Goal: Task Accomplishment & Management: Complete application form

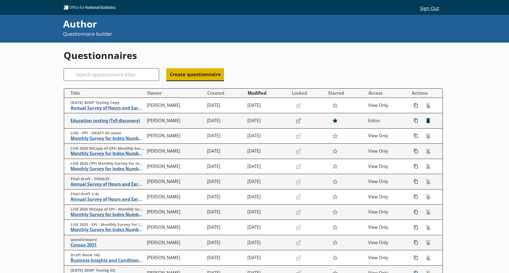
click at [185, 75] on span "Create questionnaire" at bounding box center [195, 74] width 58 height 12
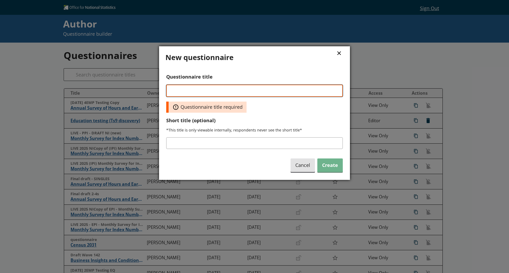
click at [190, 87] on input "Questionnaire title" at bounding box center [254, 91] width 176 height 12
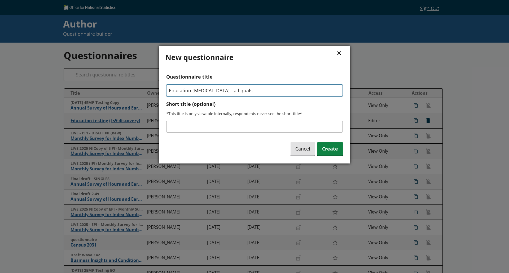
click at [218, 91] on input "Education [MEDICAL_DATA] - all quals" at bounding box center [254, 91] width 176 height 12
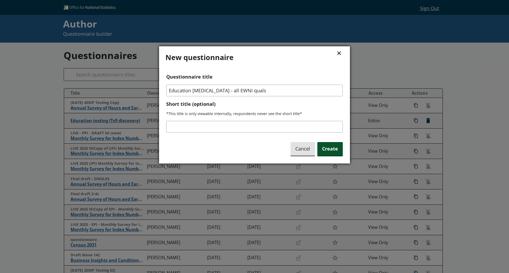
type input "Education [MEDICAL_DATA] - all EWNI quals"
click at [327, 145] on span "Create" at bounding box center [329, 149] width 25 height 14
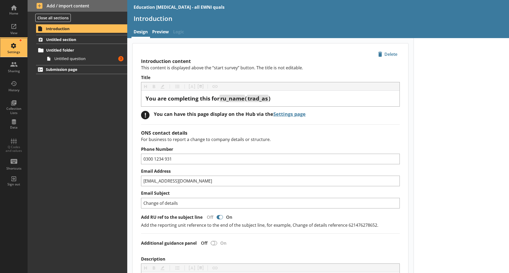
click at [18, 53] on div "Settings" at bounding box center [14, 52] width 19 height 4
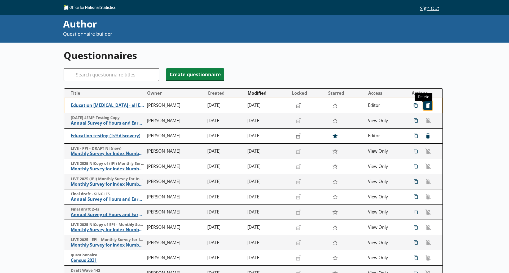
click at [423, 106] on span "icon-delete Created with Sketch. [GEOGRAPHIC_DATA]" at bounding box center [427, 105] width 8 height 8
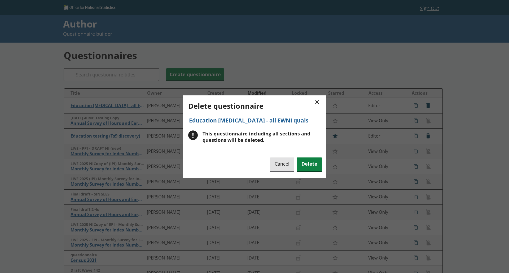
click at [307, 157] on div "× Delete questionnaire Education Alpha 1 - all EWNI quals ! This questionnaire …" at bounding box center [254, 136] width 143 height 83
click at [309, 162] on span "Delete" at bounding box center [308, 165] width 25 height 14
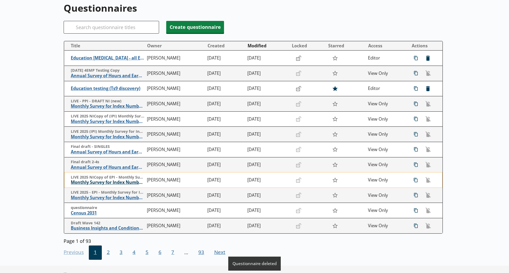
scroll to position [45, 0]
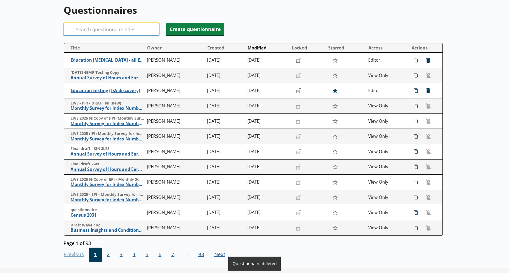
click at [114, 30] on input "Search" at bounding box center [111, 29] width 95 height 13
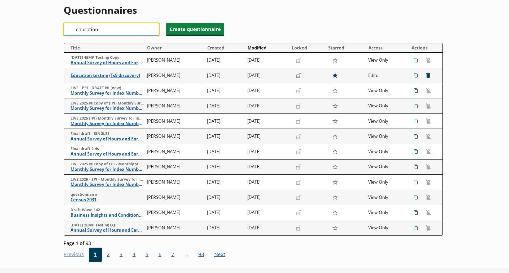
scroll to position [43, 0]
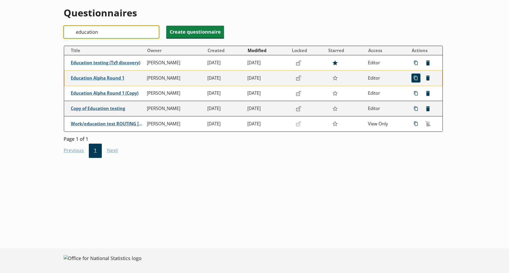
type input "education"
click at [411, 81] on span "icon-copy Duplicate" at bounding box center [415, 78] width 8 height 8
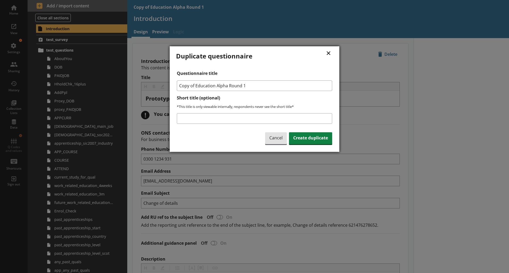
drag, startPoint x: 195, startPoint y: 86, endPoint x: 134, endPoint y: 94, distance: 61.7
click at [134, 94] on div "× Duplicate questionnaire Questionnaire title Copy of Education Alpha Round 1 S…" at bounding box center [254, 136] width 509 height 273
click at [225, 86] on input "Education Alpha Round 1" at bounding box center [254, 86] width 155 height 11
click at [225, 86] on input "Education Alpha 1" at bounding box center [254, 86] width 155 height 11
type input "Education Alpha 1 - All EWNI quals"
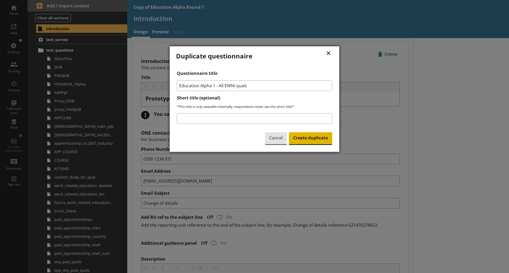
click at [316, 137] on span "Create duplicate" at bounding box center [310, 138] width 43 height 12
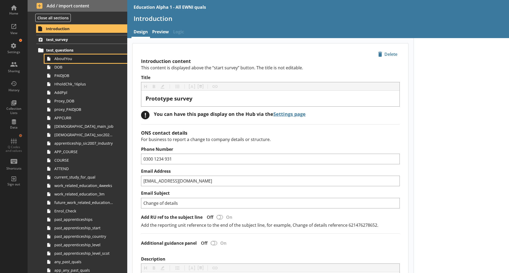
click at [64, 61] on link "AboutYou" at bounding box center [86, 59] width 83 height 8
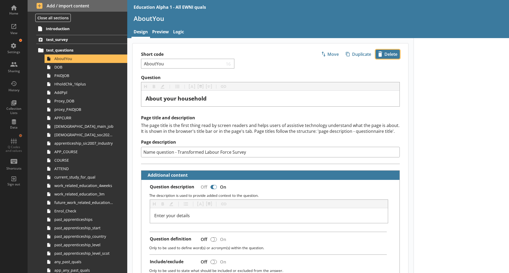
click at [392, 55] on span "icon-delete Created with Sketch. [GEOGRAPHIC_DATA]" at bounding box center [388, 54] width 24 height 8
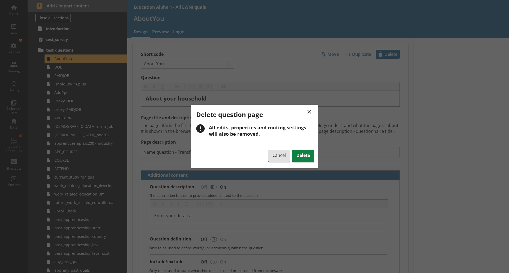
click button "×" at bounding box center [309, 111] width 10 height 12
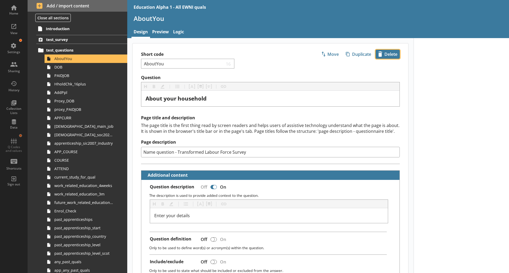
click at [392, 55] on span "icon-delete Created with Sketch. [GEOGRAPHIC_DATA]" at bounding box center [388, 54] width 24 height 8
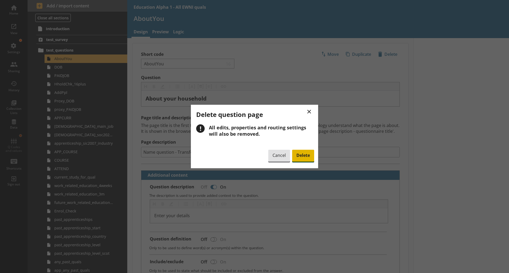
click at [307, 157] on span "Delete" at bounding box center [303, 156] width 22 height 12
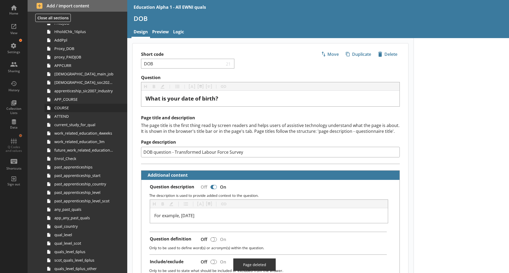
scroll to position [68, 0]
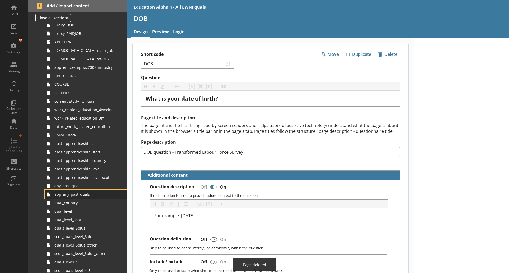
click at [80, 195] on span "app_any_past_quals" at bounding box center [83, 194] width 59 height 5
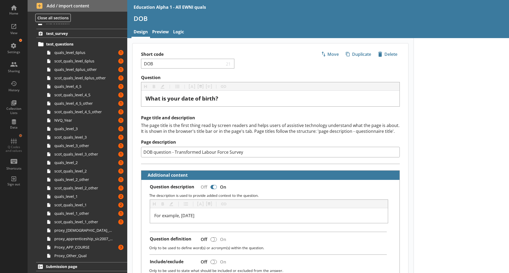
type textarea "x"
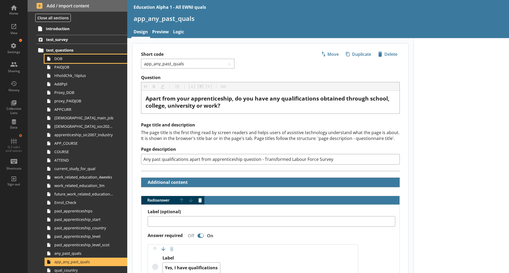
click at [66, 59] on span "DOB" at bounding box center [83, 58] width 59 height 5
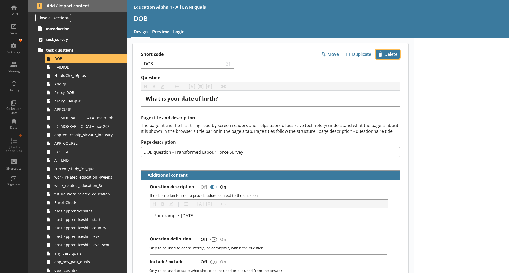
click at [385, 52] on span "icon-delete Created with Sketch. Delete" at bounding box center [388, 54] width 24 height 8
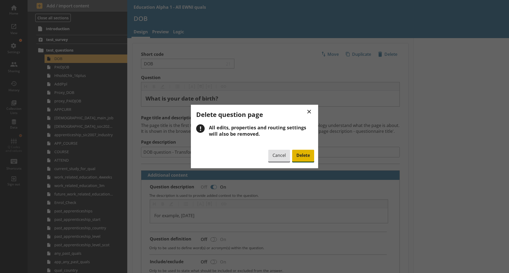
click at [303, 158] on span "Delete" at bounding box center [303, 156] width 22 height 12
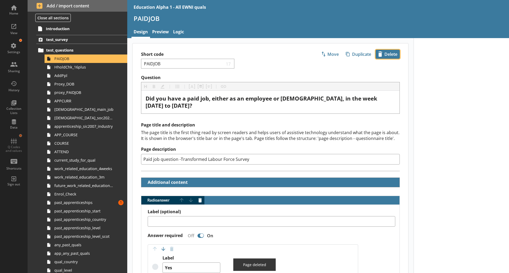
click at [388, 55] on span "icon-delete Created with Sketch. Delete" at bounding box center [388, 54] width 24 height 8
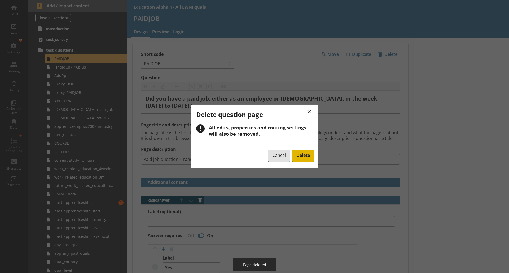
click at [300, 154] on span "Delete" at bounding box center [303, 156] width 22 height 12
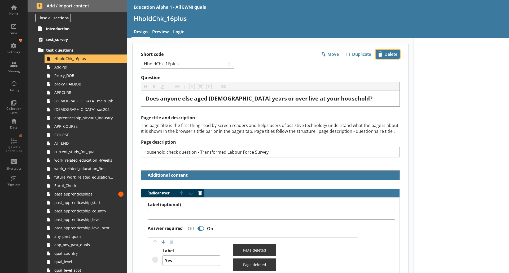
click at [384, 56] on span "icon-delete Created with Sketch. Delete" at bounding box center [388, 54] width 24 height 8
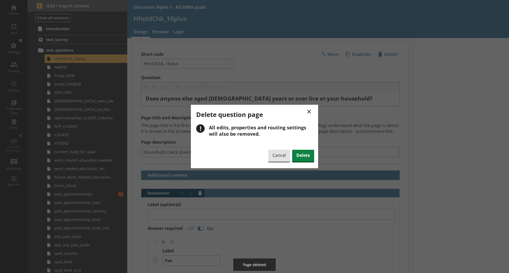
click at [304, 163] on div "× Delete question page ! All edits, properties and routing settings will also b…" at bounding box center [254, 137] width 127 height 64
click at [305, 157] on span "Delete" at bounding box center [303, 156] width 22 height 12
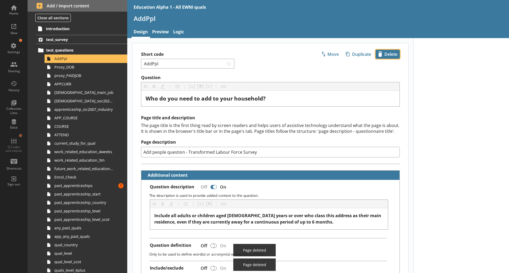
click at [387, 55] on span "icon-delete Created with Sketch. Delete" at bounding box center [388, 54] width 24 height 8
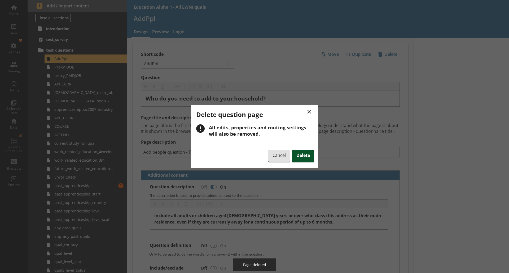
click at [300, 155] on span "Delete" at bounding box center [303, 156] width 22 height 12
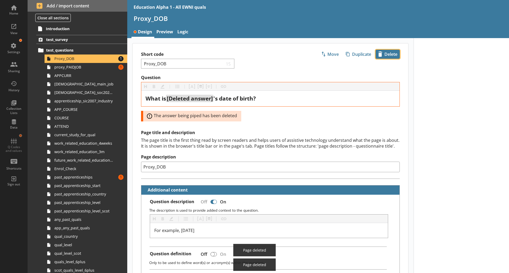
click at [387, 55] on span "icon-delete Created with Sketch. Delete" at bounding box center [388, 54] width 24 height 8
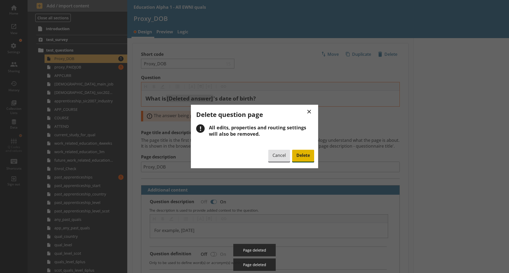
click at [298, 161] on span "Delete" at bounding box center [303, 156] width 22 height 12
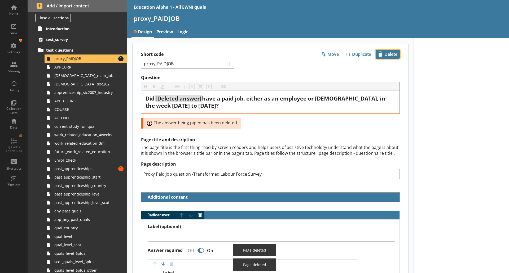
click at [387, 57] on span "icon-delete Created with Sketch. Delete" at bounding box center [388, 54] width 24 height 8
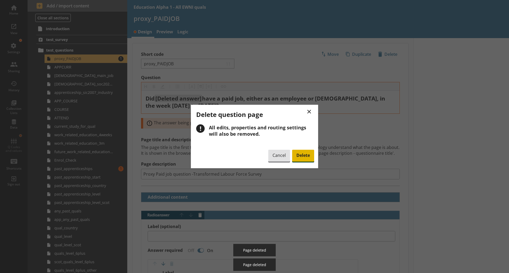
click at [305, 157] on span "Delete" at bounding box center [303, 156] width 22 height 12
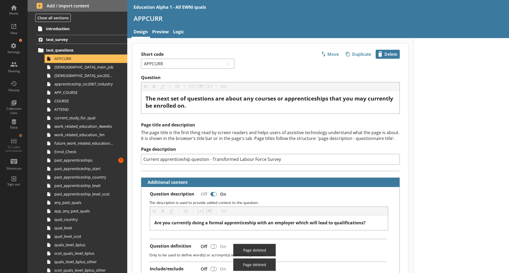
click at [388, 56] on span "icon-delete Created with Sketch. Delete" at bounding box center [388, 54] width 24 height 8
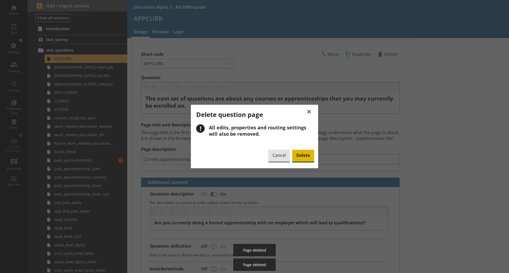
click at [302, 159] on span "Delete" at bounding box center [303, 156] width 22 height 12
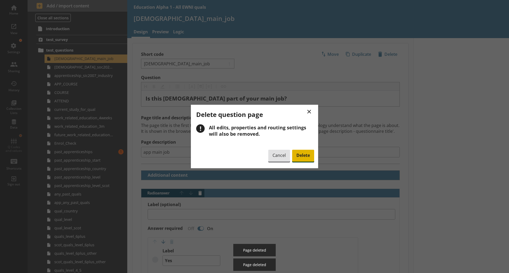
click at [303, 157] on span "Delete" at bounding box center [303, 156] width 22 height 12
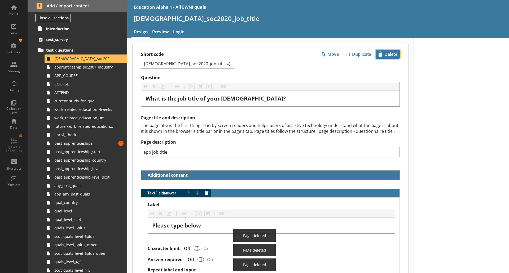
click at [388, 56] on span "icon-delete Created with Sketch. Delete" at bounding box center [388, 54] width 24 height 8
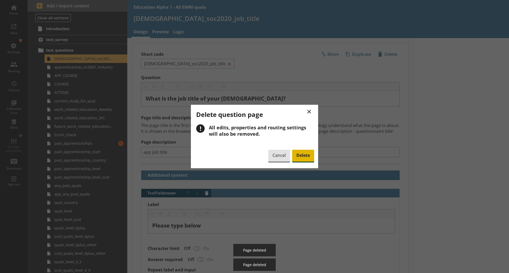
click at [300, 159] on span "Delete" at bounding box center [303, 156] width 22 height 12
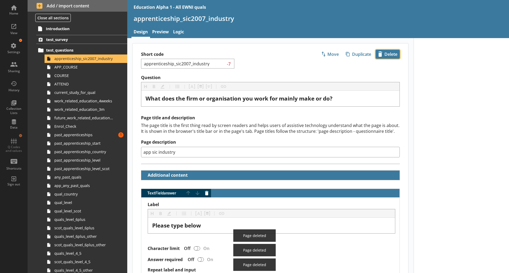
click at [380, 58] on span "icon-delete Created with Sketch. Delete" at bounding box center [388, 54] width 24 height 8
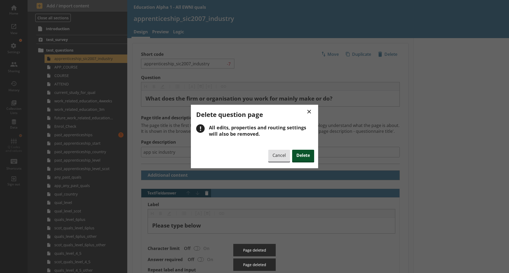
click at [304, 156] on span "Delete" at bounding box center [303, 156] width 22 height 12
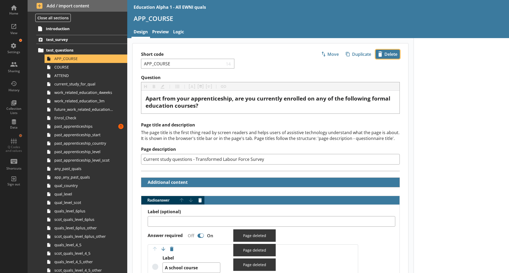
click at [386, 56] on span "icon-delete Created with Sketch. Delete" at bounding box center [388, 54] width 24 height 8
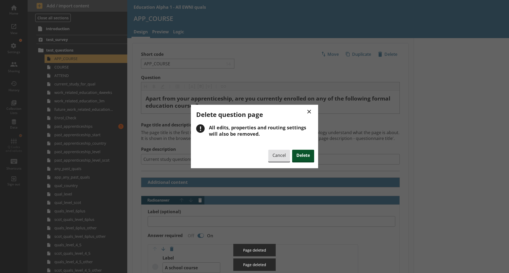
click at [303, 157] on span "Delete" at bounding box center [303, 156] width 22 height 12
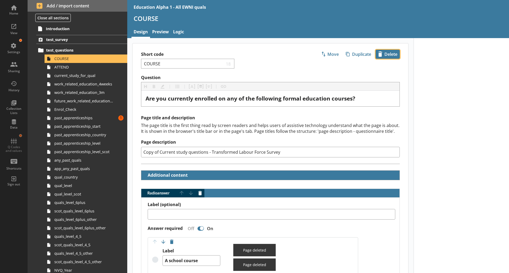
click at [385, 56] on span "icon-delete Created with Sketch. Delete" at bounding box center [388, 54] width 24 height 8
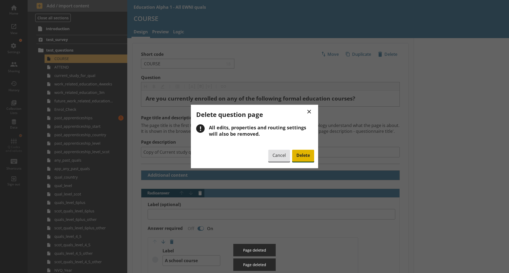
click at [303, 159] on span "Delete" at bounding box center [303, 156] width 22 height 12
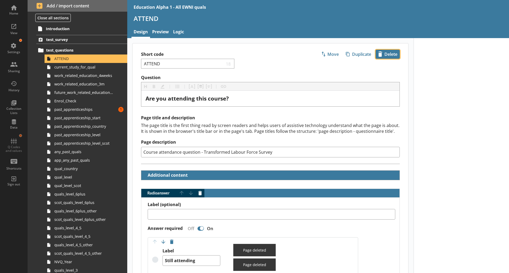
click at [385, 55] on span "icon-delete Created with Sketch. Delete" at bounding box center [388, 54] width 24 height 8
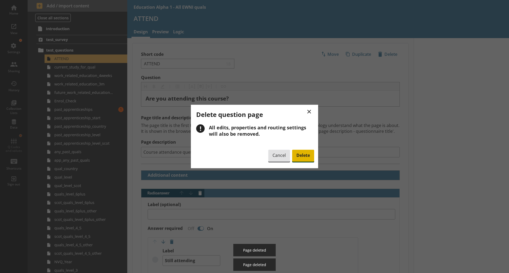
click at [303, 159] on span "Delete" at bounding box center [303, 156] width 22 height 12
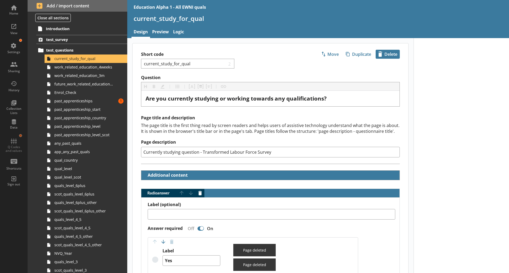
click at [383, 55] on span "icon-delete Created with Sketch. Delete" at bounding box center [388, 54] width 24 height 8
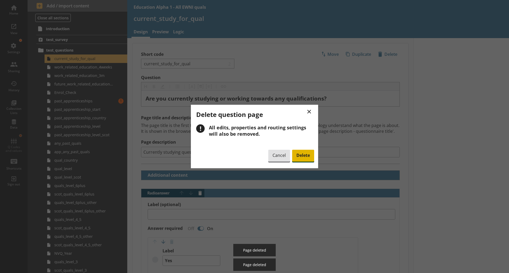
click at [301, 160] on span "Delete" at bounding box center [303, 156] width 22 height 12
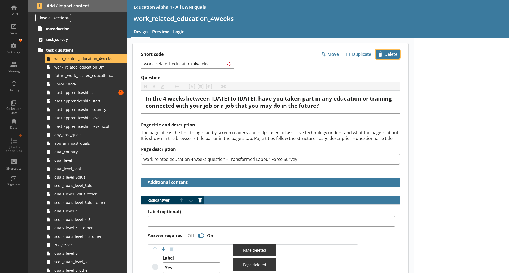
click at [386, 54] on span "icon-delete Created with Sketch. Delete" at bounding box center [388, 54] width 24 height 8
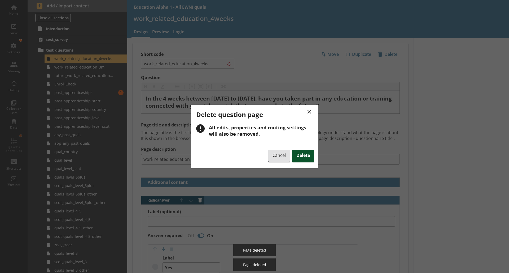
click at [300, 161] on span "Delete" at bounding box center [303, 156] width 22 height 12
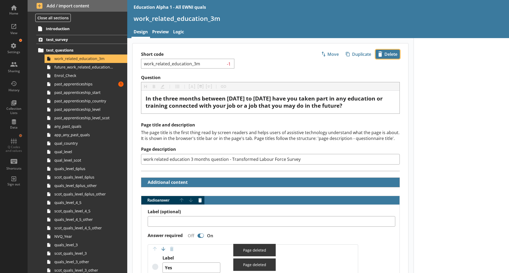
click at [384, 55] on span "icon-delete Created with Sketch. Delete" at bounding box center [388, 54] width 24 height 8
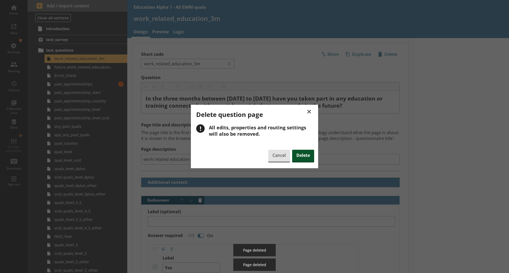
click at [302, 158] on span "Delete" at bounding box center [303, 156] width 22 height 12
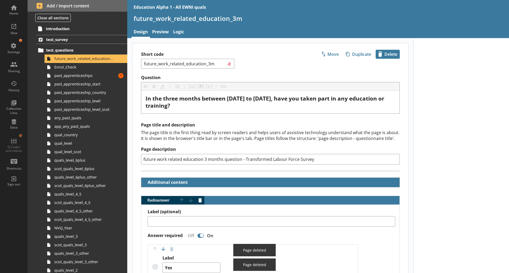
click at [383, 58] on span "icon-delete Created with Sketch. Delete" at bounding box center [388, 54] width 24 height 8
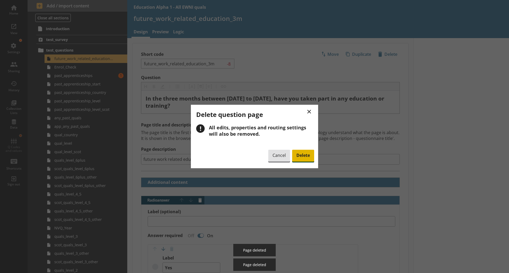
click at [304, 158] on span "Delete" at bounding box center [303, 156] width 22 height 12
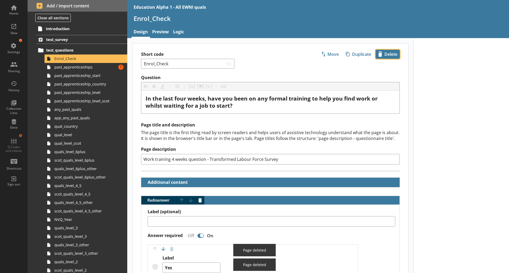
click at [383, 56] on span "icon-delete Created with Sketch. Delete" at bounding box center [388, 54] width 24 height 8
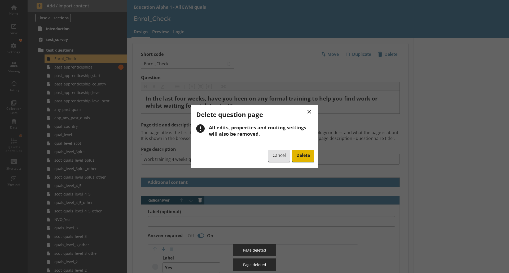
click at [306, 156] on span "Delete" at bounding box center [303, 156] width 22 height 12
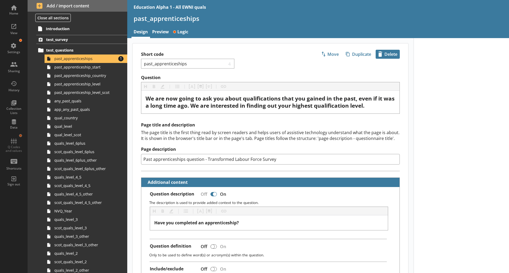
click at [395, 51] on span "icon-delete Created with Sketch. Delete" at bounding box center [388, 54] width 24 height 8
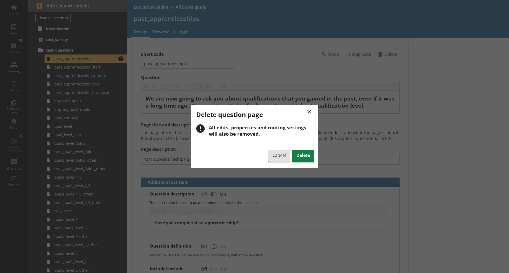
click at [384, 57] on div at bounding box center [254, 136] width 509 height 273
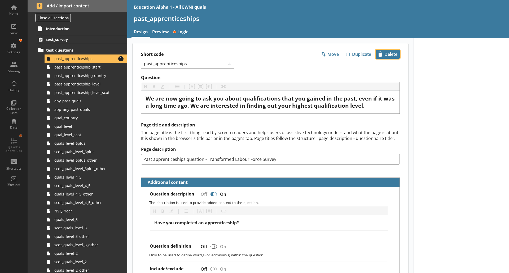
click at [383, 53] on span "icon-delete Created with Sketch. Delete" at bounding box center [388, 54] width 24 height 8
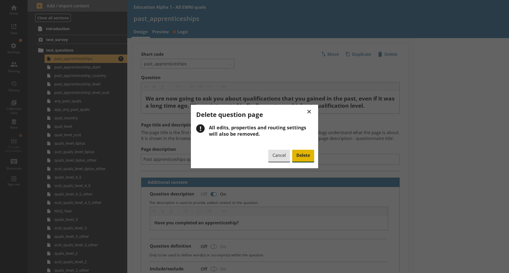
click at [303, 159] on span "Delete" at bounding box center [303, 156] width 22 height 12
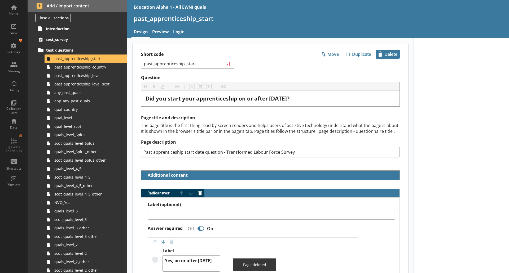
click at [387, 54] on span "icon-delete Created with Sketch. Delete" at bounding box center [388, 54] width 24 height 8
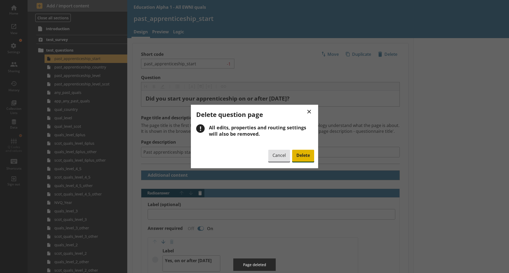
click at [304, 157] on span "Delete" at bounding box center [303, 156] width 22 height 12
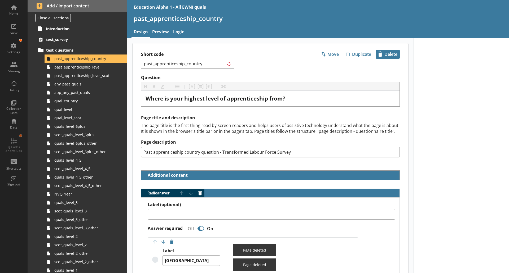
click at [386, 56] on span "icon-delete Created with Sketch. Delete" at bounding box center [388, 54] width 24 height 8
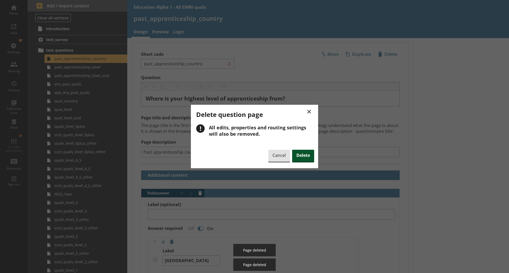
click at [306, 157] on span "Delete" at bounding box center [303, 156] width 22 height 12
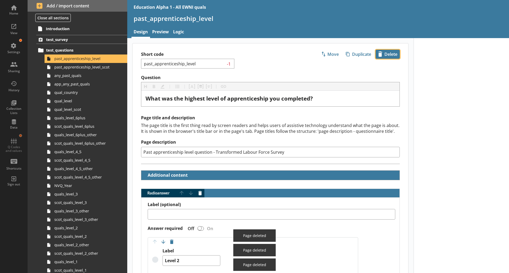
click at [385, 54] on span "icon-delete Created with Sketch. Delete" at bounding box center [388, 54] width 24 height 8
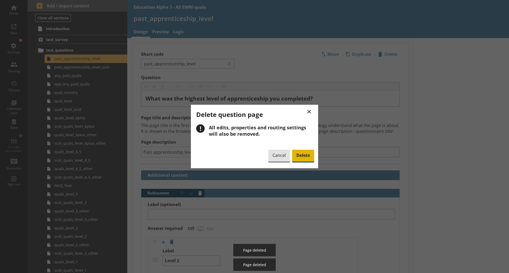
click at [303, 158] on span "Delete" at bounding box center [303, 156] width 22 height 12
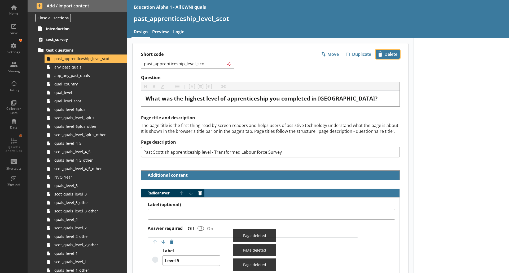
click at [387, 56] on span "icon-delete Created with Sketch. Delete" at bounding box center [388, 54] width 24 height 8
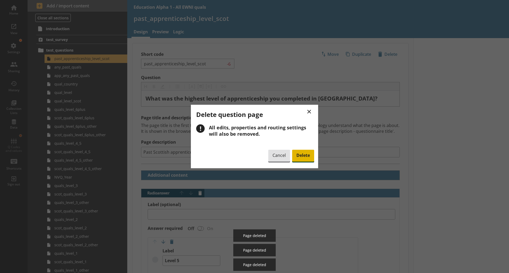
click at [304, 157] on span "Delete" at bounding box center [303, 156] width 22 height 12
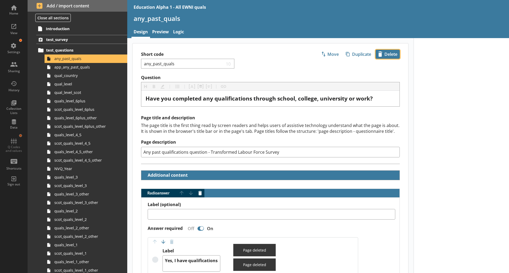
click at [380, 53] on span "icon-delete Created with Sketch. Delete" at bounding box center [388, 54] width 24 height 8
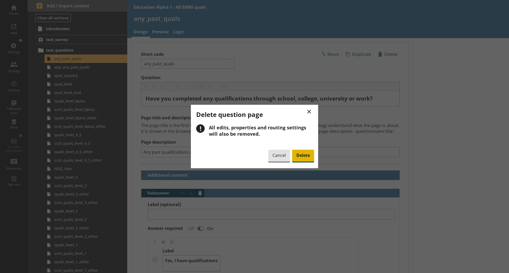
click at [301, 158] on span "Delete" at bounding box center [303, 156] width 22 height 12
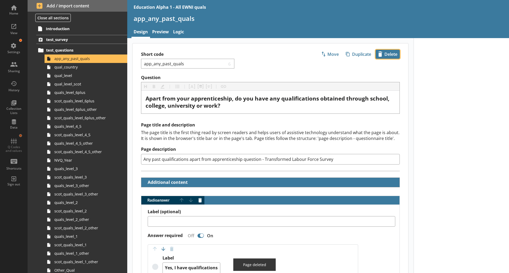
click at [385, 55] on span "icon-delete Created with Sketch. Delete" at bounding box center [388, 54] width 24 height 8
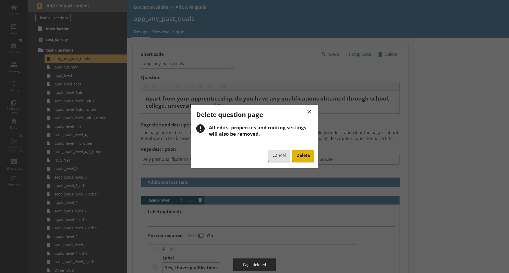
click at [303, 155] on span "Delete" at bounding box center [303, 156] width 22 height 12
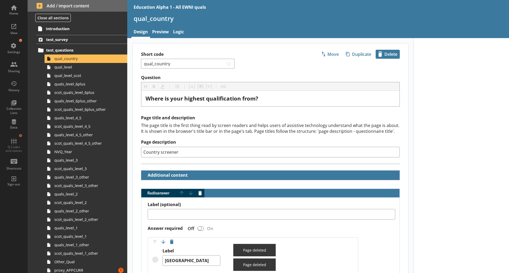
click at [382, 56] on span "icon-delete Created with Sketch. Delete" at bounding box center [388, 54] width 24 height 8
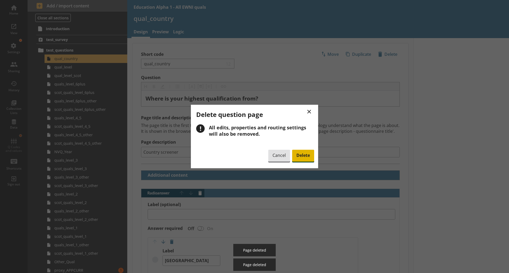
click at [304, 155] on span "Delete" at bounding box center [303, 156] width 22 height 12
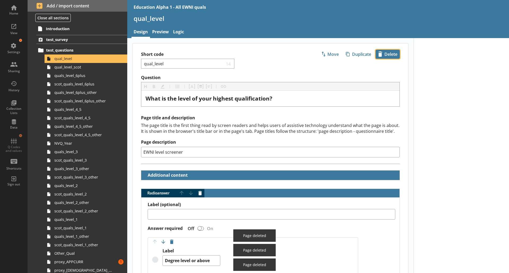
click at [382, 58] on span "icon-delete Created with Sketch. Delete" at bounding box center [388, 54] width 24 height 8
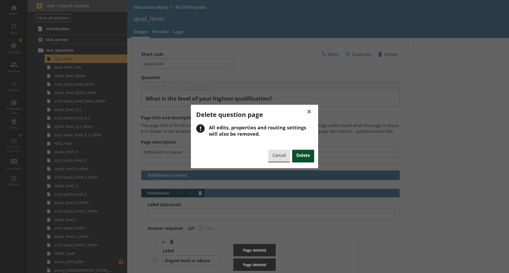
click at [299, 160] on span "Delete" at bounding box center [303, 156] width 22 height 12
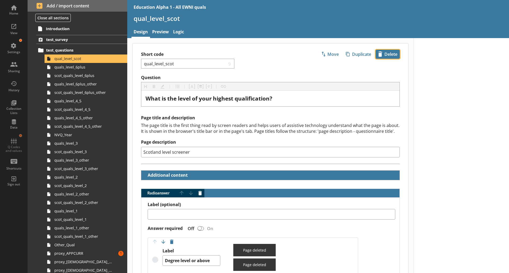
click at [384, 56] on span "icon-delete Created with Sketch. Delete" at bounding box center [388, 54] width 24 height 8
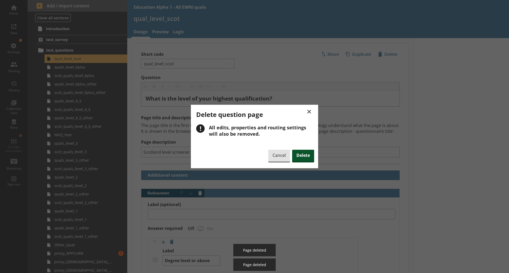
click at [299, 157] on span "Delete" at bounding box center [303, 156] width 22 height 12
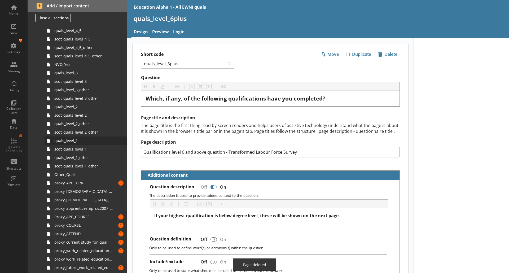
scroll to position [62, 0]
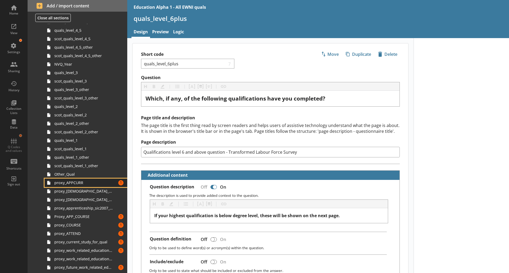
click at [101, 186] on link "proxy_APPCURR Amount of errors: 1" at bounding box center [86, 183] width 83 height 8
click at [384, 56] on span "icon-delete Created with Sketch. Delete" at bounding box center [388, 54] width 24 height 8
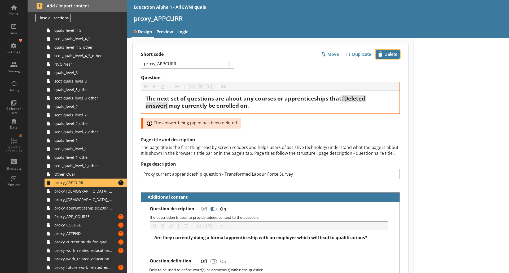
click at [391, 52] on span "icon-delete Created with Sketch. Delete" at bounding box center [388, 54] width 24 height 8
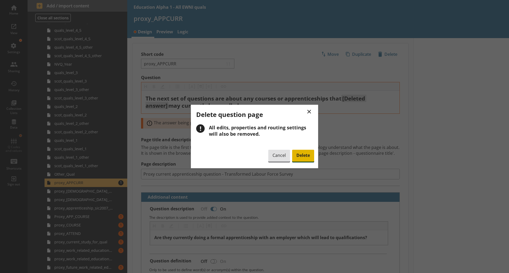
click at [303, 156] on span "Delete" at bounding box center [303, 156] width 22 height 12
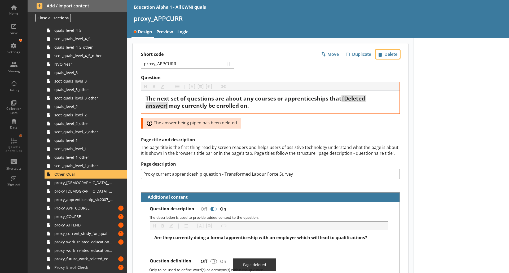
scroll to position [54, 0]
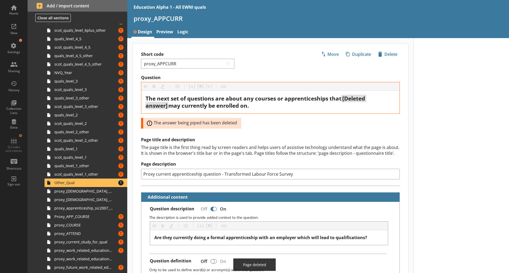
type textarea "x"
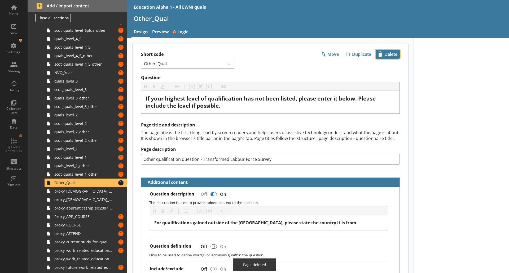
click at [389, 53] on span "icon-delete Created with Sketch. Delete" at bounding box center [388, 54] width 24 height 8
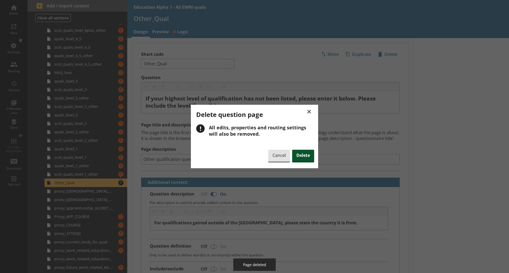
click at [304, 152] on span "Delete" at bounding box center [303, 156] width 22 height 12
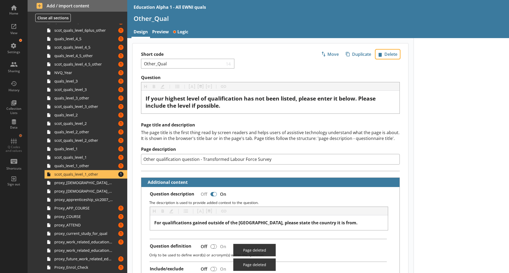
scroll to position [45, 0]
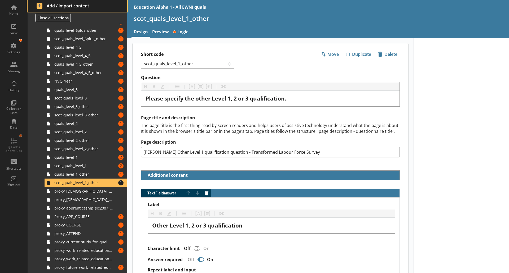
click at [46, 2] on button "Add / import content" at bounding box center [78, 6] width 100 height 12
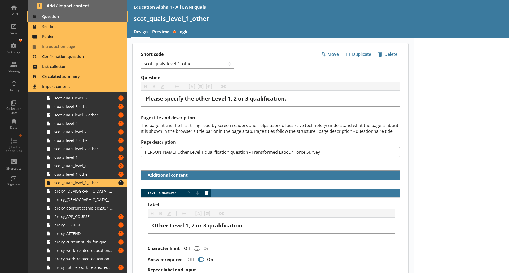
click at [63, 13] on span "Question" at bounding box center [78, 16] width 94 height 8
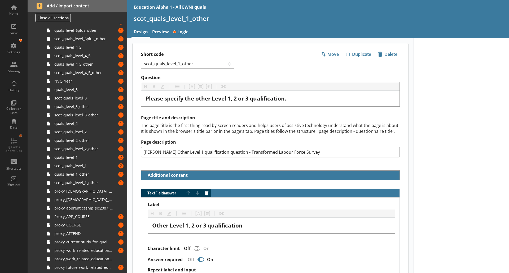
scroll to position [54, 0]
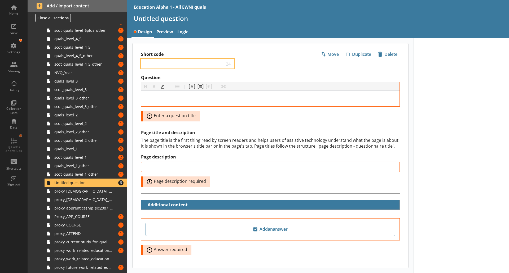
click at [165, 62] on input "Short code" at bounding box center [183, 63] width 81 height 5
type input "Other_Qual"
click at [233, 136] on div "Page title and description The page title is the first thing read by screen rea…" at bounding box center [270, 158] width 259 height 57
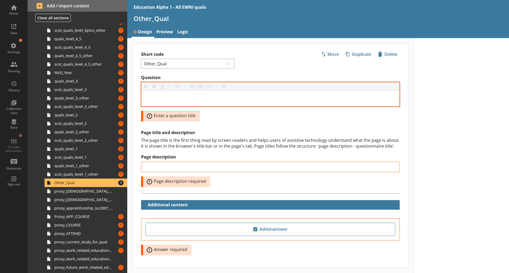
click at [177, 94] on div at bounding box center [270, 99] width 258 height 16
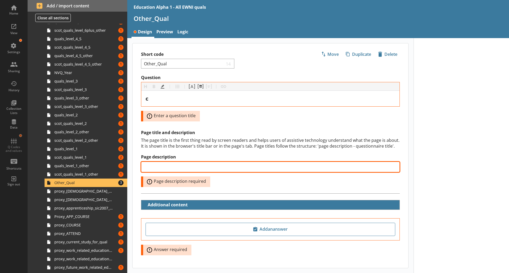
click at [162, 165] on input "Page description" at bounding box center [270, 167] width 259 height 11
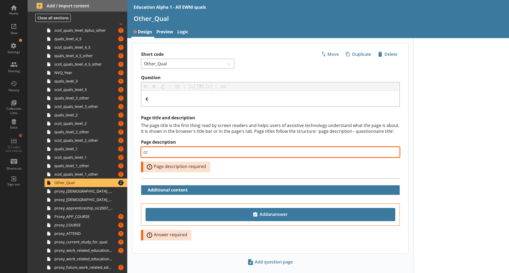
type input "cc"
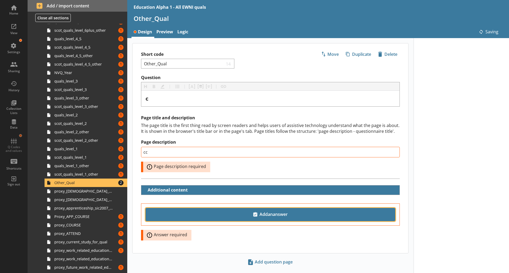
click at [211, 212] on span "Add an answer" at bounding box center [270, 215] width 245 height 8
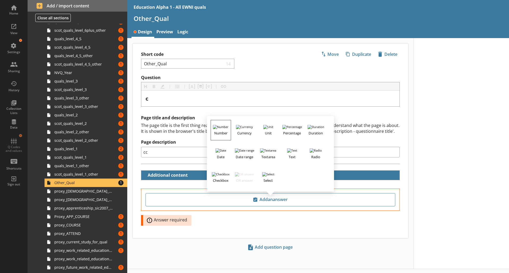
click at [220, 126] on img "button" at bounding box center [221, 127] width 16 height 4
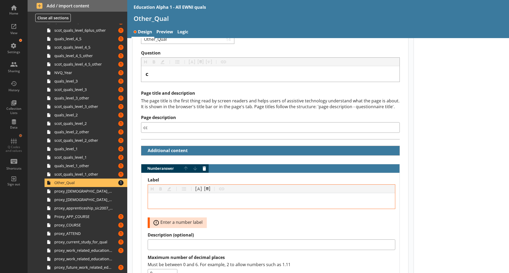
scroll to position [25, 0]
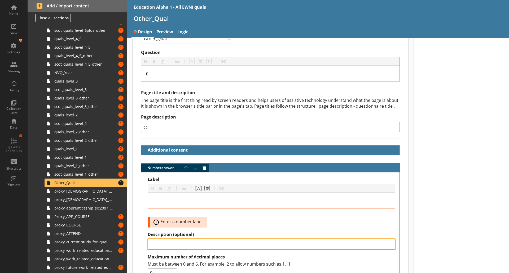
click at [175, 241] on textarea "Description (optional)" at bounding box center [271, 244] width 247 height 11
type textarea "x"
type textarea "c"
type textarea "x"
type textarea "cc"
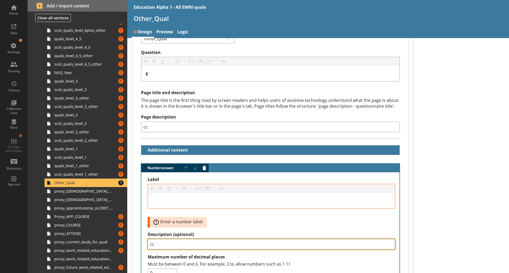
type textarea "x"
type textarea "cc"
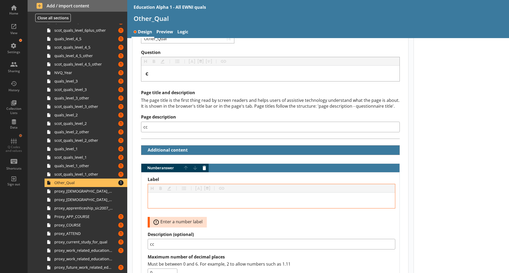
click at [309, 223] on div "Label Heading Heading Bold Bold Highlight Highlight List List Pipe answer Pipe …" at bounding box center [271, 202] width 247 height 51
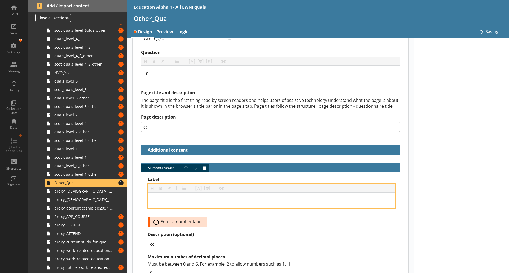
click at [201, 202] on div "Label" at bounding box center [271, 200] width 238 height 7
type textarea "x"
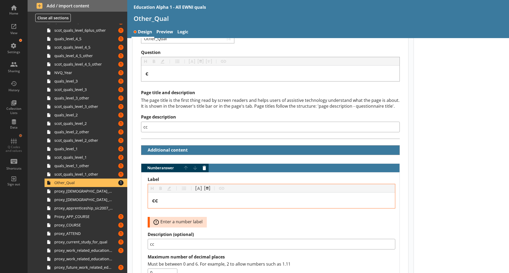
click at [469, 209] on div at bounding box center [460, 202] width 95 height 378
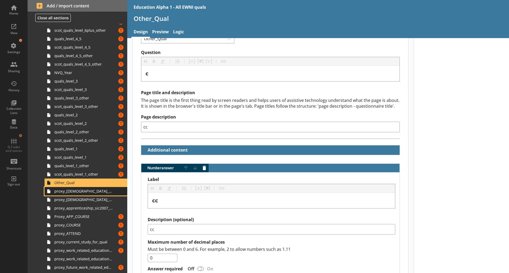
click at [80, 193] on span "proxy_apprenticeship_main_job" at bounding box center [83, 191] width 59 height 5
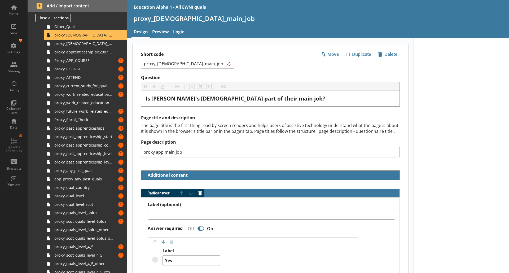
scroll to position [210, 0]
click at [386, 53] on span "icon-delete Created with Sketch. Delete" at bounding box center [388, 54] width 24 height 8
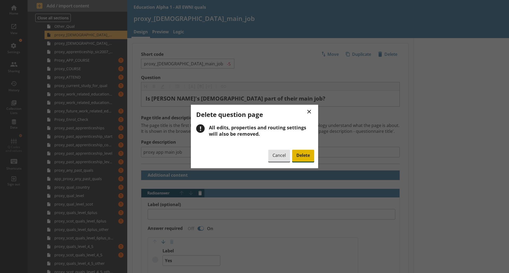
click at [308, 156] on span "Delete" at bounding box center [303, 156] width 22 height 12
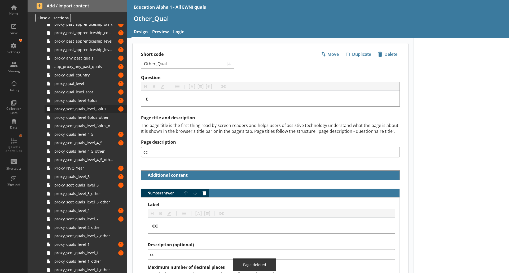
scroll to position [337, 0]
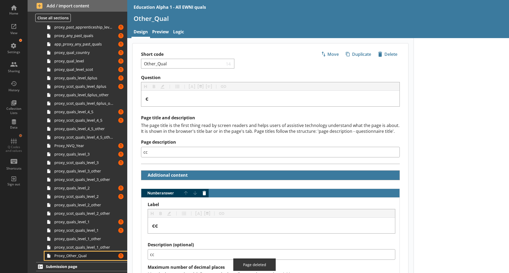
click at [81, 256] on span "Proxy_Other_Qual" at bounding box center [83, 256] width 59 height 5
type textarea "x"
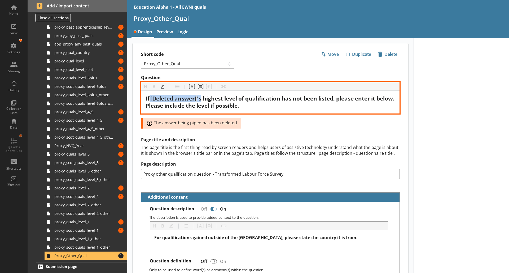
drag, startPoint x: 203, startPoint y: 99, endPoint x: 153, endPoint y: 96, distance: 50.9
click at [153, 96] on div "If [Deleted answer] 's highest level of qualification has not been listed, plea…" at bounding box center [270, 102] width 250 height 14
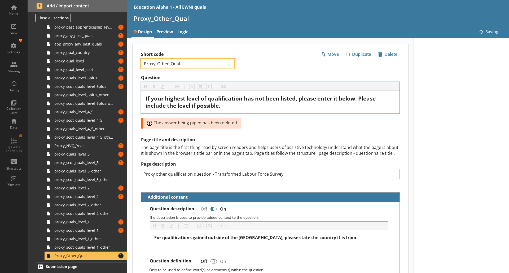
drag, startPoint x: 156, startPoint y: 63, endPoint x: 129, endPoint y: 63, distance: 27.3
click at [129, 63] on main "Short code Proxy_Other_Qual 8 Move icon-copy Duplicate icon-delete Created with…" at bounding box center [270, 256] width 286 height 427
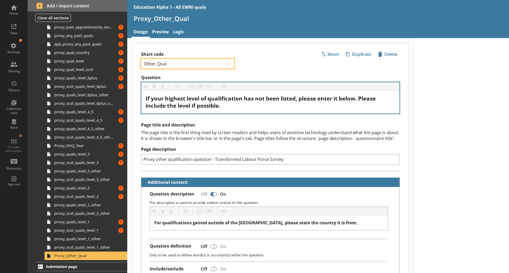
type input "Other_Qual"
click at [261, 57] on label "Short code" at bounding box center [205, 55] width 129 height 6
click at [224, 61] on input "Other_Qual" at bounding box center [183, 63] width 81 height 5
click at [236, 117] on div "Question Heading Heading Bold Bold Highlight Highlight List List Pipe answer Pi…" at bounding box center [270, 252] width 276 height 354
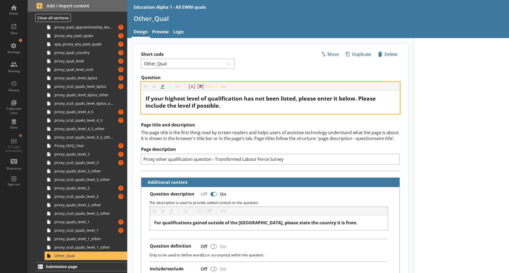
click at [232, 109] on div "If your highest level of qualification has not been listed, please enter it bel…" at bounding box center [270, 102] width 250 height 14
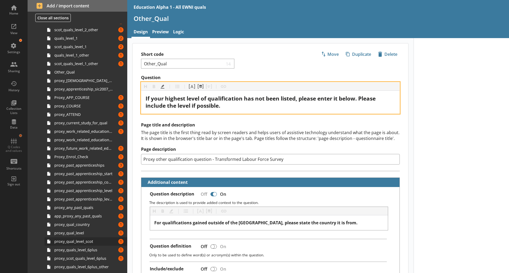
scroll to position [165, 0]
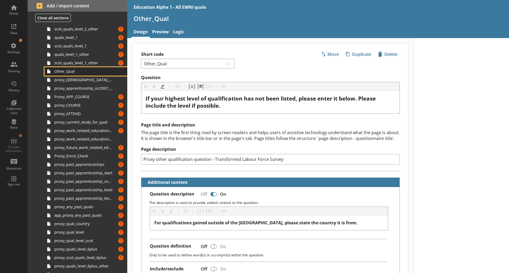
click at [82, 73] on span "Other_Qual" at bounding box center [83, 71] width 59 height 5
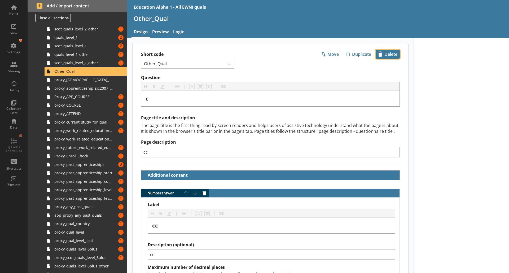
click at [387, 52] on span "icon-delete Created with Sketch. Delete" at bounding box center [388, 54] width 24 height 8
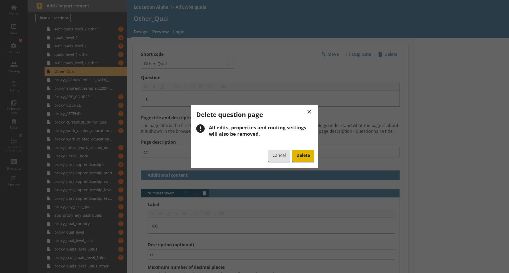
click at [307, 150] on div "Cancel Delete" at bounding box center [291, 156] width 46 height 13
click at [300, 152] on span "Delete" at bounding box center [303, 156] width 22 height 12
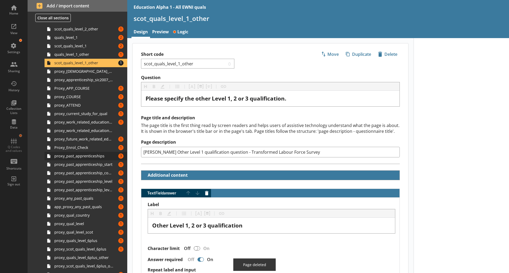
scroll to position [328, 0]
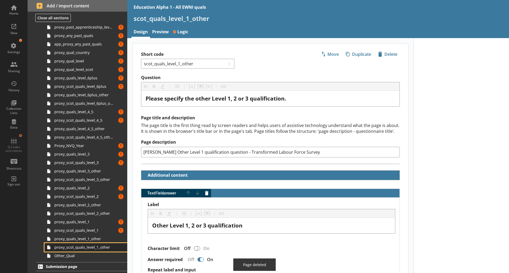
click at [104, 247] on span "proxy_scot_quals_level_1_other" at bounding box center [83, 247] width 59 height 5
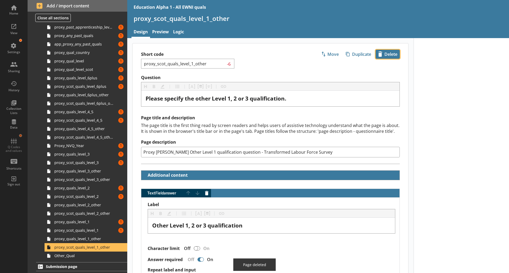
click at [385, 54] on span "icon-delete Created with Sketch. Delete" at bounding box center [388, 54] width 24 height 8
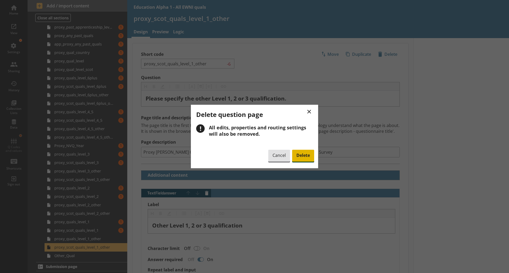
click at [306, 157] on span "Delete" at bounding box center [303, 156] width 22 height 12
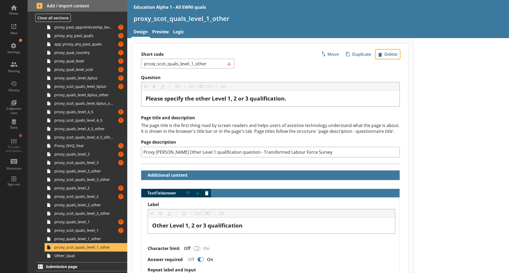
scroll to position [320, 0]
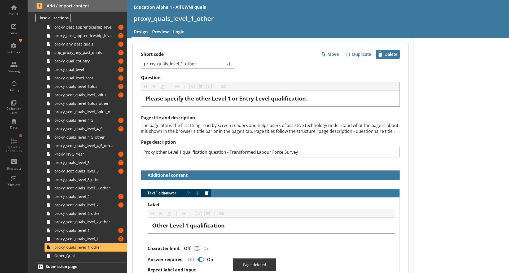
click at [385, 56] on span "icon-delete Created with Sketch. Delete" at bounding box center [388, 54] width 24 height 8
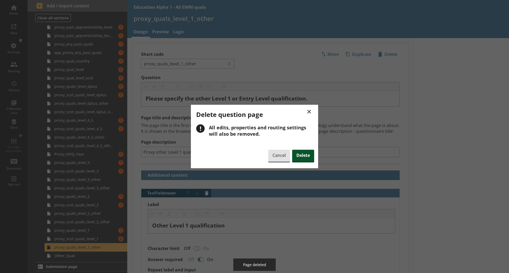
click at [303, 161] on span "Delete" at bounding box center [303, 156] width 22 height 12
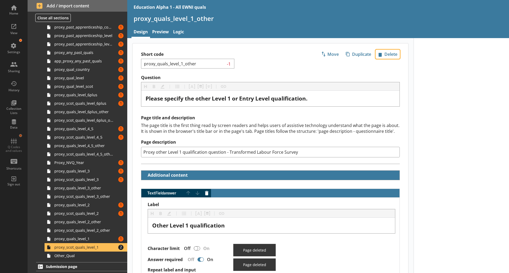
scroll to position [311, 0]
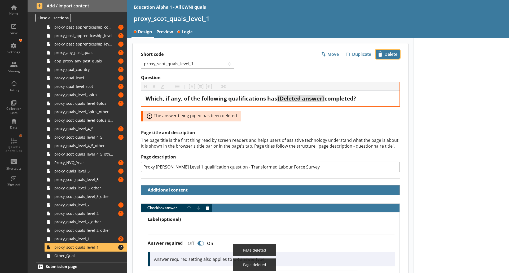
click at [385, 57] on span "icon-delete Created with Sketch. Delete" at bounding box center [388, 54] width 24 height 8
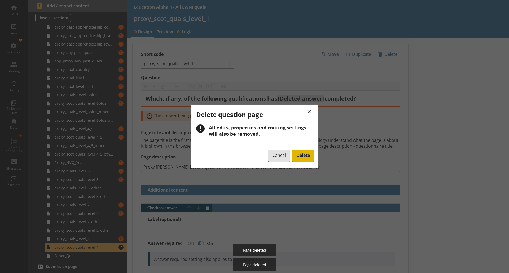
click at [302, 160] on span "Delete" at bounding box center [303, 156] width 22 height 12
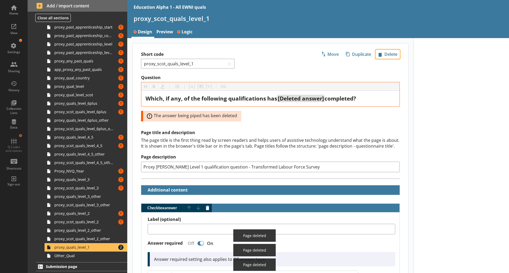
scroll to position [303, 0]
click at [386, 55] on span "icon-delete Created with Sketch. Delete" at bounding box center [388, 54] width 24 height 8
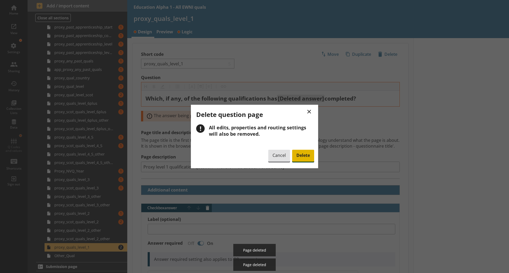
click at [304, 158] on span "Delete" at bounding box center [303, 156] width 22 height 12
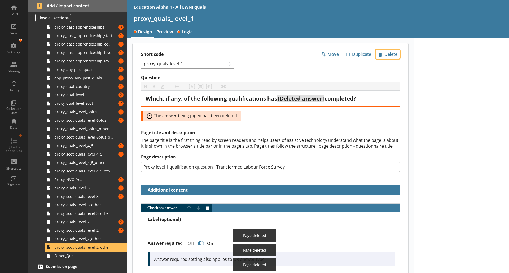
scroll to position [294, 0]
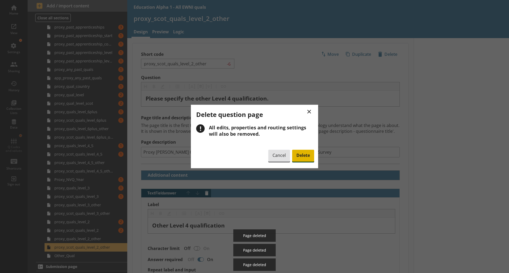
click at [302, 158] on span "Delete" at bounding box center [303, 156] width 22 height 12
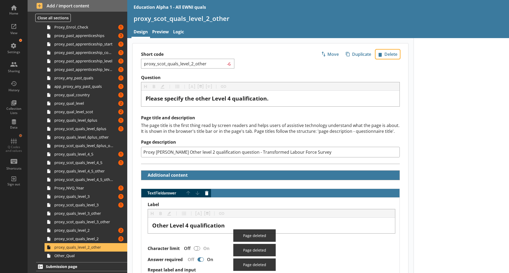
scroll to position [286, 0]
click at [385, 55] on span "icon-delete Created with Sketch. Delete" at bounding box center [388, 54] width 24 height 8
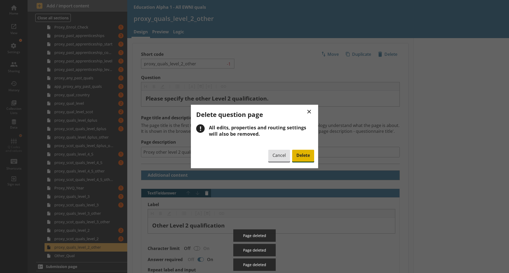
click at [303, 157] on span "Delete" at bounding box center [303, 156] width 22 height 12
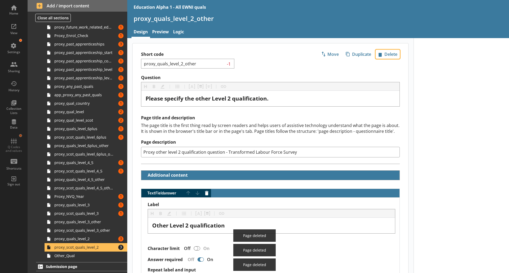
scroll to position [277, 0]
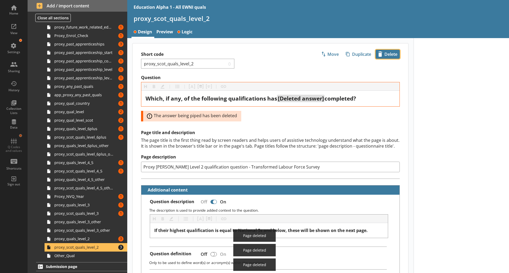
click at [387, 55] on span "icon-delete Created with Sketch. Delete" at bounding box center [388, 54] width 24 height 8
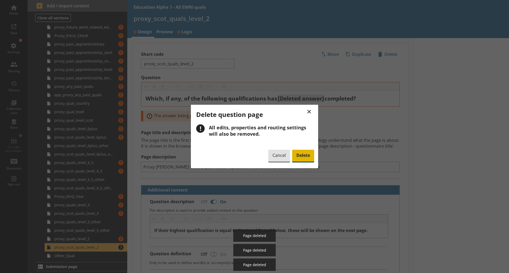
click at [305, 156] on span "Delete" at bounding box center [303, 156] width 22 height 12
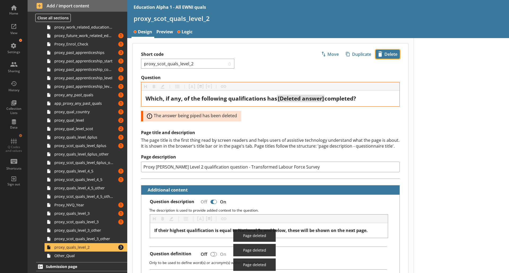
click at [387, 56] on span "icon-delete Created with Sketch. Delete" at bounding box center [388, 54] width 24 height 8
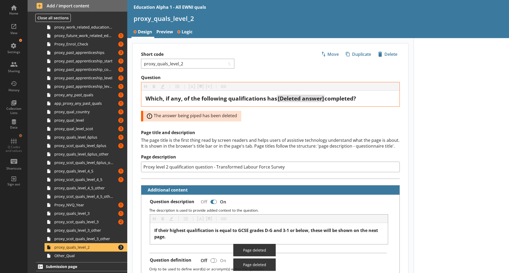
click at [303, 158] on label "Page description" at bounding box center [270, 157] width 259 height 6
click at [303, 162] on input "Proxy level 2 qualification question - Transformed Labour Force Survey" at bounding box center [270, 167] width 259 height 11
click at [388, 56] on span "icon-delete Created with Sketch. Delete" at bounding box center [388, 54] width 24 height 8
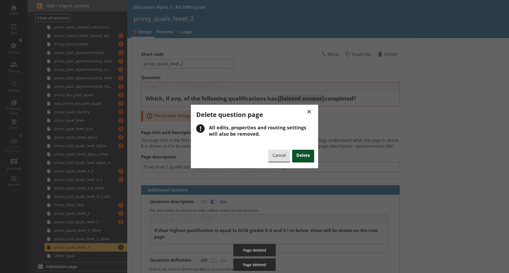
click at [304, 157] on span "Delete" at bounding box center [303, 156] width 22 height 12
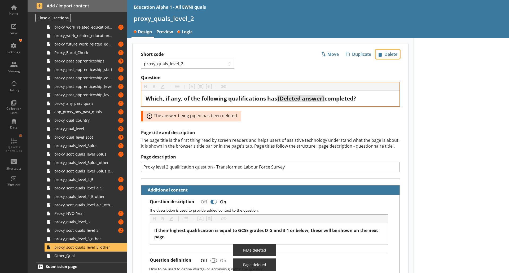
scroll to position [260, 0]
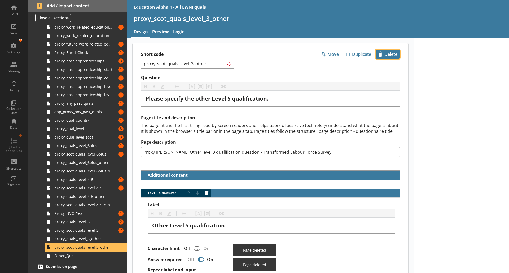
click at [385, 56] on span "icon-delete Created with Sketch. Delete" at bounding box center [388, 54] width 24 height 8
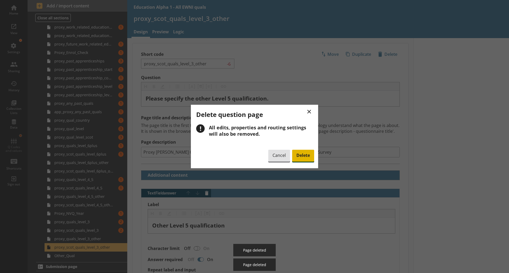
click at [302, 158] on span "Delete" at bounding box center [303, 156] width 22 height 12
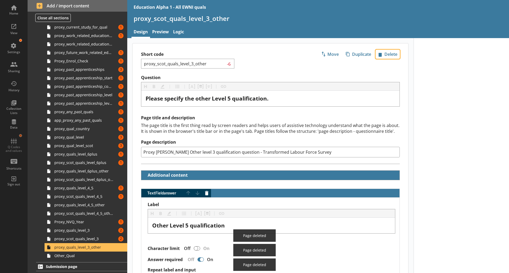
scroll to position [252, 0]
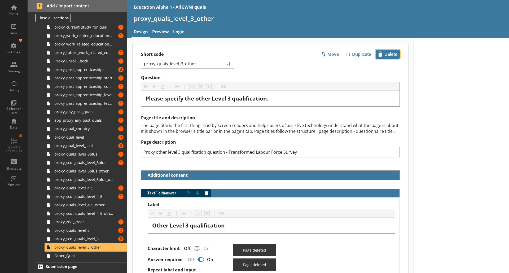
click at [386, 56] on span "icon-delete Created with Sketch. Delete" at bounding box center [388, 54] width 24 height 8
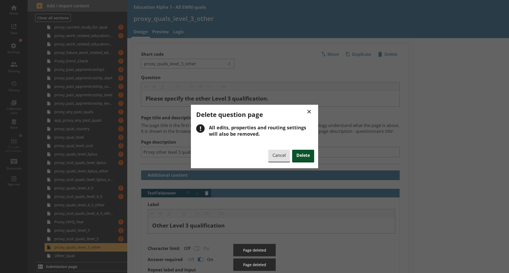
click at [306, 156] on span "Delete" at bounding box center [303, 156] width 22 height 12
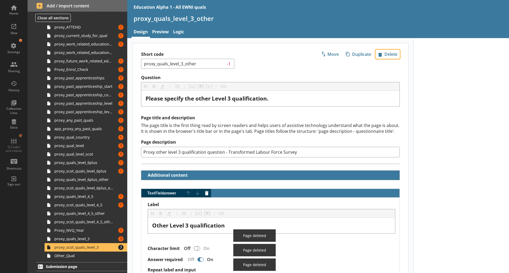
scroll to position [243, 0]
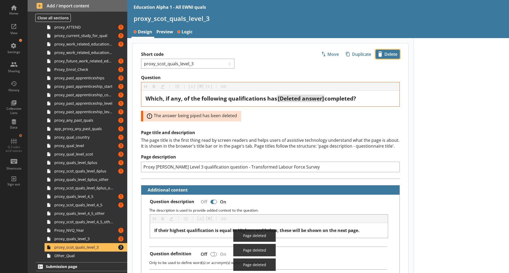
click at [385, 57] on span "icon-delete Created with Sketch. Delete" at bounding box center [388, 54] width 24 height 8
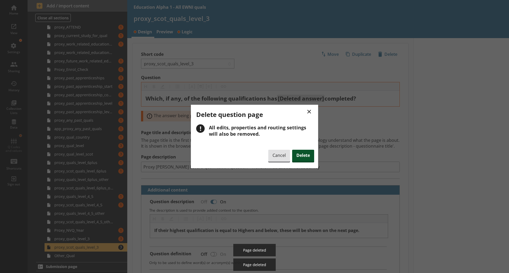
click at [303, 160] on span "Delete" at bounding box center [303, 156] width 22 height 12
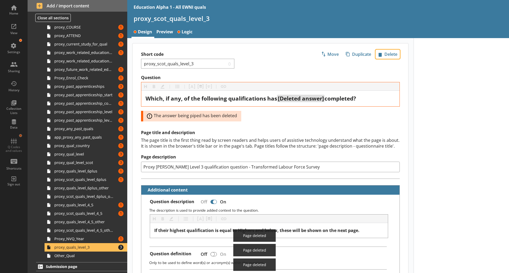
scroll to position [235, 0]
click at [383, 55] on span "icon-delete Created with Sketch. Delete" at bounding box center [388, 54] width 24 height 8
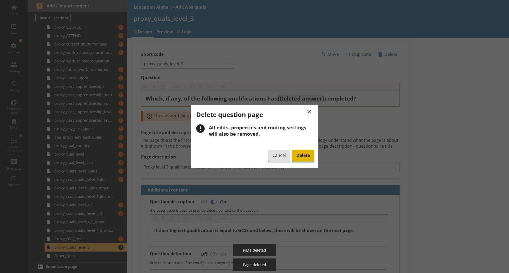
click at [305, 155] on span "Delete" at bounding box center [303, 156] width 22 height 12
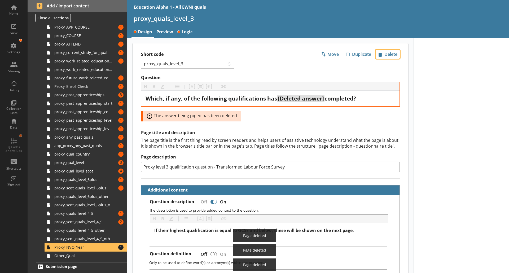
scroll to position [227, 0]
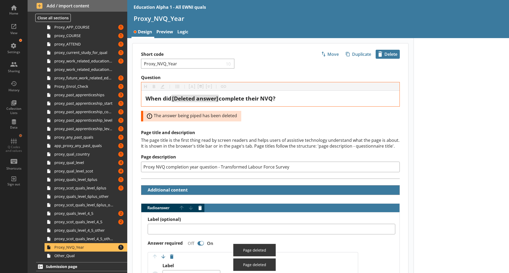
click at [386, 55] on span "icon-delete Created with Sketch. Delete" at bounding box center [388, 54] width 24 height 8
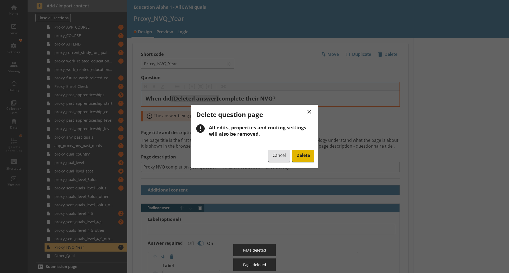
click at [298, 157] on span "Delete" at bounding box center [303, 156] width 22 height 12
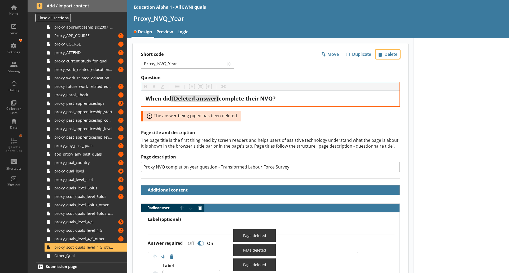
scroll to position [218, 0]
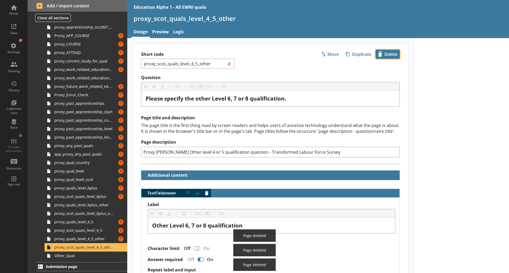
click at [391, 53] on span "icon-delete Created with Sketch. Delete" at bounding box center [388, 54] width 24 height 8
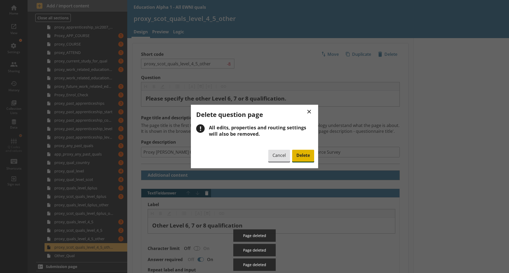
click at [296, 158] on span "Delete" at bounding box center [303, 156] width 22 height 12
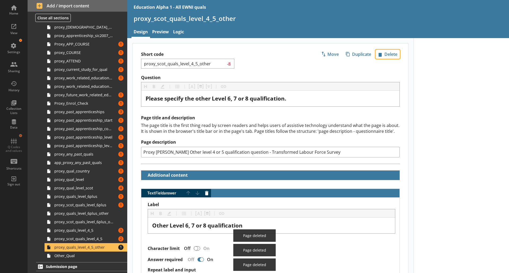
scroll to position [210, 0]
click at [385, 52] on span "icon-delete Created with Sketch. Delete" at bounding box center [388, 54] width 24 height 8
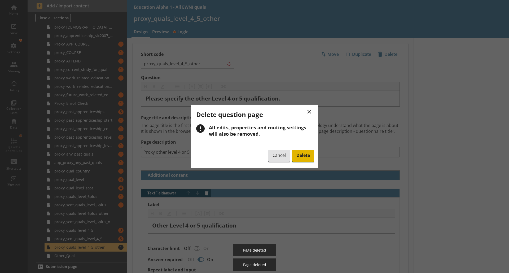
click at [302, 156] on span "Delete" at bounding box center [303, 156] width 22 height 12
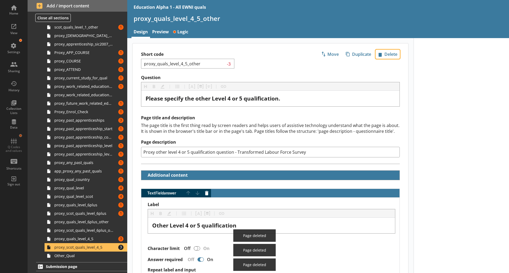
scroll to position [201, 0]
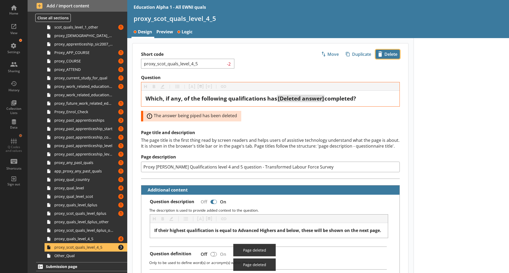
click at [390, 53] on span "icon-delete Created with Sketch. Delete" at bounding box center [388, 54] width 24 height 8
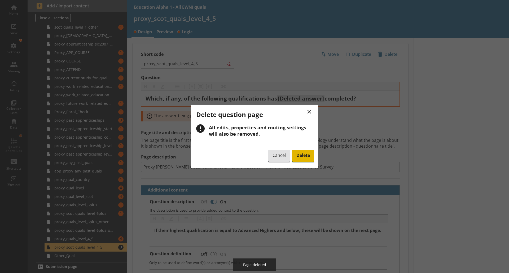
click at [308, 157] on span "Delete" at bounding box center [303, 156] width 22 height 12
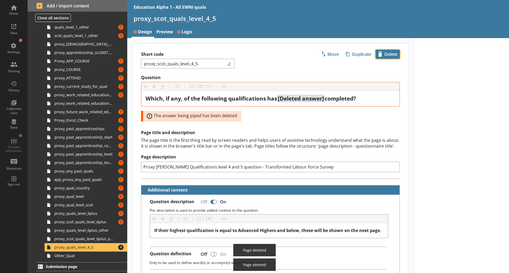
click at [379, 54] on span "icon-delete Created with Sketch. Delete" at bounding box center [388, 54] width 24 height 8
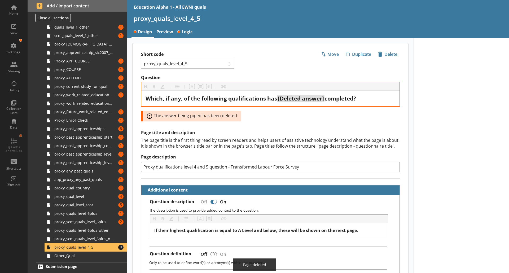
click at [303, 158] on label "Page description" at bounding box center [270, 157] width 259 height 6
click at [303, 162] on input "Proxy qualifications level 4 and 5 question - Transformed Labour Force Survey" at bounding box center [270, 167] width 259 height 11
click at [382, 52] on span "icon-delete Created with Sketch. Delete" at bounding box center [388, 54] width 24 height 8
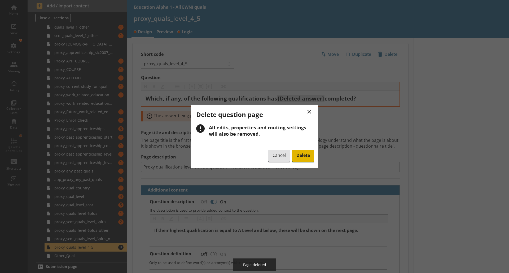
click at [303, 158] on span "Delete" at bounding box center [303, 156] width 22 height 12
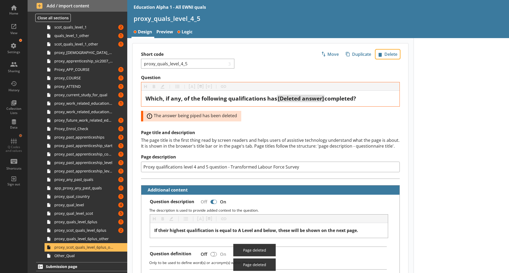
scroll to position [184, 0]
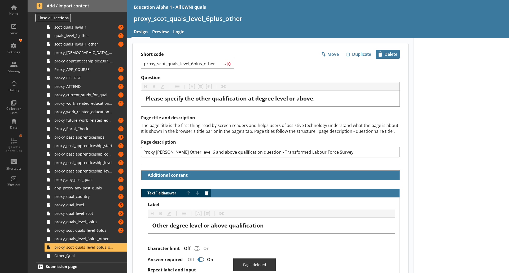
click at [384, 55] on span "icon-delete Created with Sketch. Delete" at bounding box center [388, 54] width 24 height 8
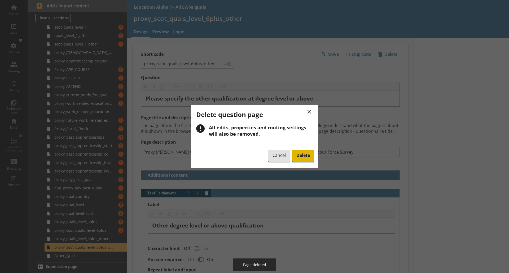
click at [303, 161] on span "Delete" at bounding box center [303, 156] width 22 height 12
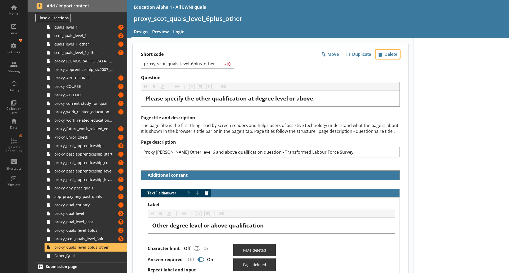
scroll to position [176, 0]
click at [383, 53] on span "icon-delete Created with Sketch. Delete" at bounding box center [388, 54] width 24 height 8
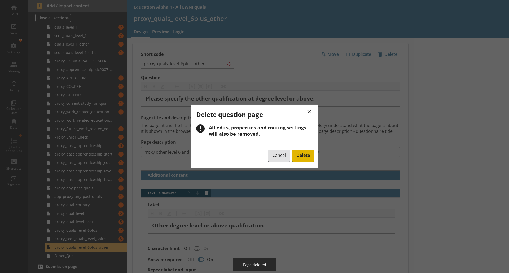
click at [303, 157] on span "Delete" at bounding box center [303, 156] width 22 height 12
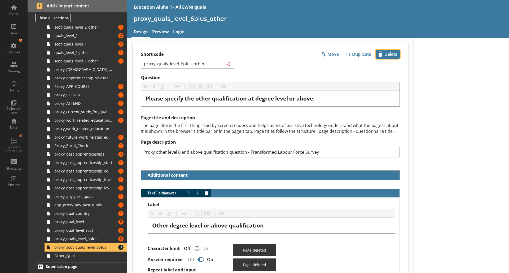
scroll to position [167, 0]
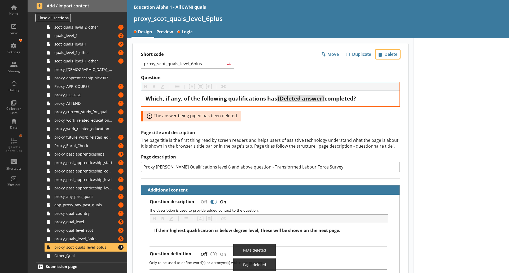
click at [379, 53] on span "icon-delete Created with Sketch. Delete" at bounding box center [388, 54] width 24 height 8
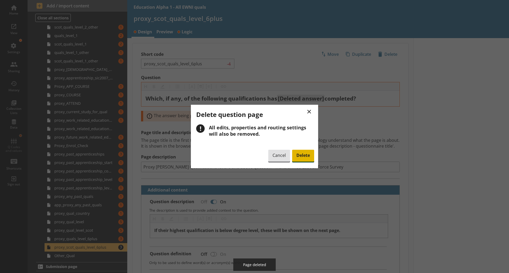
click at [302, 153] on span "Delete" at bounding box center [303, 156] width 22 height 12
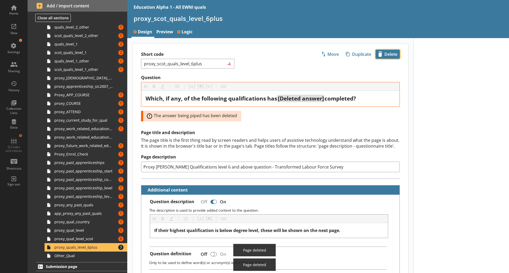
scroll to position [159, 0]
click at [384, 55] on span "icon-delete Created with Sketch. Delete" at bounding box center [388, 54] width 24 height 8
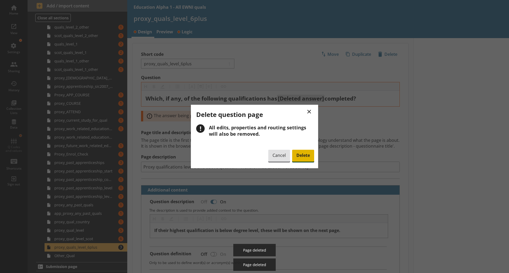
click at [299, 161] on span "Delete" at bounding box center [303, 156] width 22 height 12
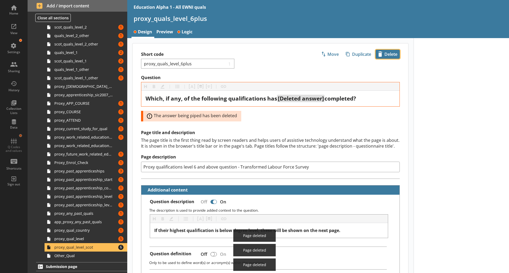
scroll to position [150, 0]
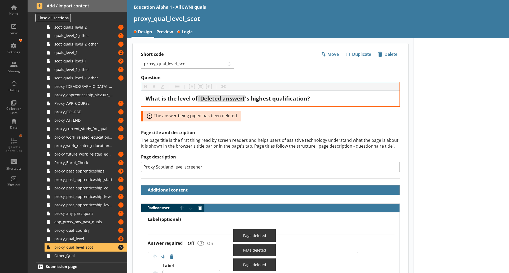
click at [378, 57] on span "icon-delete Created with Sketch. Delete" at bounding box center [388, 54] width 24 height 8
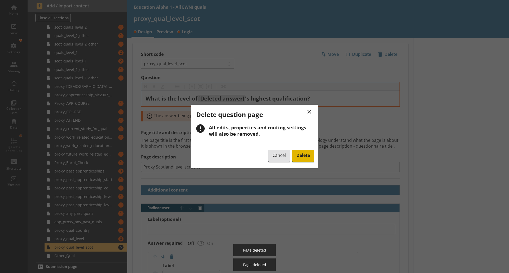
click at [307, 156] on span "Delete" at bounding box center [303, 156] width 22 height 12
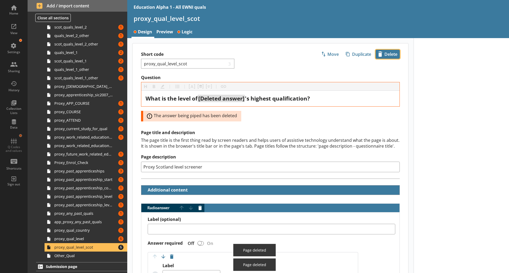
scroll to position [142, 0]
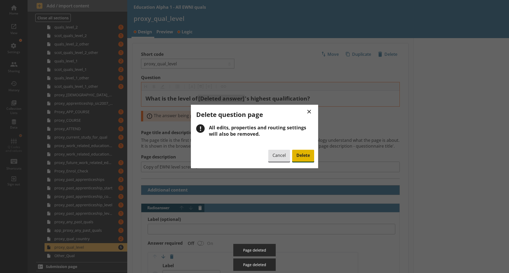
click at [299, 152] on span "Delete" at bounding box center [303, 156] width 22 height 12
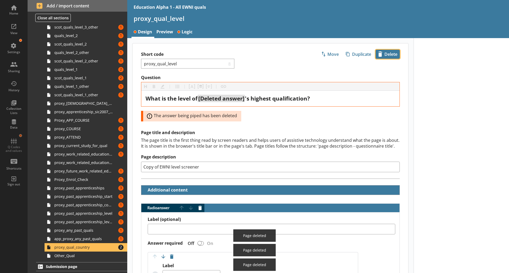
scroll to position [133, 0]
click at [378, 50] on span "icon-delete Created with Sketch. Delete" at bounding box center [388, 54] width 24 height 8
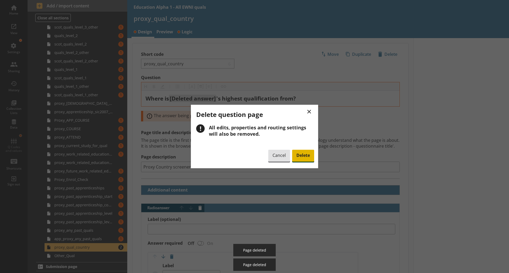
click at [302, 158] on span "Delete" at bounding box center [303, 156] width 22 height 12
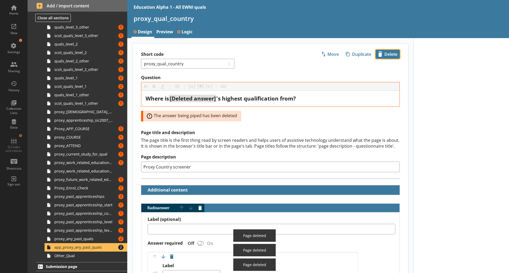
scroll to position [125, 0]
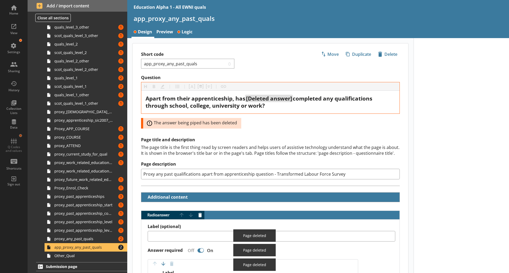
click at [382, 54] on span "icon-delete Created with Sketch. Delete" at bounding box center [388, 54] width 24 height 8
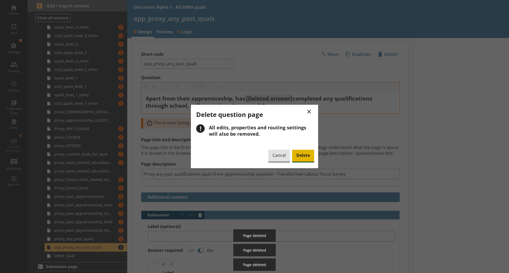
click at [307, 155] on span "Delete" at bounding box center [303, 156] width 22 height 12
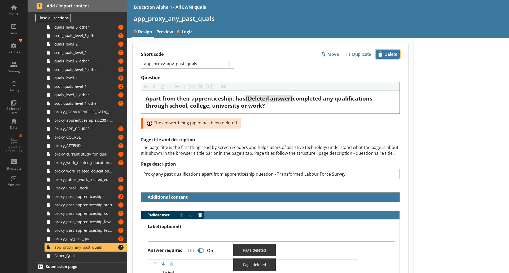
scroll to position [116, 0]
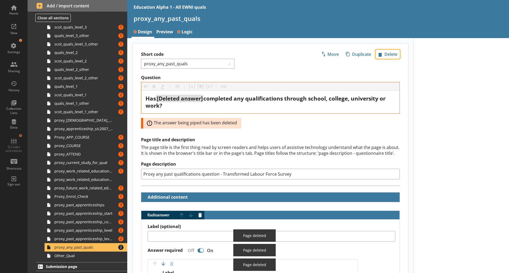
click at [376, 54] on span "icon-delete Created with Sketch. Delete" at bounding box center [388, 54] width 24 height 8
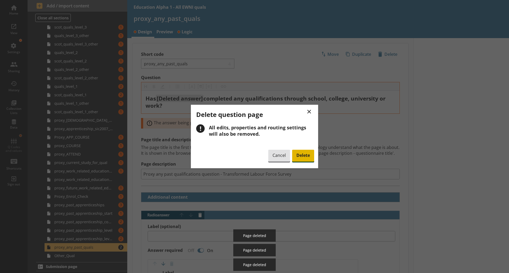
click at [297, 154] on span "Delete" at bounding box center [303, 156] width 22 height 12
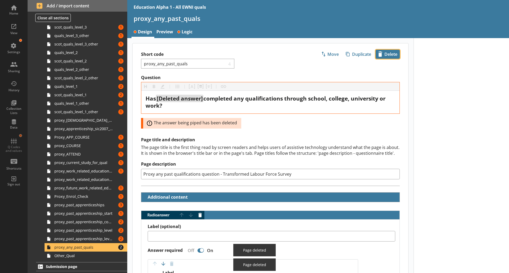
click at [384, 50] on span "icon-delete Created with Sketch. Delete" at bounding box center [388, 54] width 24 height 8
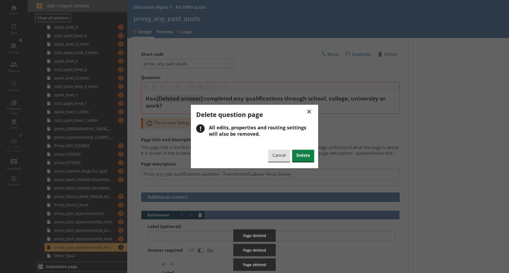
scroll to position [108, 0]
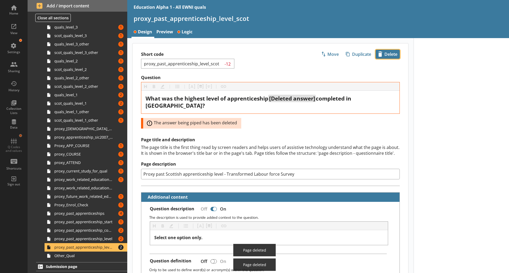
click at [389, 52] on span "icon-delete Created with Sketch. Delete" at bounding box center [388, 54] width 24 height 8
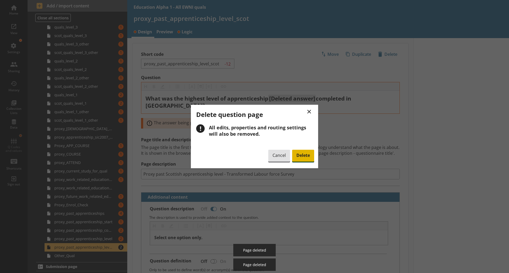
click at [304, 156] on span "Delete" at bounding box center [303, 156] width 22 height 12
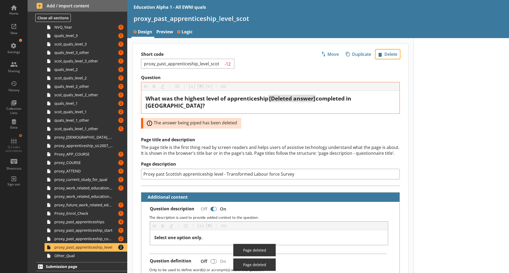
scroll to position [99, 0]
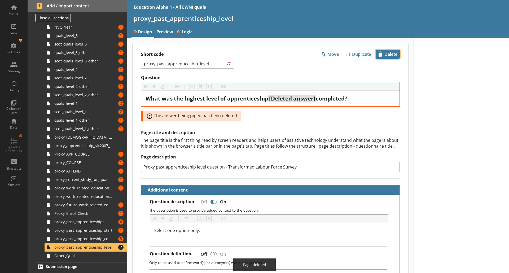
click at [387, 52] on span "icon-delete Created with Sketch. Delete" at bounding box center [388, 54] width 24 height 8
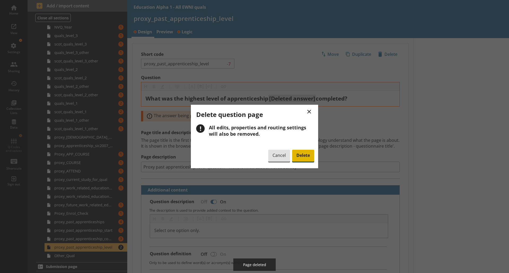
click at [306, 156] on span "Delete" at bounding box center [303, 156] width 22 height 12
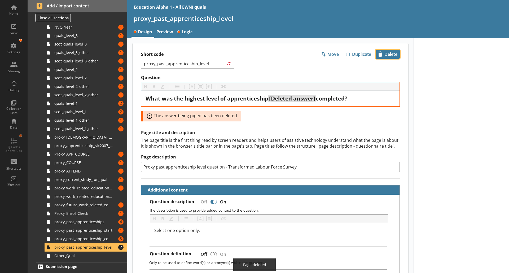
scroll to position [91, 0]
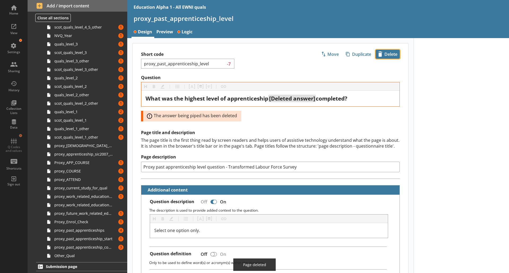
click at [382, 57] on span "icon-delete Created with Sketch. Delete" at bounding box center [388, 54] width 24 height 8
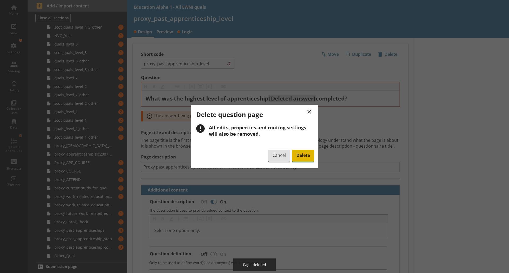
click at [306, 157] on span "Delete" at bounding box center [303, 156] width 22 height 12
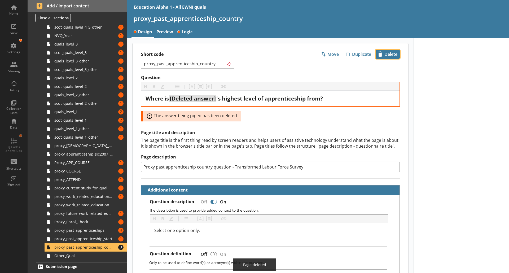
click at [379, 57] on span "icon-delete Created with Sketch. Delete" at bounding box center [388, 54] width 24 height 8
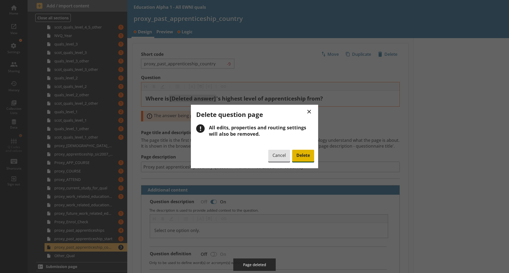
click at [308, 157] on span "Delete" at bounding box center [303, 156] width 22 height 12
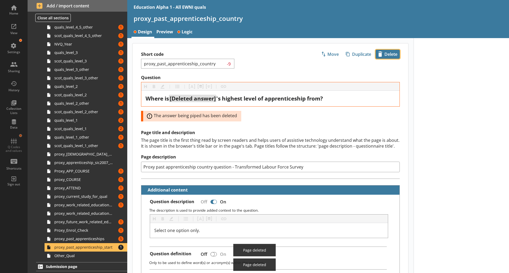
scroll to position [82, 0]
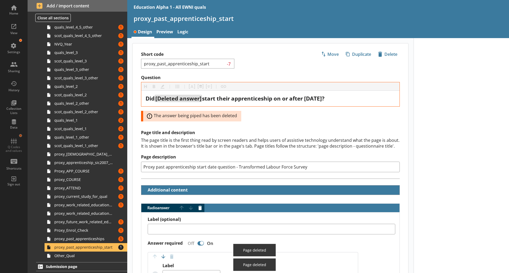
click at [384, 53] on span "icon-delete Created with Sketch. Delete" at bounding box center [388, 54] width 24 height 8
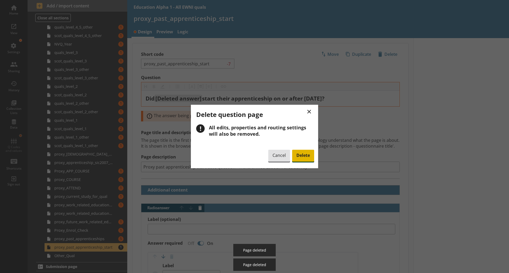
click at [301, 156] on span "Delete" at bounding box center [303, 156] width 22 height 12
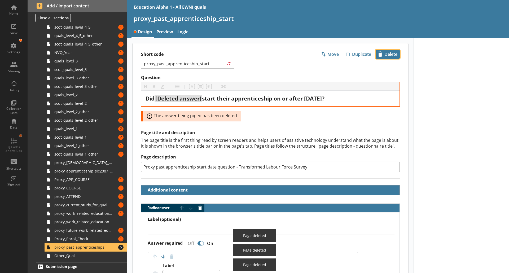
scroll to position [74, 0]
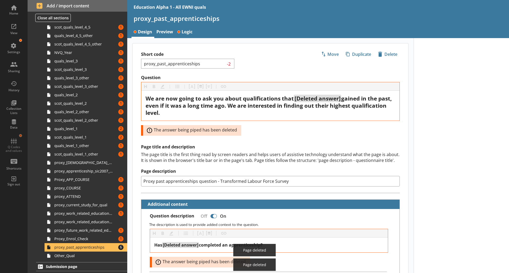
click at [387, 49] on div "Short code proxy_past_apprenticeships -2 Move icon-copy Duplicate icon-delete C…" at bounding box center [270, 59] width 276 height 32
click at [385, 51] on span "icon-delete Created with Sketch. Delete" at bounding box center [388, 54] width 24 height 8
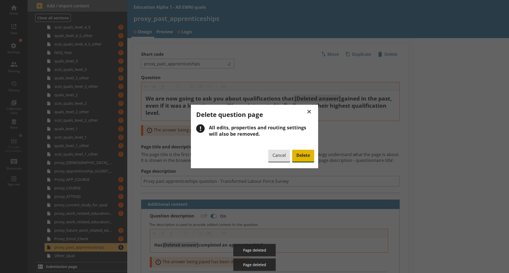
click at [304, 157] on span "Delete" at bounding box center [303, 156] width 22 height 12
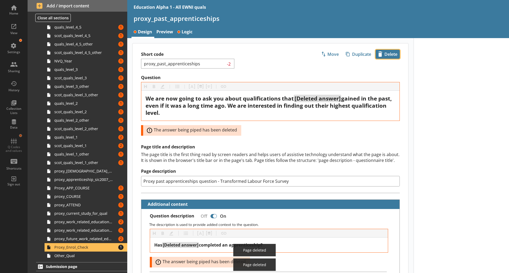
scroll to position [65, 0]
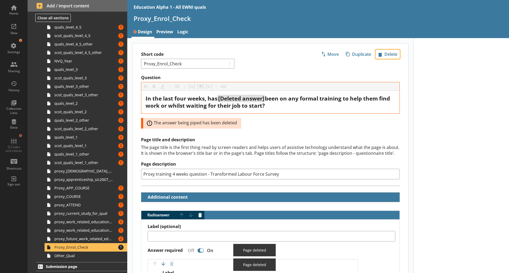
click at [384, 52] on span "icon-delete Created with Sketch. Delete" at bounding box center [388, 54] width 24 height 8
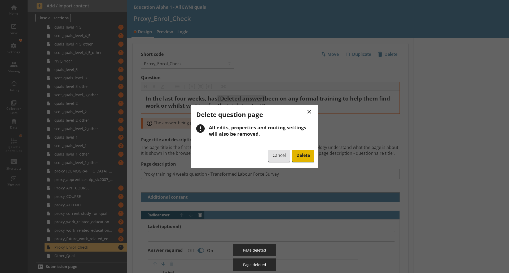
click at [302, 152] on span "Delete" at bounding box center [303, 156] width 22 height 12
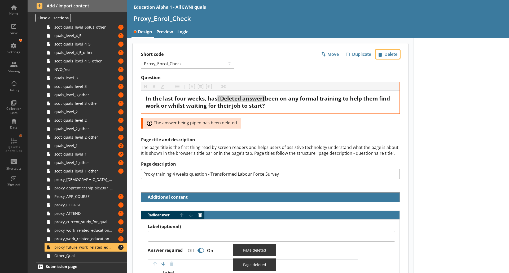
scroll to position [57, 0]
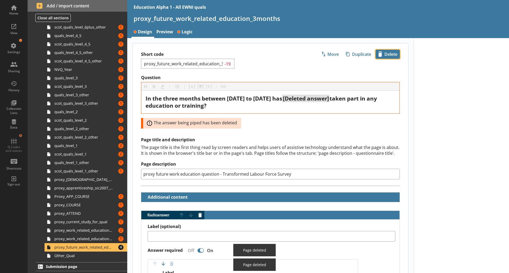
click at [385, 52] on span "icon-delete Created with Sketch. Delete" at bounding box center [388, 54] width 24 height 8
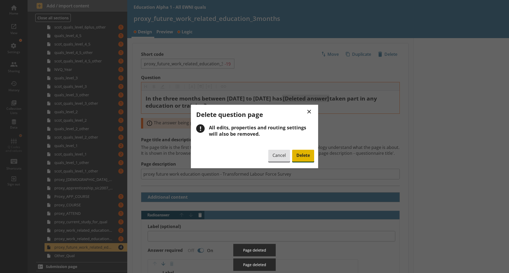
click at [298, 156] on span "Delete" at bounding box center [303, 156] width 22 height 12
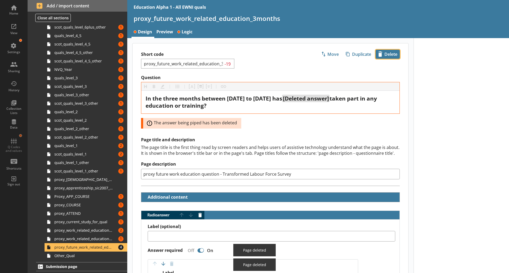
scroll to position [48, 0]
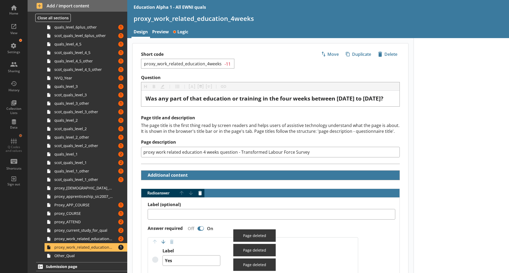
click at [383, 54] on span "icon-delete Created with Sketch. Delete" at bounding box center [388, 54] width 24 height 8
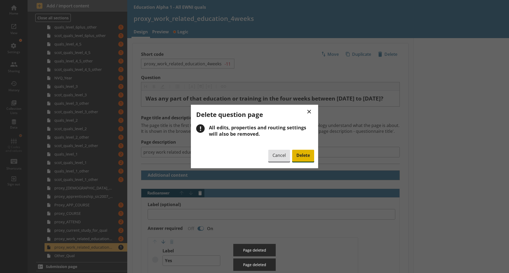
click at [304, 158] on span "Delete" at bounding box center [303, 156] width 22 height 12
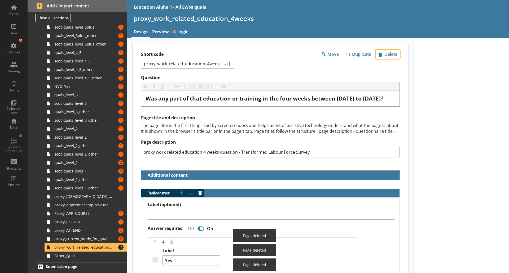
scroll to position [40, 0]
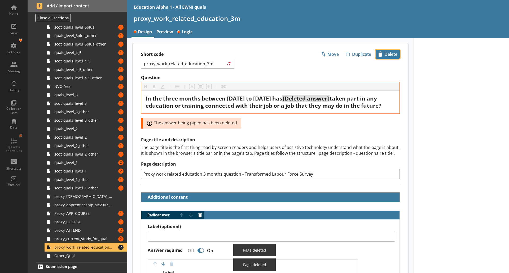
click at [383, 56] on span "icon-delete Created with Sketch. Delete" at bounding box center [388, 54] width 24 height 8
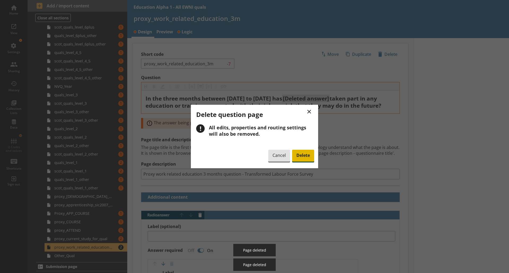
click at [300, 153] on span "Delete" at bounding box center [303, 156] width 22 height 12
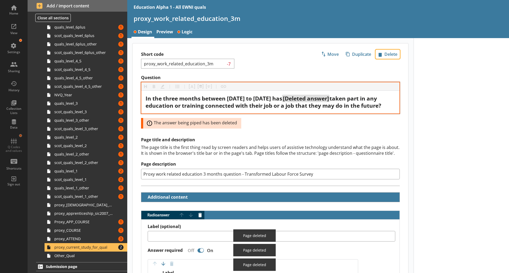
scroll to position [32, 0]
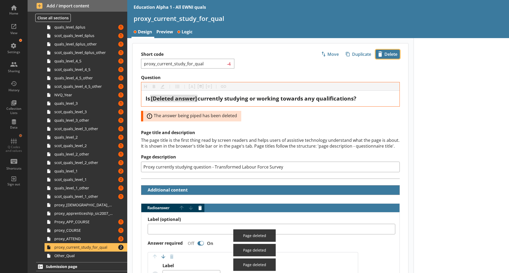
click at [388, 53] on span "icon-delete Created with Sketch. Delete" at bounding box center [388, 54] width 24 height 8
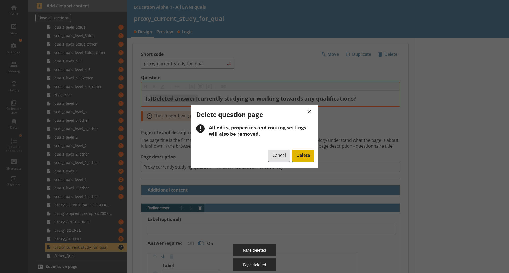
click at [307, 152] on span "Delete" at bounding box center [303, 156] width 22 height 12
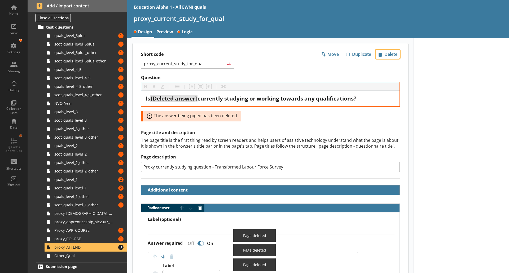
scroll to position [23, 0]
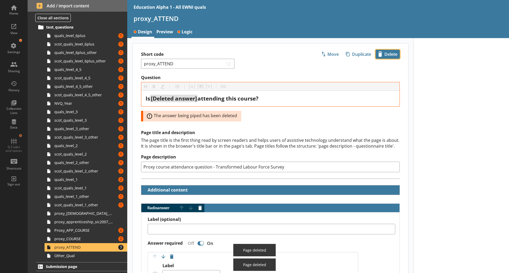
click at [387, 51] on span "icon-delete Created with Sketch. Delete" at bounding box center [388, 54] width 24 height 8
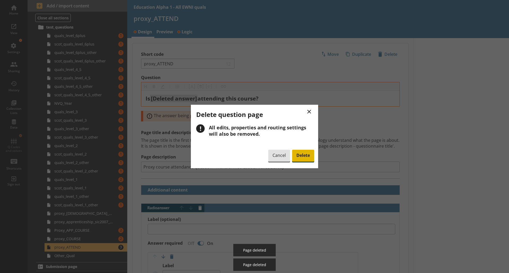
click at [292, 158] on span "Delete" at bounding box center [303, 156] width 22 height 12
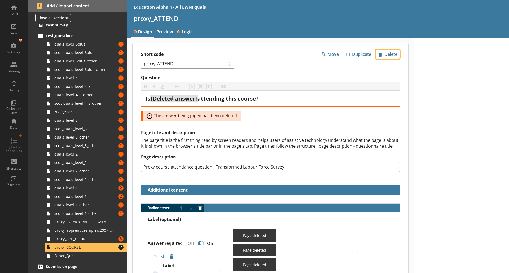
scroll to position [15, 0]
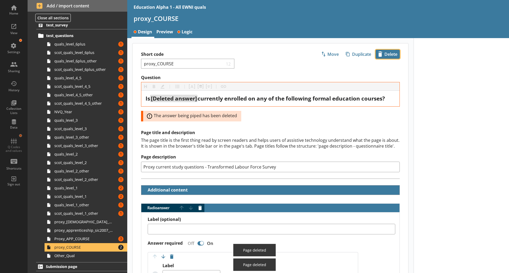
click at [382, 54] on span "icon-delete Created with Sketch. Delete" at bounding box center [388, 54] width 24 height 8
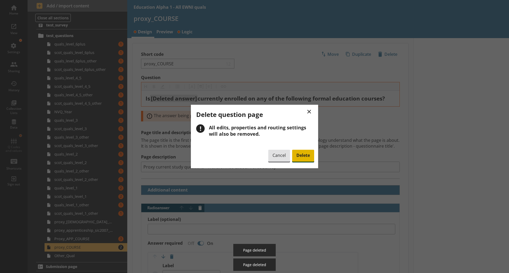
click at [304, 156] on span "Delete" at bounding box center [303, 156] width 22 height 12
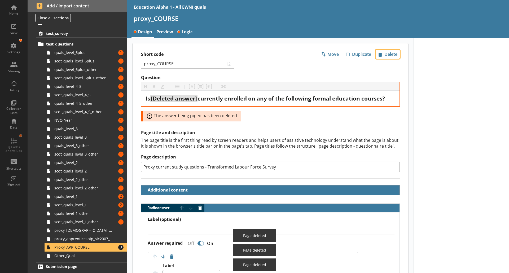
scroll to position [6, 0]
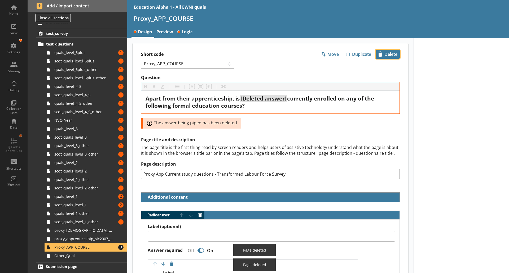
click at [383, 53] on span "icon-delete Created with Sketch. Delete" at bounding box center [388, 54] width 24 height 8
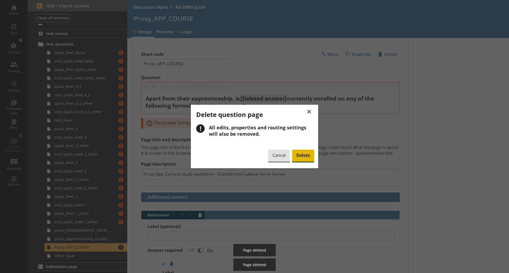
click at [300, 154] on span "Delete" at bounding box center [303, 156] width 22 height 12
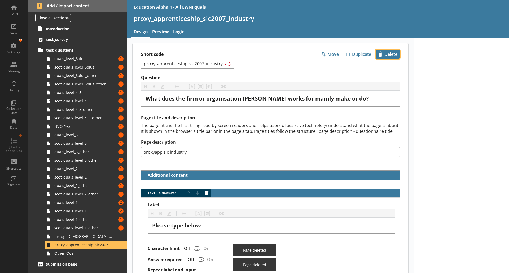
click at [382, 54] on span "icon-delete Created with Sketch. Delete" at bounding box center [388, 54] width 24 height 8
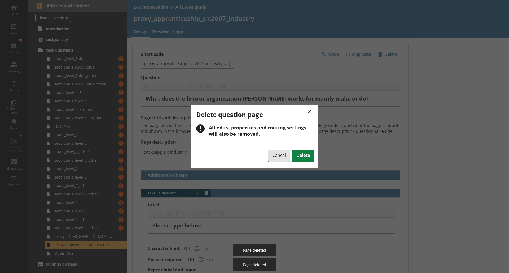
click at [310, 149] on div "× Delete question page ! All edits, properties and routing settings will also b…" at bounding box center [254, 137] width 127 height 64
click at [304, 158] on span "Delete" at bounding box center [303, 156] width 22 height 12
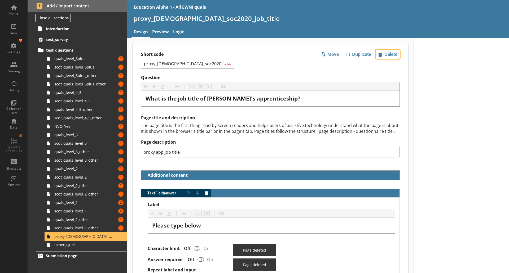
click at [383, 56] on span "icon-delete Created with Sketch. Delete" at bounding box center [388, 54] width 24 height 8
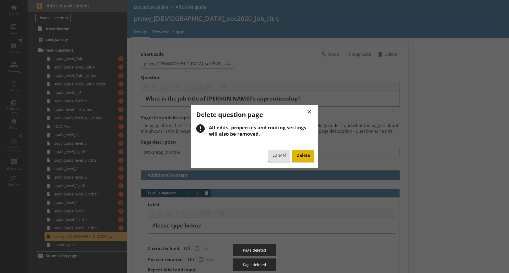
click at [304, 150] on div "Cancel Delete" at bounding box center [291, 156] width 46 height 13
click at [304, 154] on span "Delete" at bounding box center [303, 156] width 22 height 12
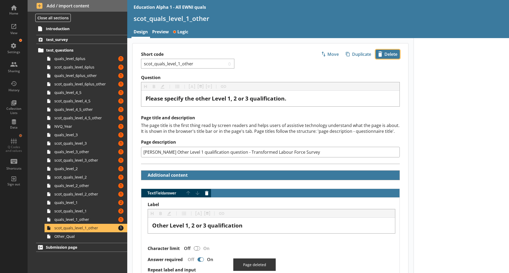
click at [382, 50] on button "icon-delete Created with Sketch. Delete" at bounding box center [387, 54] width 24 height 9
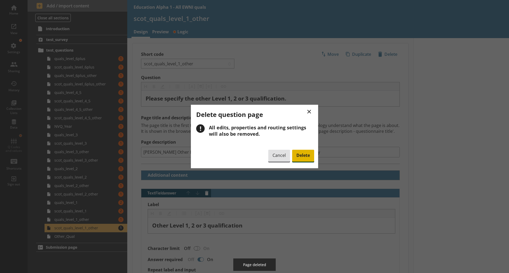
click at [306, 156] on span "Delete" at bounding box center [303, 156] width 22 height 12
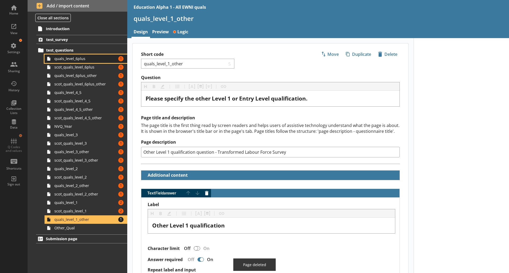
click at [85, 58] on span "quals_level_6plus" at bounding box center [83, 58] width 59 height 5
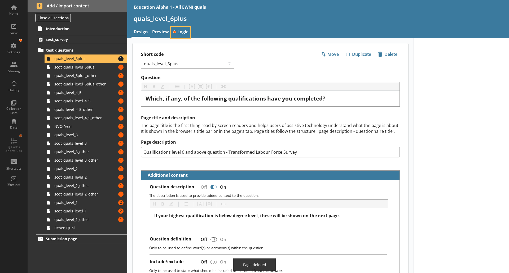
click at [184, 33] on link "Logic" at bounding box center [180, 32] width 19 height 11
type textarea "x"
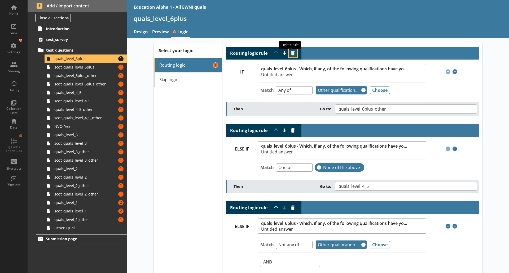
click at [289, 54] on button "Delete routing rule" at bounding box center [293, 53] width 8 height 8
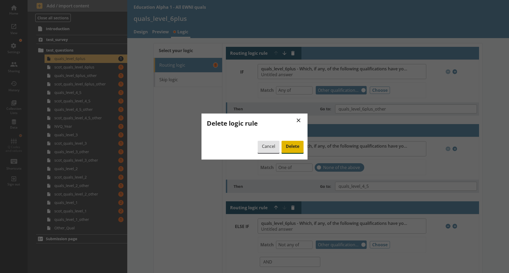
click at [295, 153] on span "Delete" at bounding box center [292, 147] width 22 height 12
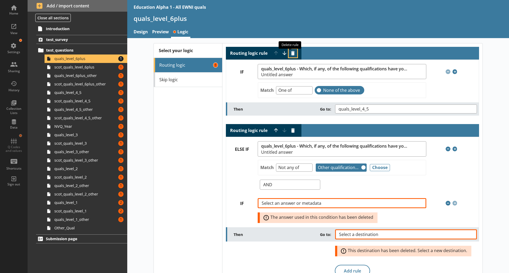
click at [292, 53] on button "Delete routing rule" at bounding box center [293, 53] width 8 height 8
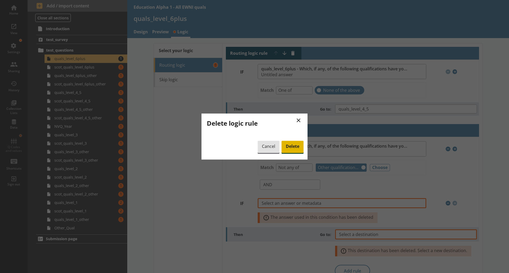
click at [291, 146] on span "Delete" at bounding box center [292, 147] width 22 height 12
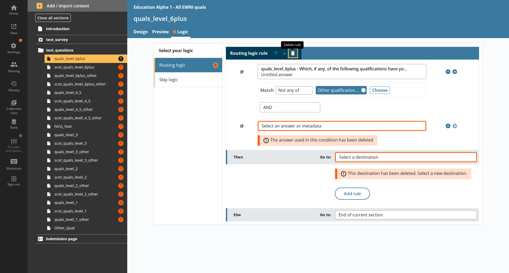
click at [294, 52] on button "Delete routing rule" at bounding box center [293, 53] width 8 height 8
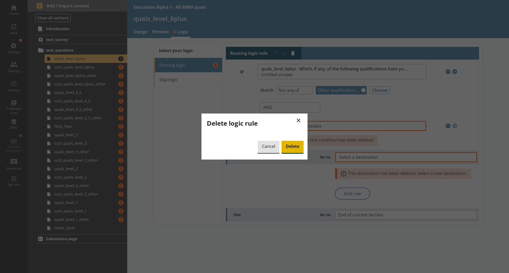
click at [289, 143] on span "Delete" at bounding box center [292, 147] width 22 height 12
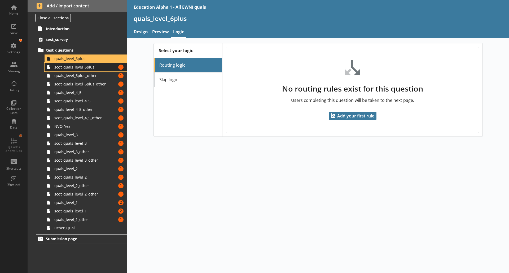
click at [100, 67] on span "scot_quals_level_6plus" at bounding box center [83, 67] width 59 height 5
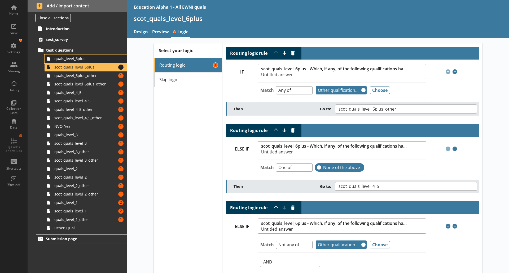
click at [69, 60] on span "quals_level_6plus" at bounding box center [83, 58] width 59 height 5
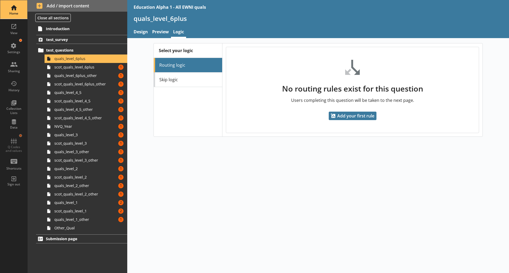
click at [15, 13] on div "Home" at bounding box center [14, 13] width 19 height 4
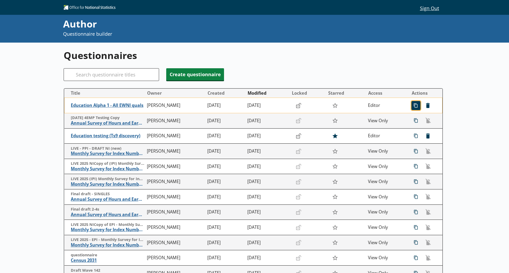
click at [411, 107] on span "icon-copy Duplicate" at bounding box center [415, 105] width 8 height 8
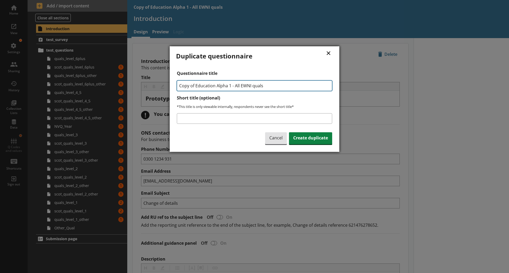
click at [245, 85] on input "Copy of Education Alpha 1 - All EWNI quals" at bounding box center [254, 86] width 155 height 11
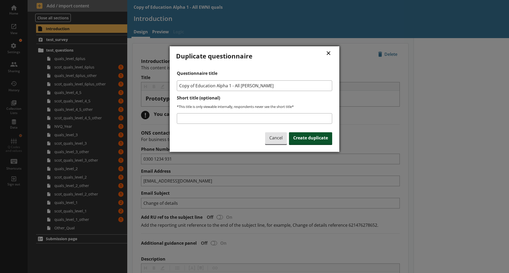
type input "Copy of Education Alpha 1 - All SCOT quals"
click at [316, 143] on span "Create duplicate" at bounding box center [310, 138] width 43 height 12
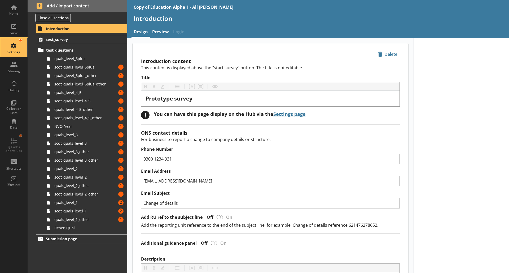
click at [16, 51] on div "Settings" at bounding box center [14, 52] width 19 height 4
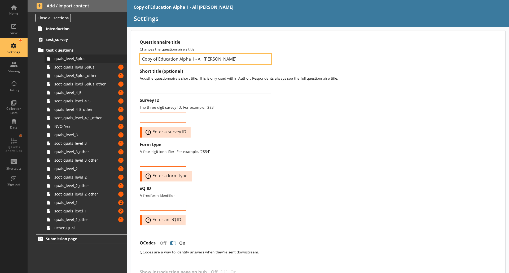
drag, startPoint x: 157, startPoint y: 57, endPoint x: 103, endPoint y: 58, distance: 54.6
click at [103, 58] on div "Home View Settings Sharing History Collection Lists Data Q Codes and values Sho…" at bounding box center [254, 136] width 509 height 273
type input "Education Alpha 1 - All SCOT quals"
click at [303, 147] on label "Form type" at bounding box center [275, 145] width 271 height 6
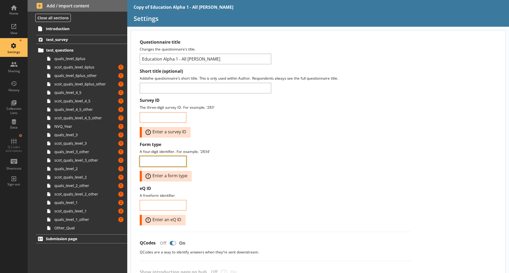
click at [186, 156] on input "Form type" at bounding box center [163, 161] width 47 height 11
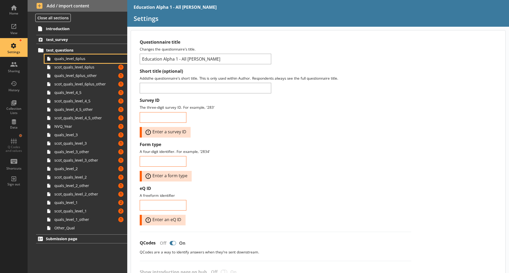
click at [85, 61] on link "quals_level_6plus" at bounding box center [86, 59] width 83 height 8
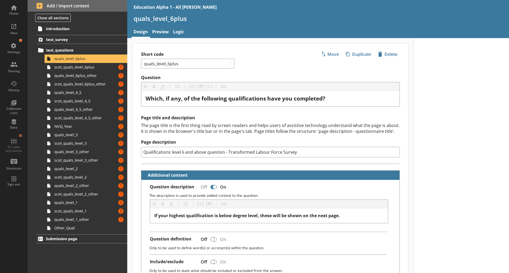
click at [383, 49] on div "Short code quals_level_6plus 7 Move icon-copy Duplicate icon-delete Created wit…" at bounding box center [270, 59] width 276 height 32
click at [383, 51] on span "icon-delete Created with Sketch. Delete" at bounding box center [388, 54] width 24 height 8
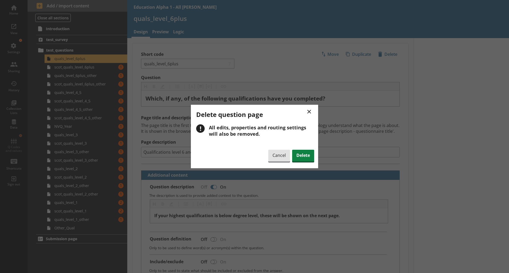
click at [304, 149] on div "× Delete question page ! All edits, properties and routing settings will also b…" at bounding box center [254, 137] width 127 height 64
click at [304, 152] on span "Delete" at bounding box center [303, 156] width 22 height 12
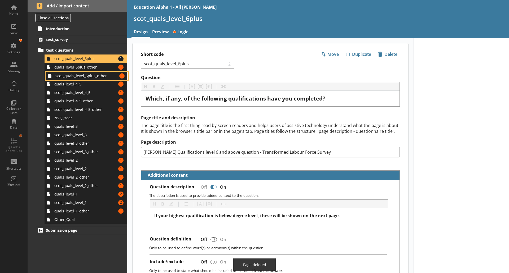
click at [89, 77] on ol "test_survey test_questions scot_quals_level_6plus Amount of errors: 1 quals_lev…" at bounding box center [78, 129] width 100 height 189
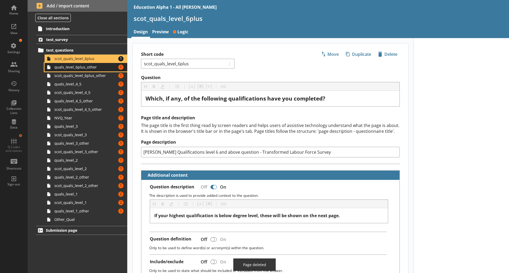
click at [90, 70] on link "quals_level_6plus_other Amount of errors: 1" at bounding box center [86, 67] width 83 height 8
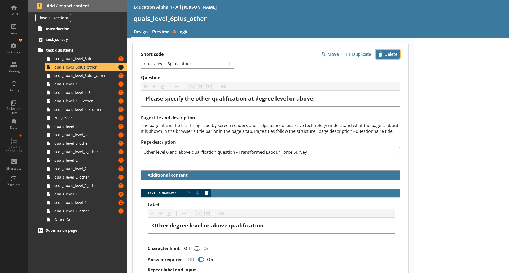
click at [385, 56] on span "icon-delete Created with Sketch. Delete" at bounding box center [388, 54] width 24 height 8
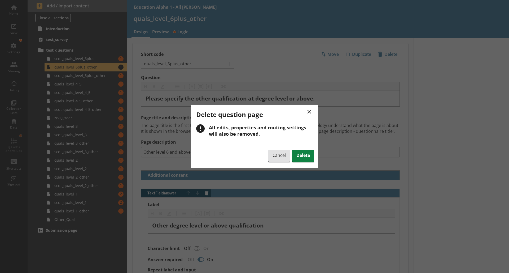
click at [309, 149] on div "× Delete question page ! All edits, properties and routing settings will also b…" at bounding box center [254, 137] width 127 height 64
click at [306, 160] on span "Delete" at bounding box center [303, 156] width 22 height 12
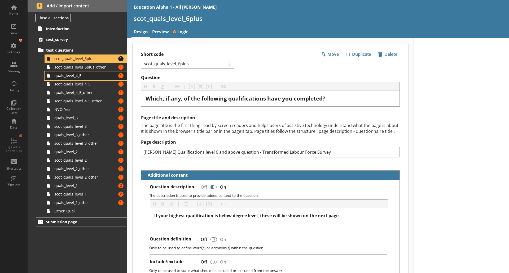
click at [76, 78] on span "quals_level_4_5" at bounding box center [83, 75] width 59 height 5
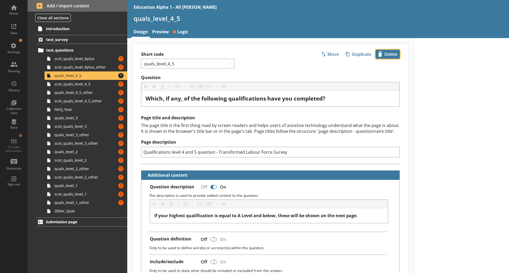
click at [388, 55] on span "icon-delete Created with Sketch. Delete" at bounding box center [388, 54] width 24 height 8
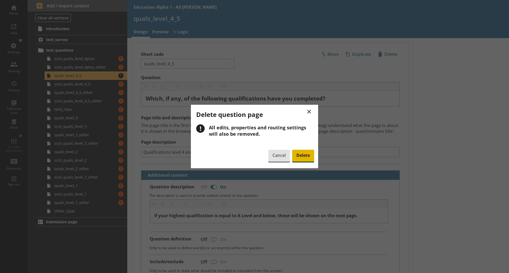
click at [301, 153] on span "Delete" at bounding box center [303, 156] width 22 height 12
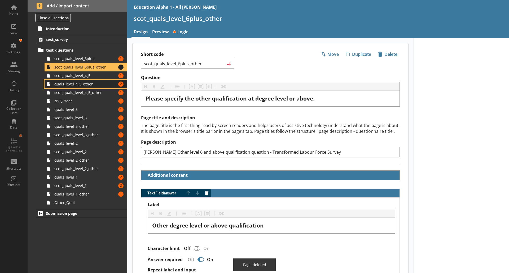
click at [85, 86] on span "quals_level_4_5_other" at bounding box center [83, 84] width 59 height 5
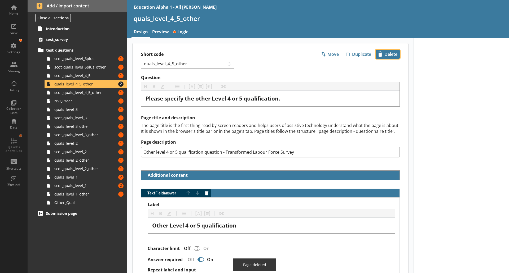
click at [393, 55] on span "icon-delete Created with Sketch. Delete" at bounding box center [388, 54] width 24 height 8
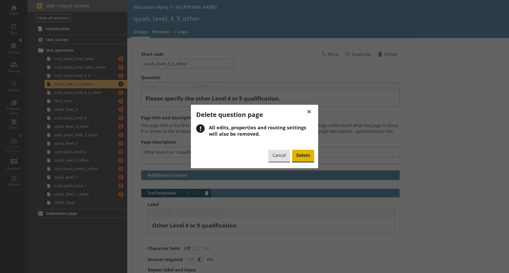
click at [303, 155] on span "Delete" at bounding box center [303, 156] width 22 height 12
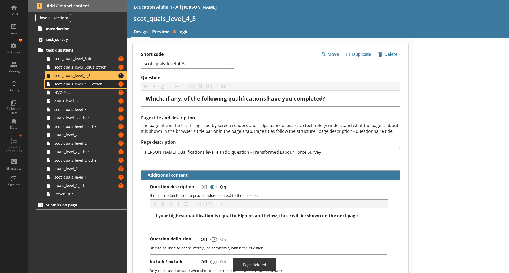
click at [81, 88] on link "scot_quals_level_4_5_other Amount of errors: 1" at bounding box center [86, 84] width 83 height 8
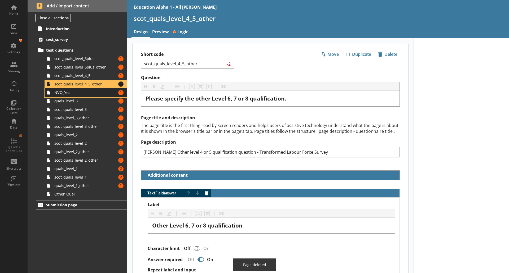
click at [82, 95] on span "NVQ_Year" at bounding box center [83, 92] width 59 height 5
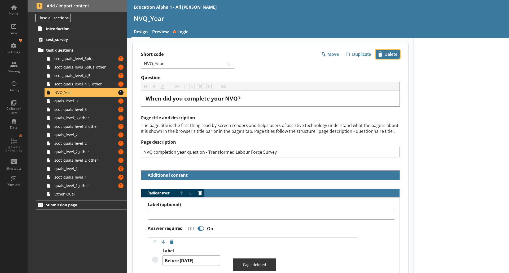
click at [387, 54] on span "icon-delete Created with Sketch. Delete" at bounding box center [388, 54] width 24 height 8
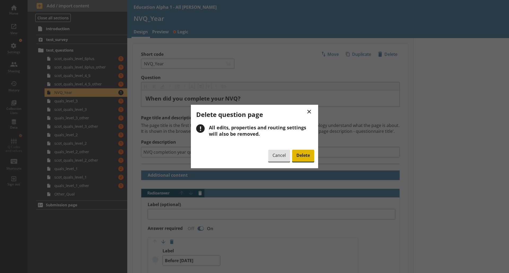
click at [304, 153] on span "Delete" at bounding box center [303, 156] width 22 height 12
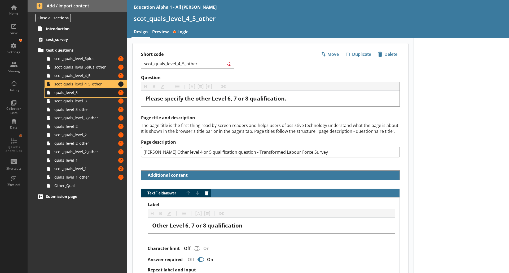
click at [80, 93] on span "quals_level_3" at bounding box center [83, 92] width 59 height 5
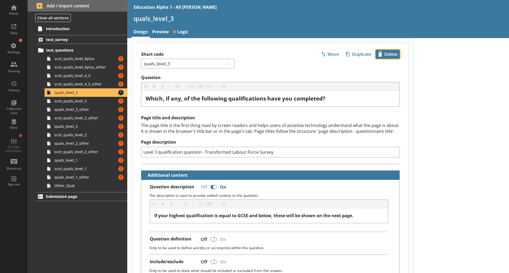
click at [382, 55] on span "icon-delete Created with Sketch. Delete" at bounding box center [388, 54] width 24 height 8
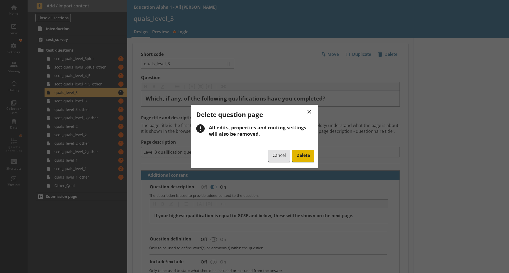
click at [305, 159] on span "Delete" at bounding box center [303, 156] width 22 height 12
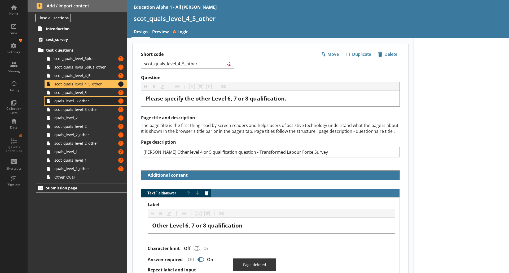
click at [89, 103] on span "quals_level_3_other" at bounding box center [83, 101] width 59 height 5
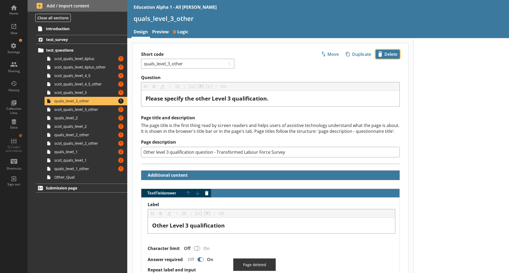
click at [389, 52] on span "icon-delete Created with Sketch. Delete" at bounding box center [388, 54] width 24 height 8
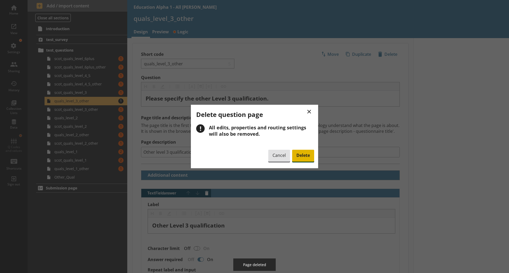
click at [304, 152] on span "Delete" at bounding box center [303, 156] width 22 height 12
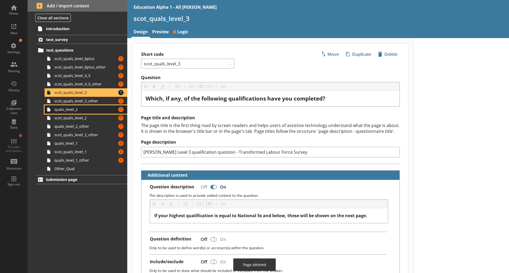
click at [85, 113] on link "quals_level_2 Amount of errors: 1" at bounding box center [86, 109] width 83 height 8
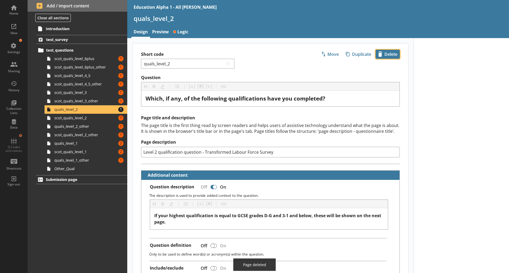
click at [387, 53] on span "icon-delete Created with Sketch. Delete" at bounding box center [388, 54] width 24 height 8
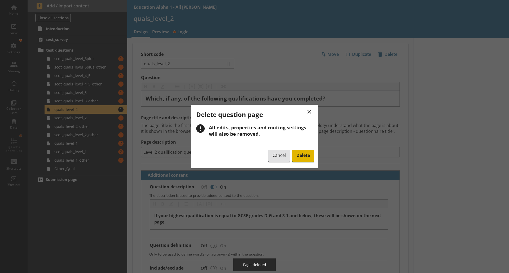
click at [298, 157] on span "Delete" at bounding box center [303, 156] width 22 height 12
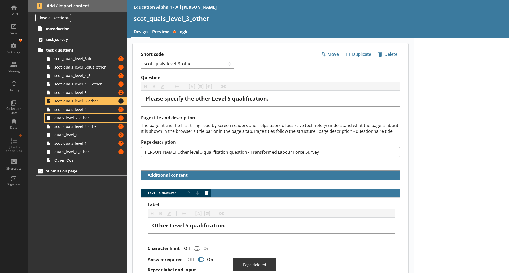
click at [81, 121] on link "quals_level_2_other Amount of errors: 1" at bounding box center [86, 118] width 83 height 8
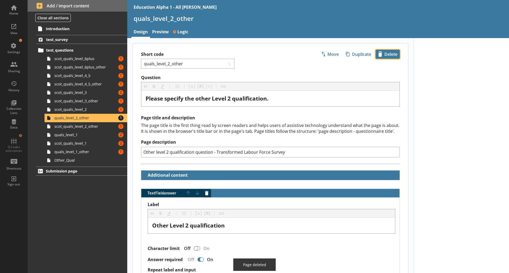
click at [390, 55] on span "icon-delete Created with Sketch. Delete" at bounding box center [388, 54] width 24 height 8
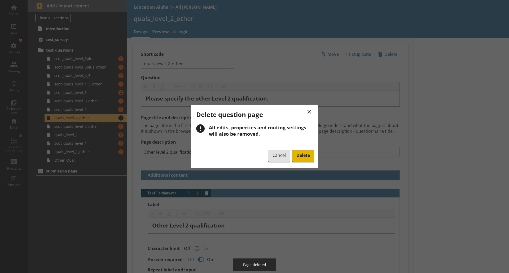
click at [304, 157] on span "Delete" at bounding box center [303, 156] width 22 height 12
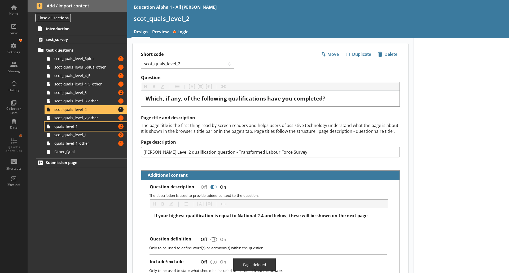
click at [85, 126] on span "quals_level_1" at bounding box center [83, 126] width 59 height 5
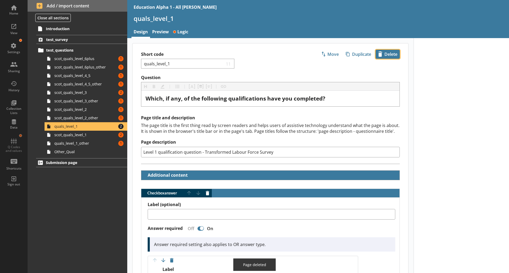
click at [392, 51] on span "icon-delete Created with Sketch. Delete" at bounding box center [388, 54] width 24 height 8
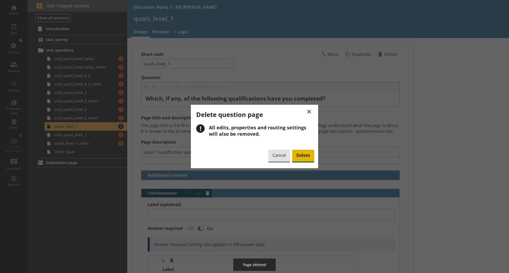
click at [306, 150] on span "Delete" at bounding box center [303, 156] width 22 height 12
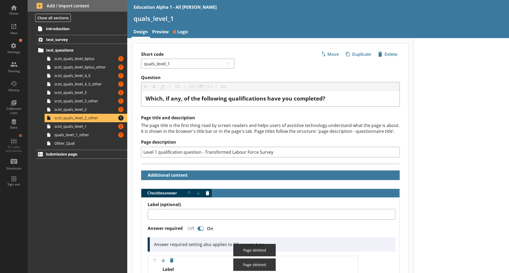
type textarea "x"
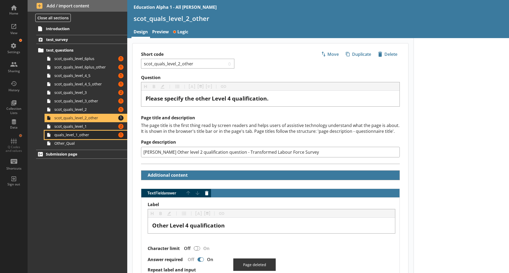
click at [88, 138] on link "quals_level_1_other Amount of errors: 1" at bounding box center [86, 135] width 83 height 8
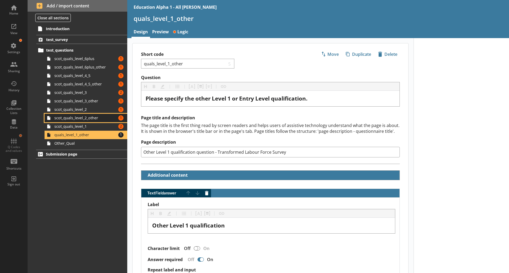
click at [91, 121] on link "scot_quals_level_2_other Amount of errors: 1" at bounding box center [86, 118] width 83 height 8
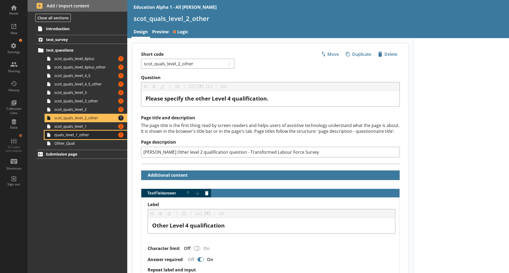
click at [87, 136] on span "quals_level_1_other" at bounding box center [83, 134] width 59 height 5
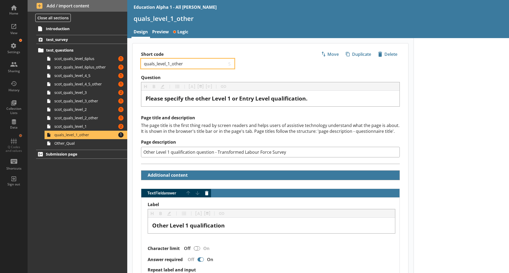
click at [143, 65] on input "quals_level_1_other" at bounding box center [184, 63] width 83 height 5
click at [276, 54] on div "Short code scot_quals_level_1_other 0 Move icon-copy Duplicate icon-delete Crea…" at bounding box center [270, 59] width 276 height 32
type input "scot_quals_level_1_other"
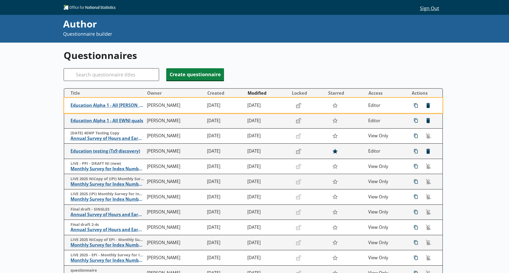
drag, startPoint x: 122, startPoint y: 105, endPoint x: 288, endPoint y: 54, distance: 173.5
click at [288, 54] on h1 "Questionnaires" at bounding box center [253, 55] width 379 height 13
click at [117, 105] on span "Education Alpha 1 - All SCOT quals" at bounding box center [108, 106] width 74 height 6
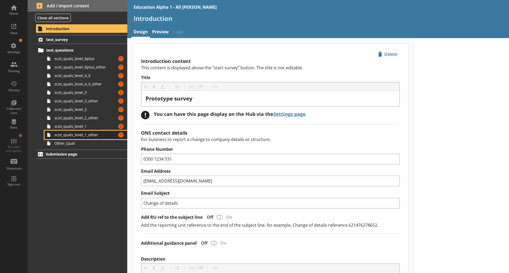
click at [90, 136] on span "scot_quals_level_1_other" at bounding box center [83, 134] width 59 height 5
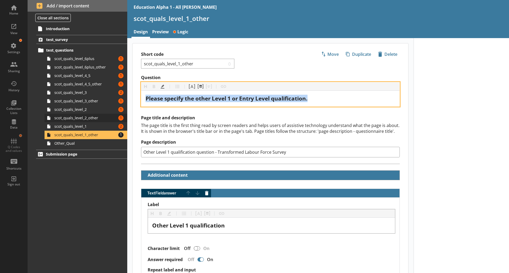
drag, startPoint x: 313, startPoint y: 101, endPoint x: 48, endPoint y: 119, distance: 265.9
click at [48, 119] on div "Home View Settings Sharing History Collection Lists Data Q Codes and values Sho…" at bounding box center [254, 136] width 509 height 273
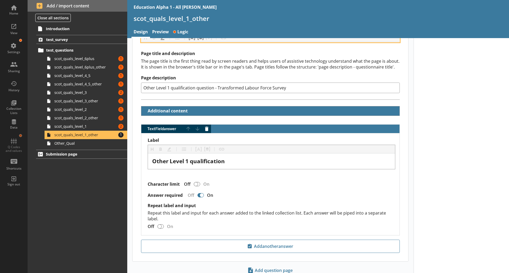
scroll to position [83, 0]
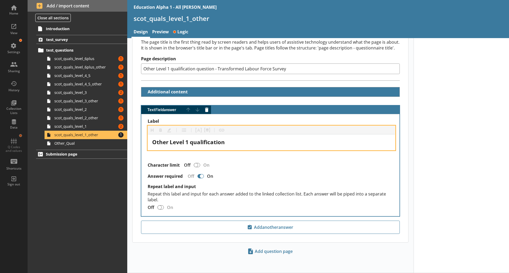
click at [189, 142] on span "Other Level 1 qualification" at bounding box center [188, 142] width 73 height 7
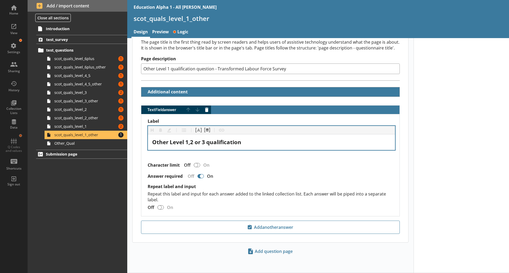
click at [257, 129] on div "Heading Heading Bold Bold Highlight Highlight List List Pipe answer Pipe answer…" at bounding box center [271, 130] width 247 height 8
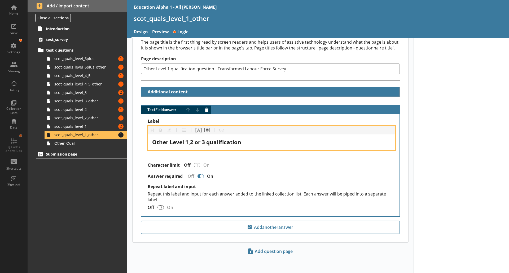
click at [250, 144] on div "Other Level 1,2 or 3 qualification" at bounding box center [271, 142] width 238 height 7
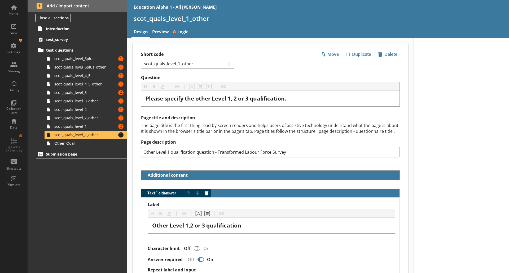
click at [86, 187] on div "Introduction test_survey test_questions scot_quals_level_6plus Amount of errors…" at bounding box center [78, 149] width 100 height 250
click at [112, 60] on span "scot_quals_level_6plus" at bounding box center [83, 58] width 59 height 5
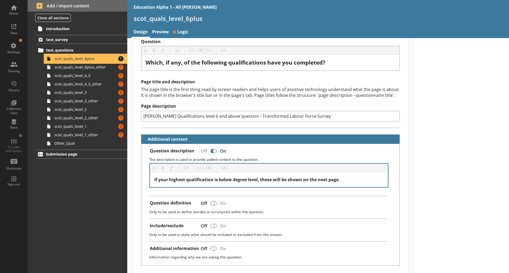
scroll to position [38, 0]
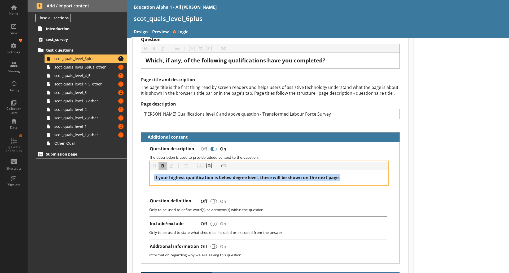
drag, startPoint x: 347, startPoint y: 179, endPoint x: 147, endPoint y: 179, distance: 200.0
click at [147, 179] on div "Heading Heading Bold Bold Highlight Highlight List List Pipe answer Pipe answer…" at bounding box center [270, 174] width 250 height 24
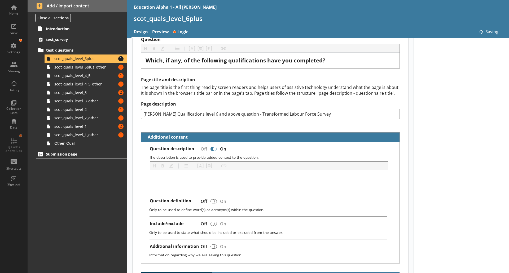
click at [213, 151] on div at bounding box center [213, 149] width 6 height 4
type textarea "x"
checkbox input "false"
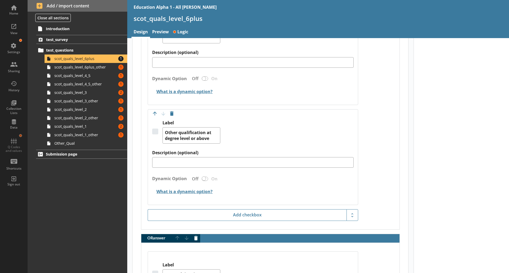
scroll to position [835, 0]
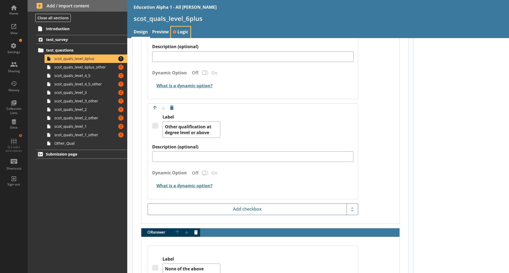
click at [184, 29] on link "Logic" at bounding box center [180, 32] width 19 height 11
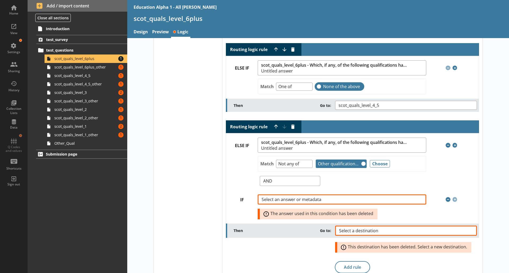
scroll to position [82, 0]
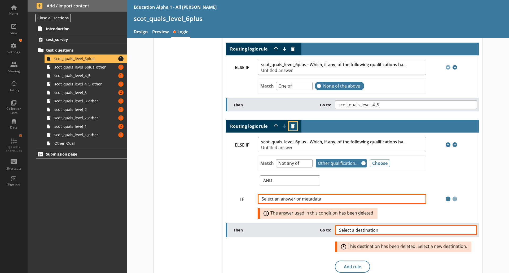
click at [290, 128] on button "Delete routing rule" at bounding box center [293, 126] width 8 height 8
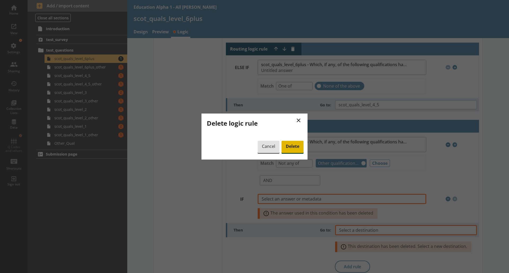
click at [291, 152] on span "Delete" at bounding box center [292, 147] width 22 height 12
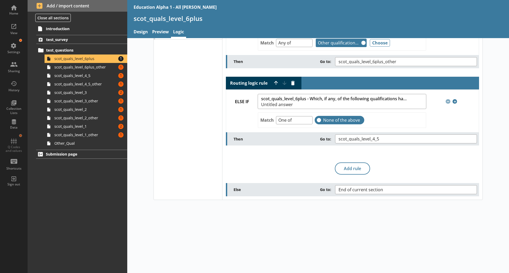
scroll to position [0, 0]
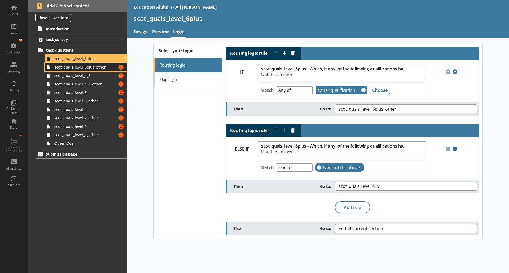
click at [92, 70] on link "scot_quals_level_6plus_other Amount of errors: 1" at bounding box center [86, 67] width 83 height 8
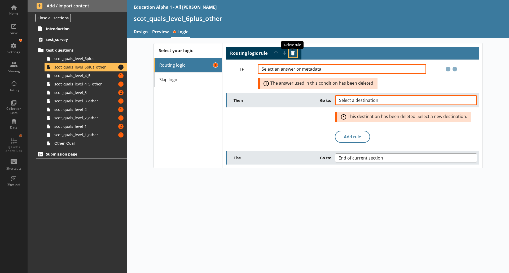
click at [294, 55] on button "Delete routing rule" at bounding box center [293, 53] width 8 height 8
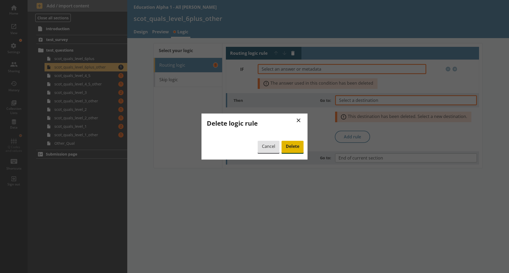
click at [294, 146] on span "Delete" at bounding box center [292, 147] width 22 height 12
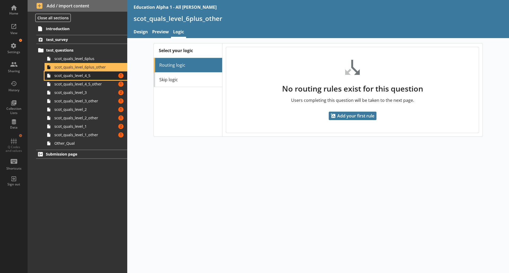
click at [81, 78] on span "scot_quals_level_4_5" at bounding box center [83, 75] width 59 height 5
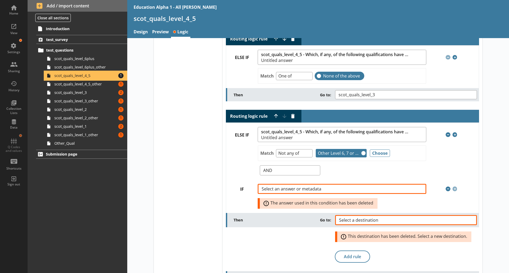
scroll to position [92, 0]
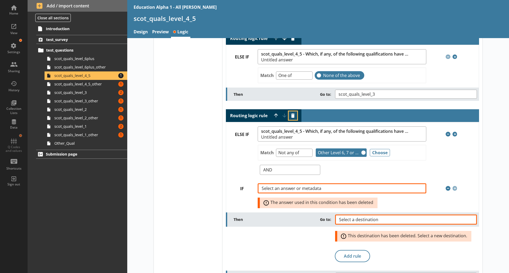
click at [291, 113] on button "Delete routing rule" at bounding box center [293, 116] width 8 height 8
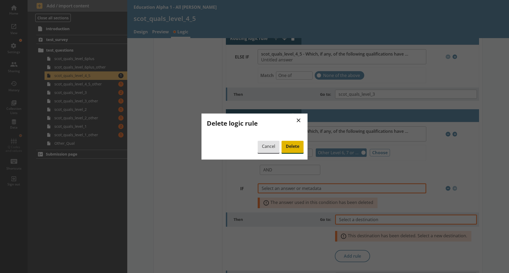
click at [294, 145] on span "Delete" at bounding box center [292, 147] width 22 height 12
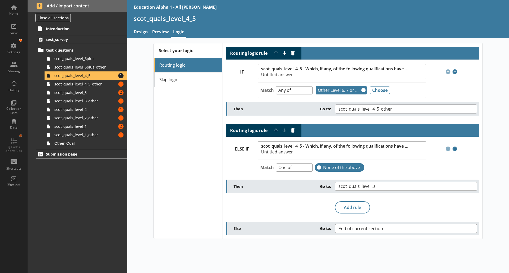
scroll to position [0, 0]
click at [104, 86] on span "scot_quals_level_4_5_other" at bounding box center [83, 84] width 59 height 5
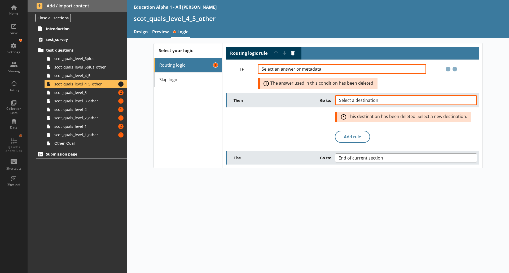
click at [294, 58] on span "Routing logic rule Move rule up Move rule down Delete rule" at bounding box center [264, 53] width 76 height 13
click at [293, 54] on button "Delete routing rule" at bounding box center [293, 53] width 8 height 8
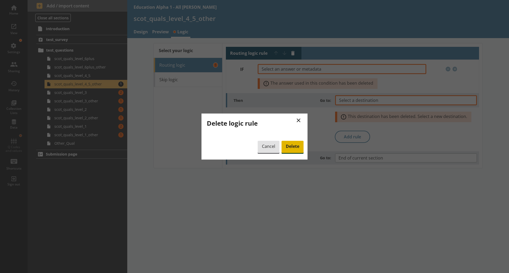
click at [291, 148] on span "Delete" at bounding box center [292, 147] width 22 height 12
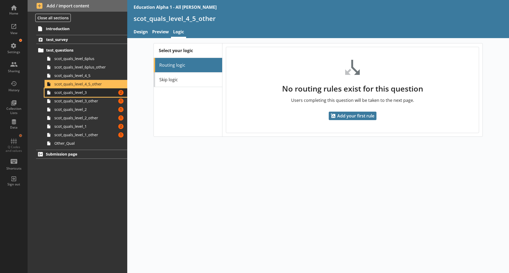
click at [95, 95] on span "scot_quals_level_3" at bounding box center [83, 92] width 59 height 5
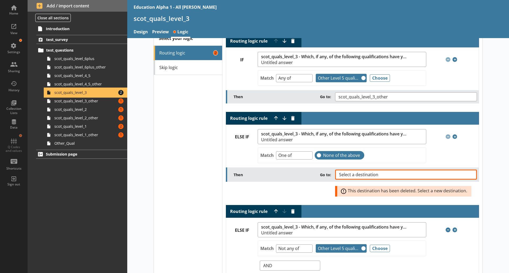
scroll to position [5, 0]
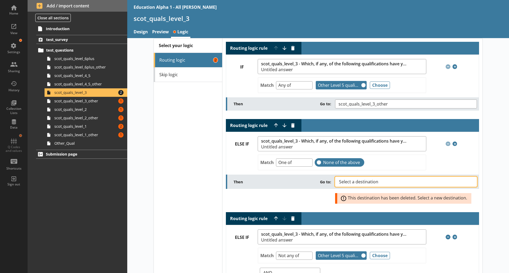
click at [355, 181] on span "Select a destination" at bounding box center [363, 182] width 48 height 4
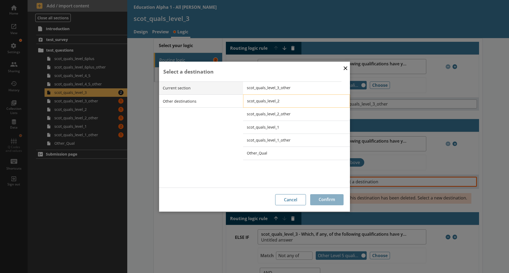
click at [278, 103] on span "scot_quals_level_2" at bounding box center [300, 101] width 107 height 5
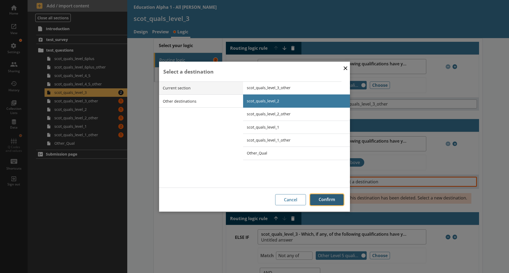
click at [327, 200] on button "Confirm" at bounding box center [326, 199] width 33 height 11
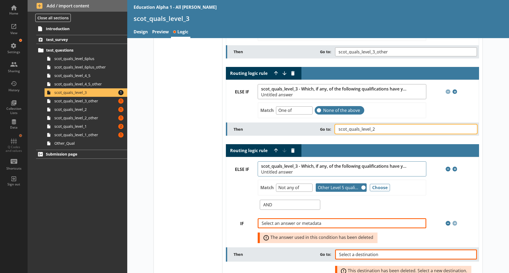
scroll to position [60, 0]
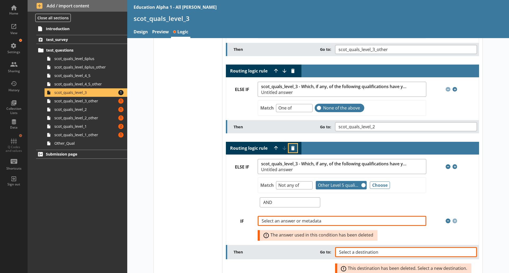
click at [290, 149] on button "Delete routing rule" at bounding box center [293, 148] width 8 height 8
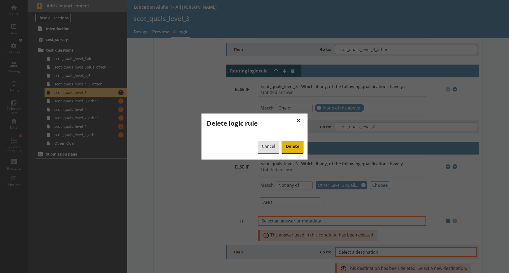
click at [291, 147] on span "Delete" at bounding box center [292, 147] width 22 height 12
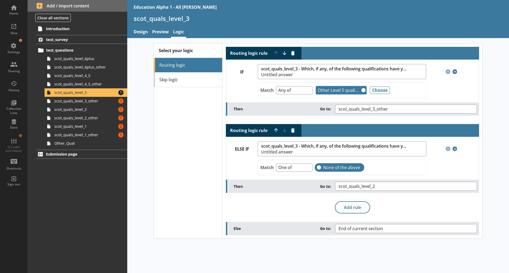
scroll to position [0, 0]
click at [92, 100] on span "scot_quals_level_3_other" at bounding box center [83, 101] width 59 height 5
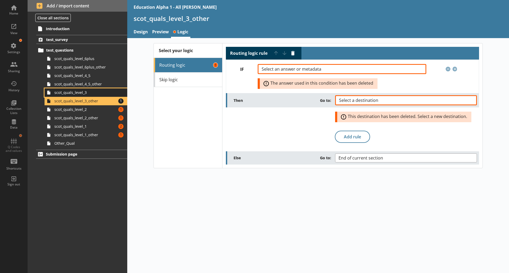
click at [90, 90] on span "scot_quals_level_3" at bounding box center [83, 92] width 59 height 5
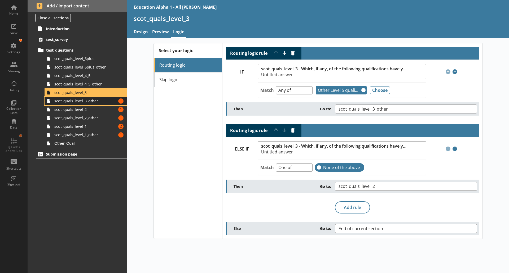
click at [94, 102] on span "scot_quals_level_3_other" at bounding box center [83, 101] width 59 height 5
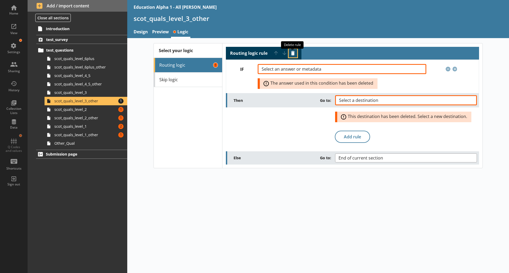
click at [291, 51] on button "Delete routing rule" at bounding box center [293, 53] width 8 height 8
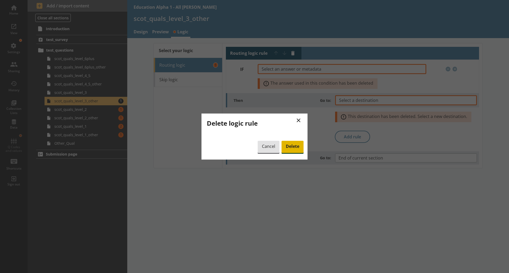
click at [299, 150] on span "Delete" at bounding box center [292, 147] width 22 height 12
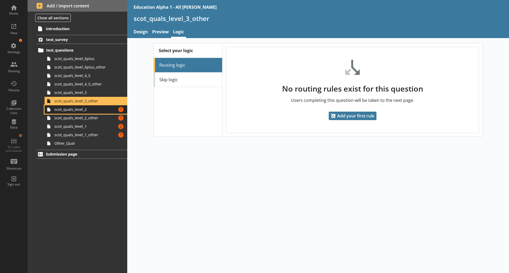
click at [80, 112] on link "scot_quals_level_2 Amount of errors: 1" at bounding box center [86, 109] width 83 height 8
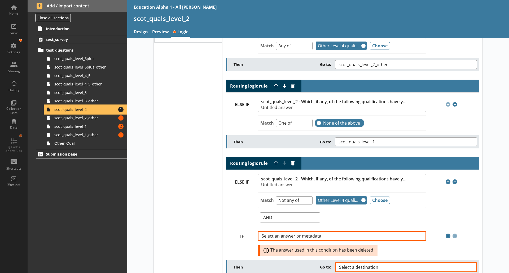
scroll to position [46, 0]
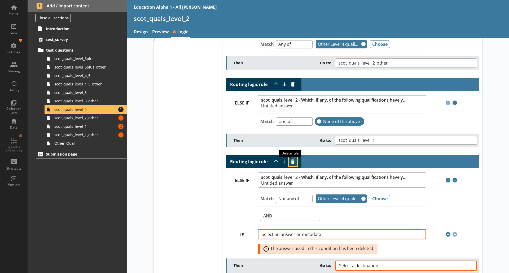
click at [290, 162] on button "Delete routing rule" at bounding box center [293, 162] width 8 height 8
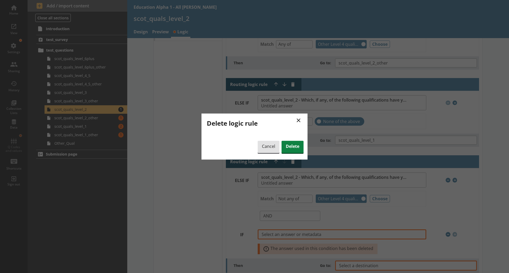
click at [293, 138] on div "× Delete logic rule Cancel Delete" at bounding box center [254, 137] width 106 height 46
click at [293, 145] on span "Delete" at bounding box center [292, 147] width 22 height 12
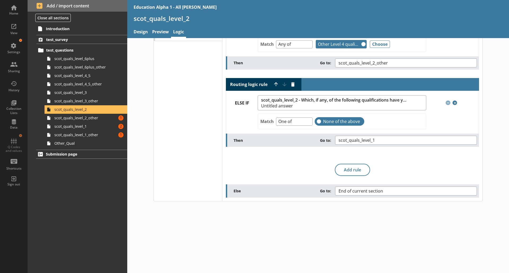
scroll to position [0, 0]
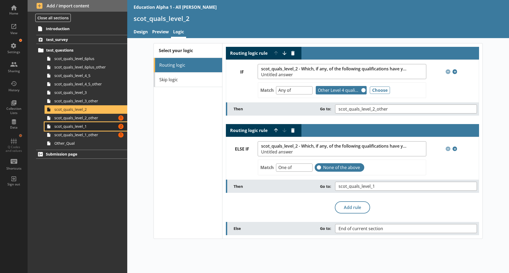
click at [107, 122] on link "scot_quals_level_1 Amount of errors: 2" at bounding box center [86, 126] width 83 height 8
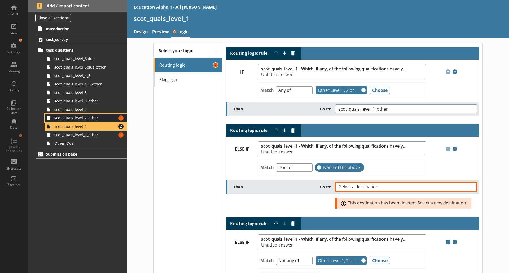
click at [99, 116] on span "scot_quals_level_2_other" at bounding box center [83, 118] width 59 height 5
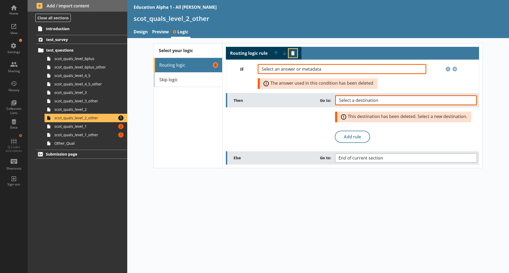
click at [291, 56] on button "Delete routing rule" at bounding box center [293, 53] width 8 height 8
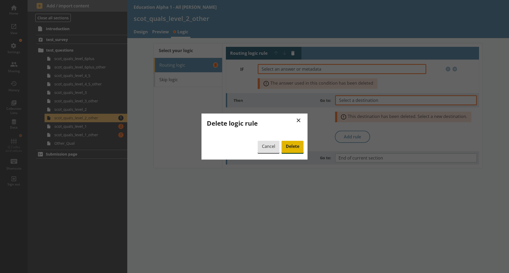
click at [298, 148] on span "Delete" at bounding box center [292, 147] width 22 height 12
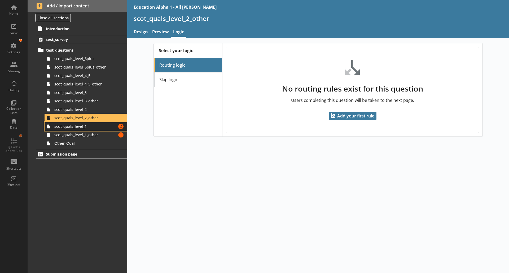
click at [93, 128] on span "scot_quals_level_1" at bounding box center [83, 126] width 59 height 5
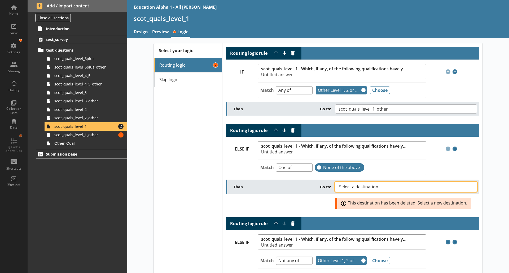
click at [365, 191] on button "Select a destination" at bounding box center [406, 187] width 142 height 10
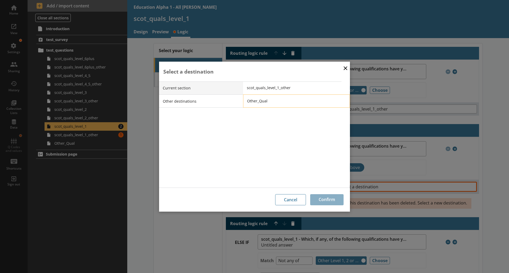
click at [270, 101] on span "Other_Qual" at bounding box center [300, 101] width 107 height 5
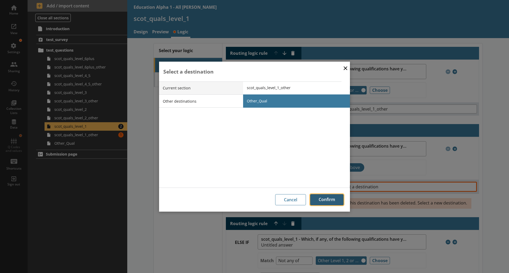
click at [325, 201] on button "Confirm" at bounding box center [326, 199] width 33 height 11
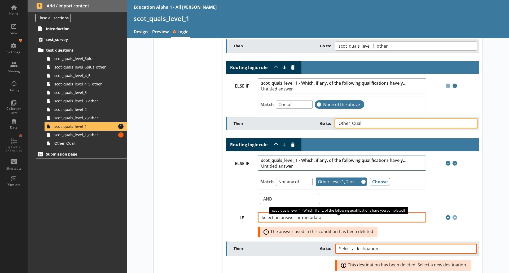
scroll to position [64, 0]
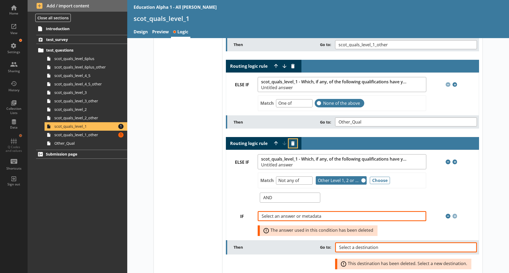
click at [289, 145] on button "Delete routing rule" at bounding box center [293, 143] width 8 height 8
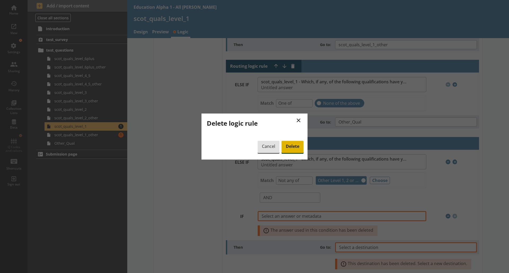
click at [291, 145] on span "Delete" at bounding box center [292, 147] width 22 height 12
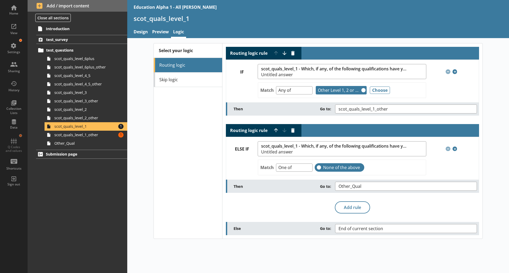
scroll to position [0, 0]
click at [98, 136] on span "scot_quals_level_1_other" at bounding box center [83, 134] width 59 height 5
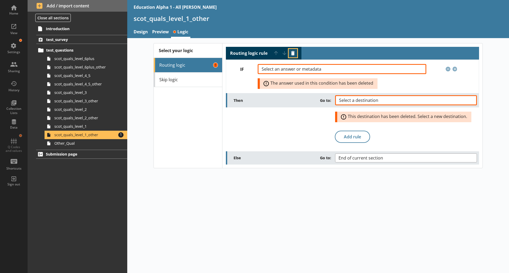
click at [291, 53] on button "Delete routing rule" at bounding box center [293, 53] width 8 height 8
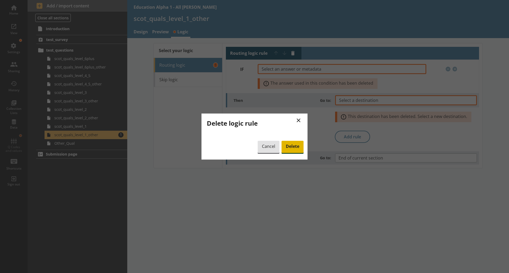
click at [292, 148] on span "Delete" at bounding box center [292, 147] width 22 height 12
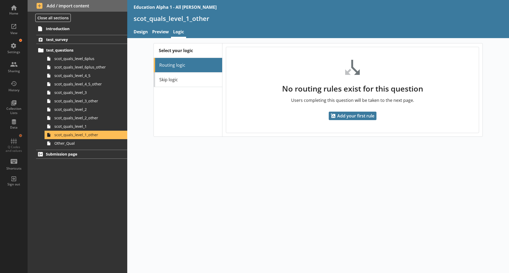
click at [151, 174] on div "Select your logic Routing logic Skip logic No routing rules exist for this ques…" at bounding box center [318, 155] width 382 height 235
click at [7, 30] on div "View" at bounding box center [14, 28] width 19 height 19
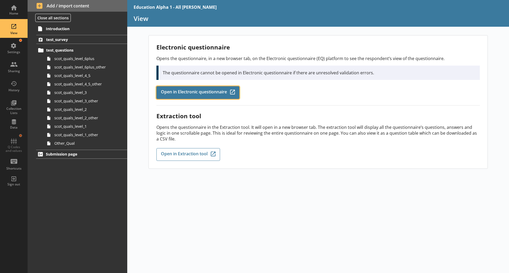
click at [183, 95] on span "Open in Electronic questionnaire" at bounding box center [194, 93] width 66 height 6
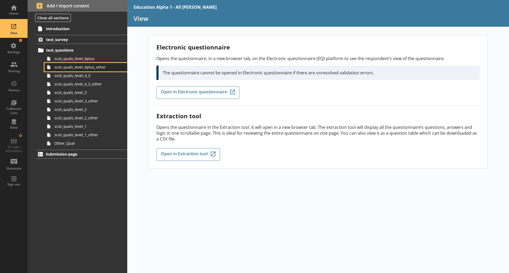
click at [87, 65] on span "scot_quals_level_6plus_other" at bounding box center [83, 67] width 59 height 5
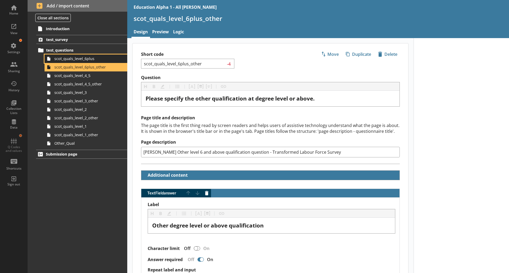
click at [87, 60] on span "scot_quals_level_6plus" at bounding box center [83, 58] width 59 height 5
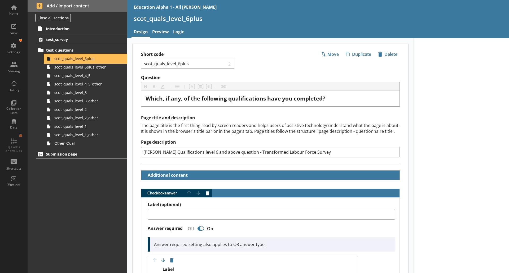
type textarea "x"
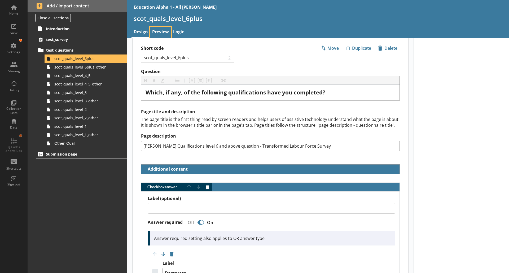
click at [163, 30] on link "Preview" at bounding box center [160, 32] width 21 height 11
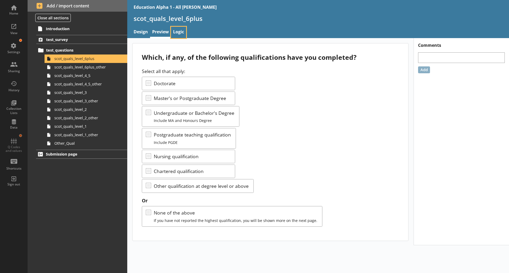
click at [177, 31] on link "Logic" at bounding box center [178, 32] width 15 height 11
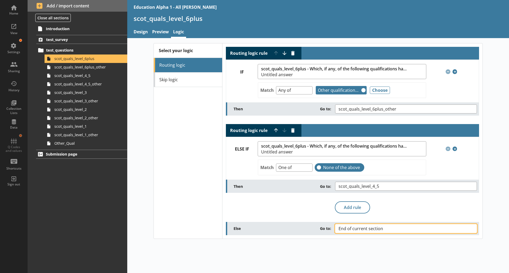
click at [368, 228] on span "End of current section" at bounding box center [364, 229] width 53 height 4
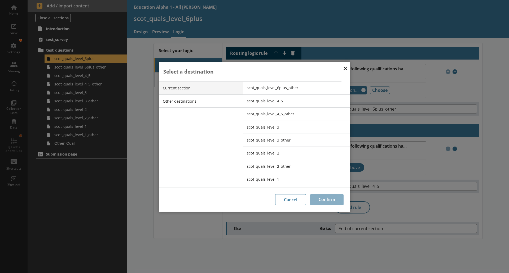
click at [241, 255] on div "× Select a destination Current section Other destinations scot_quals_level_6plu…" at bounding box center [254, 136] width 509 height 273
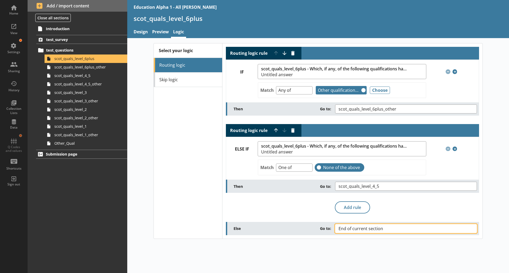
click at [349, 228] on span "End of current section" at bounding box center [364, 229] width 53 height 4
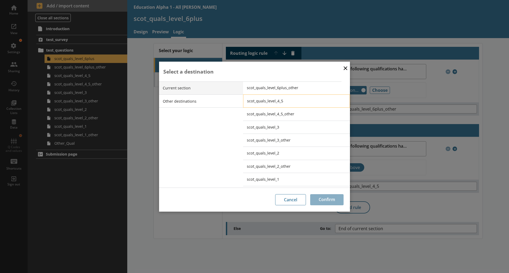
click at [259, 101] on span "scot_quals_level_4_5" at bounding box center [300, 101] width 107 height 5
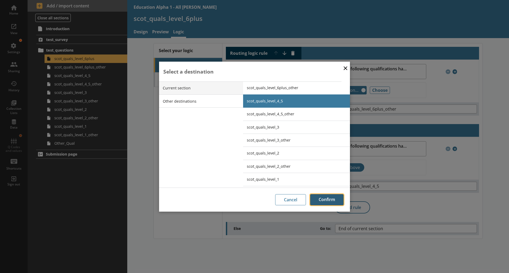
drag, startPoint x: 329, startPoint y: 194, endPoint x: 319, endPoint y: 202, distance: 12.6
click at [319, 202] on button "Confirm" at bounding box center [326, 199] width 33 height 11
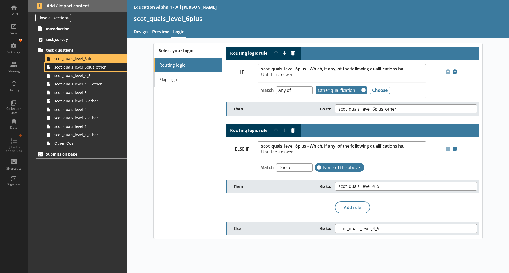
click at [89, 69] on span "scot_quals_level_6plus_other" at bounding box center [83, 67] width 59 height 5
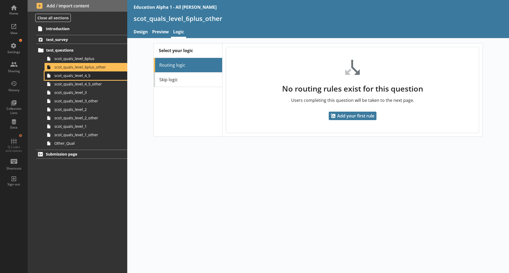
click at [87, 77] on span "scot_quals_level_4_5" at bounding box center [83, 75] width 59 height 5
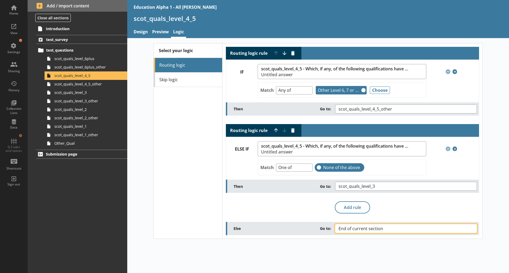
click at [369, 229] on span "End of current section" at bounding box center [364, 229] width 53 height 4
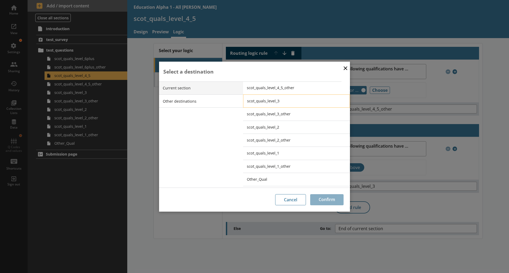
click at [286, 101] on span "scot_quals_level_3" at bounding box center [300, 101] width 107 height 5
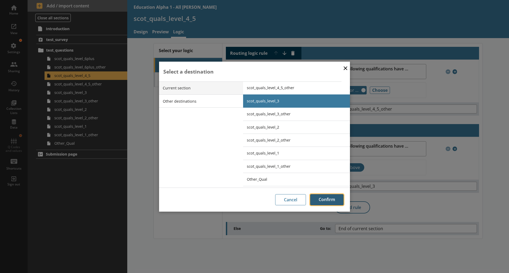
click at [333, 203] on button "Confirm" at bounding box center [326, 199] width 33 height 11
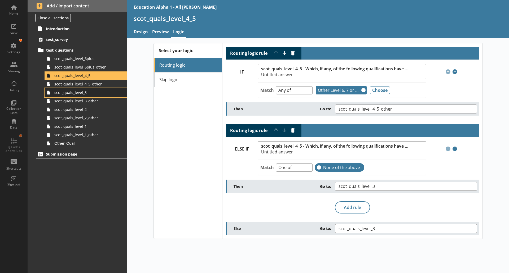
click at [79, 95] on link "scot_quals_level_3" at bounding box center [86, 92] width 83 height 8
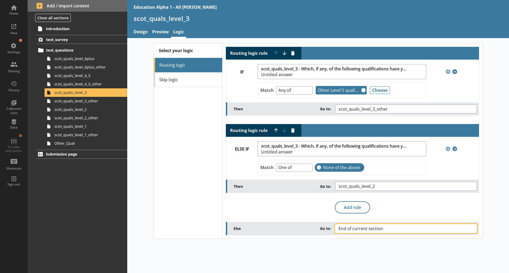
click at [371, 227] on span "End of current section" at bounding box center [364, 229] width 53 height 4
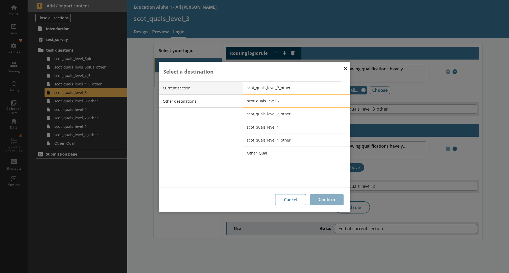
click at [280, 99] on span "scot_quals_level_2" at bounding box center [300, 101] width 107 height 5
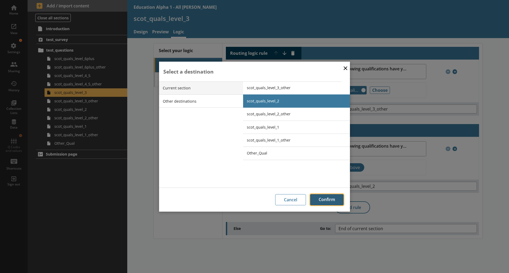
click at [320, 198] on button "Confirm" at bounding box center [326, 199] width 33 height 11
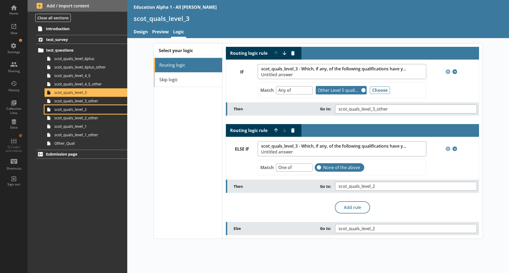
click at [83, 110] on span "scot_quals_level_2" at bounding box center [83, 109] width 59 height 5
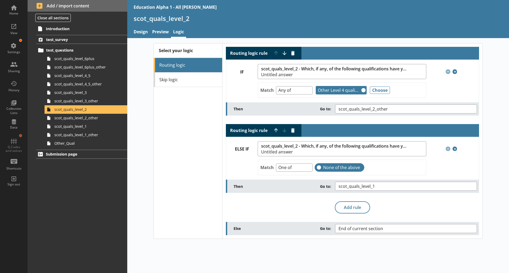
click at [353, 234] on div "Else Go to: End of current section" at bounding box center [352, 228] width 253 height 13
click at [348, 228] on span "End of current section" at bounding box center [364, 229] width 53 height 4
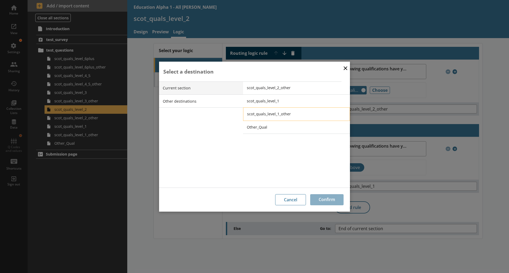
click at [284, 113] on span "scot_quals_level_1_other" at bounding box center [300, 114] width 107 height 5
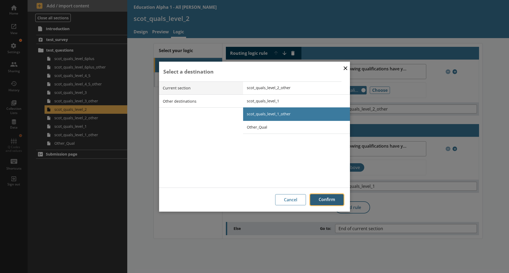
click at [321, 200] on button "Confirm" at bounding box center [326, 199] width 33 height 11
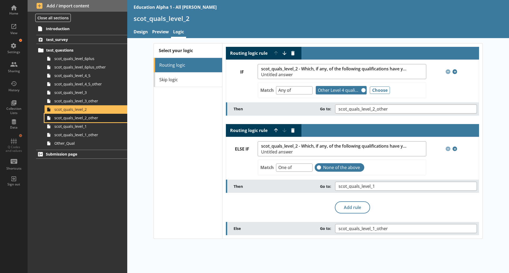
click at [92, 118] on span "scot_quals_level_2_other" at bounding box center [83, 118] width 59 height 5
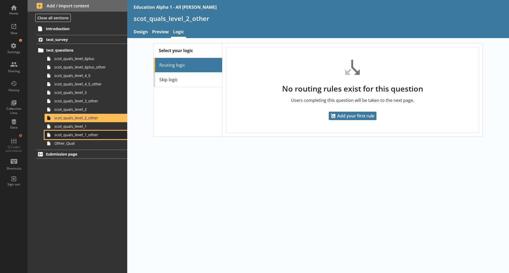
click at [82, 131] on link "scot_quals_level_1_other" at bounding box center [86, 135] width 83 height 8
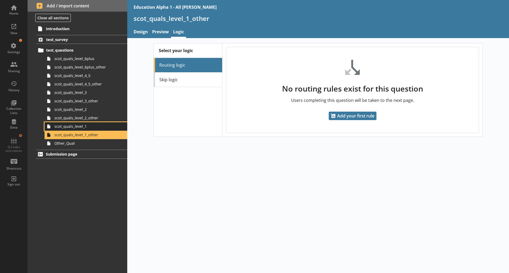
click at [82, 127] on span "scot_quals_level_1" at bounding box center [83, 126] width 59 height 5
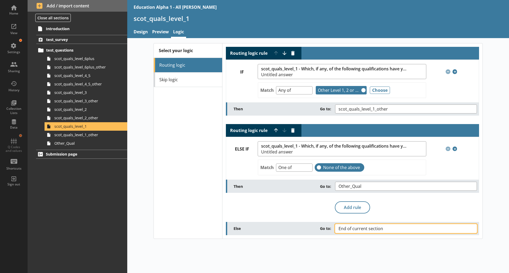
click at [356, 225] on button "End of current section" at bounding box center [406, 228] width 142 height 9
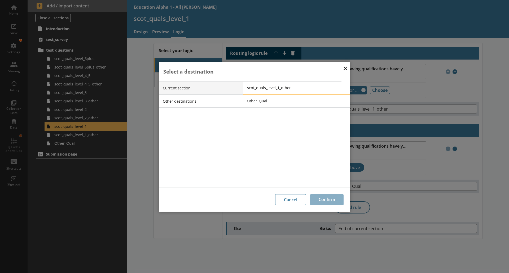
click at [265, 89] on span "scot_quals_level_1_other" at bounding box center [300, 87] width 107 height 5
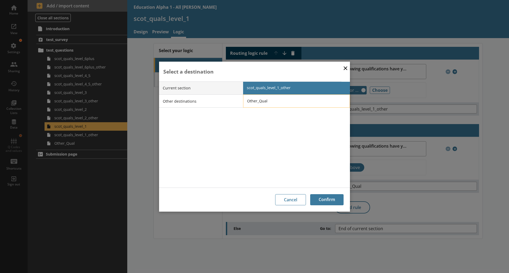
click at [263, 98] on li "Other_Qual" at bounding box center [296, 101] width 107 height 13
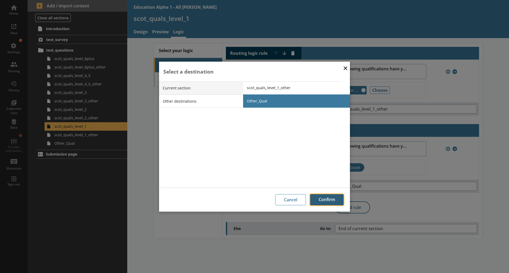
click at [327, 194] on button "Confirm" at bounding box center [326, 199] width 33 height 11
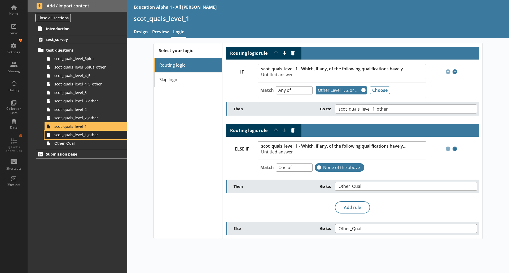
click at [93, 138] on link "scot_quals_level_1_other" at bounding box center [86, 135] width 83 height 8
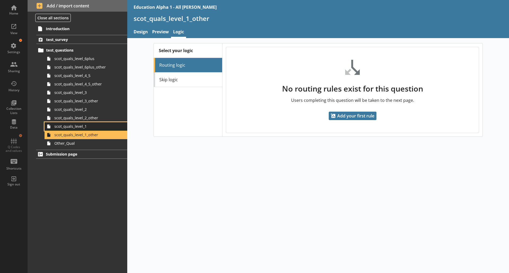
click at [87, 125] on span "scot_quals_level_1" at bounding box center [83, 126] width 59 height 5
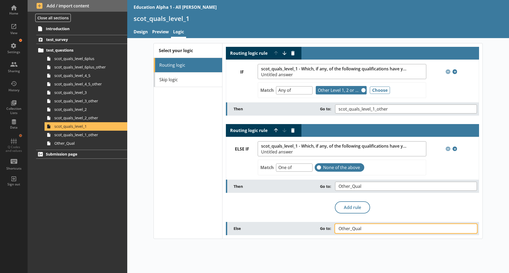
click at [362, 231] on button "Other_Qual" at bounding box center [406, 228] width 142 height 9
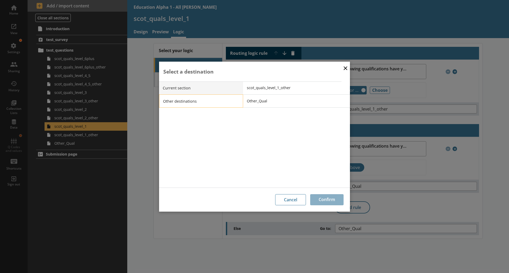
click at [197, 101] on li "Other destinations" at bounding box center [201, 101] width 84 height 13
click at [273, 103] on span "End of current section" at bounding box center [300, 101] width 107 height 5
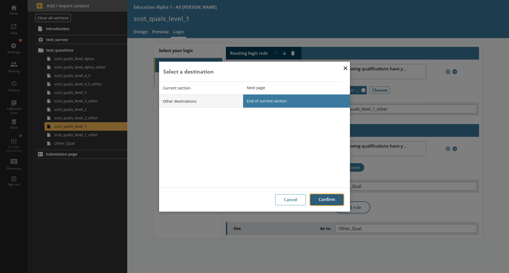
click at [328, 202] on button "Confirm" at bounding box center [326, 199] width 33 height 11
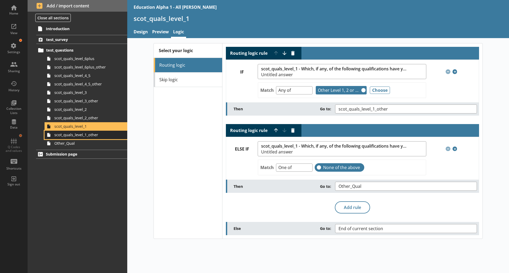
click at [105, 133] on span "scot_quals_level_1_other" at bounding box center [83, 134] width 59 height 5
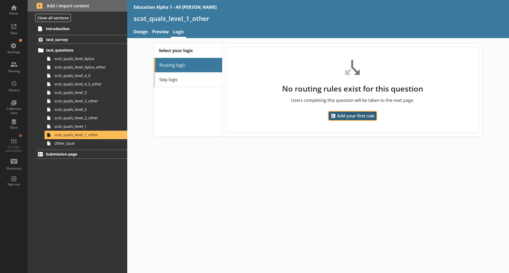
click at [340, 114] on span "Add your first rule" at bounding box center [353, 116] width 48 height 8
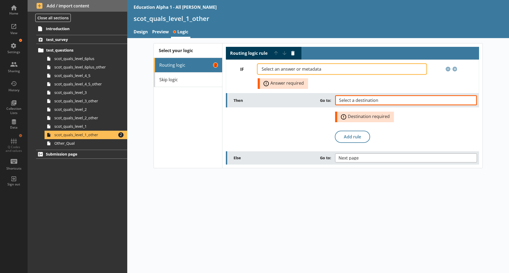
click at [298, 69] on span "Select an answer or metadata" at bounding box center [296, 69] width 68 height 4
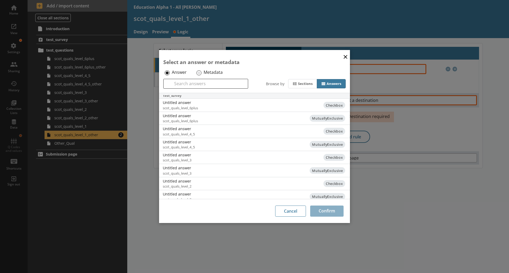
scroll to position [30, 0]
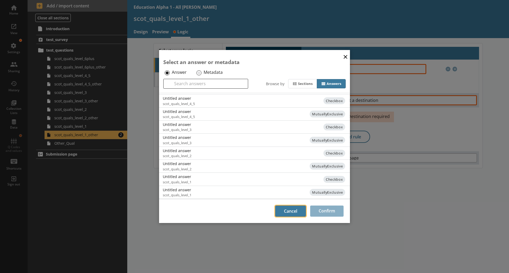
click at [291, 214] on button "Cancel" at bounding box center [290, 211] width 31 height 11
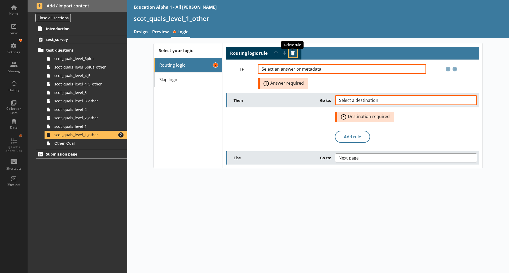
click at [291, 54] on button "Delete routing rule" at bounding box center [293, 53] width 8 height 8
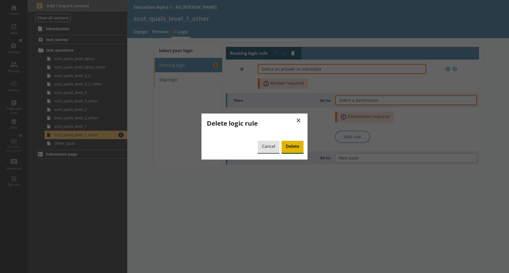
click at [292, 145] on span "Delete" at bounding box center [292, 147] width 22 height 12
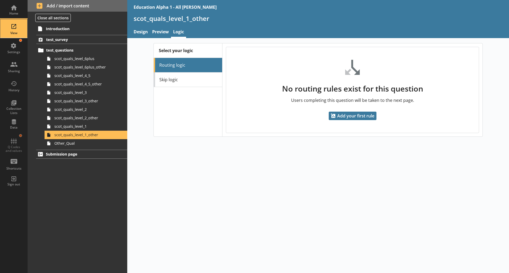
click at [14, 25] on div "View" at bounding box center [14, 28] width 19 height 19
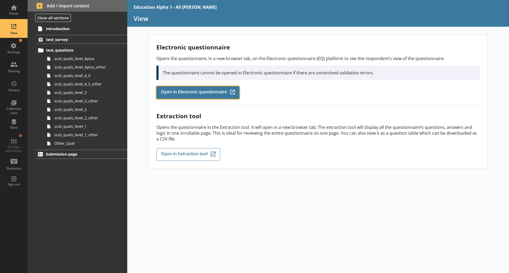
click at [194, 92] on span "Open in Electronic questionnaire" at bounding box center [194, 93] width 66 height 6
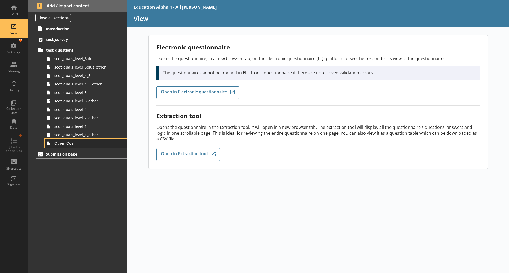
click at [73, 144] on span "Other_Qual" at bounding box center [83, 143] width 59 height 5
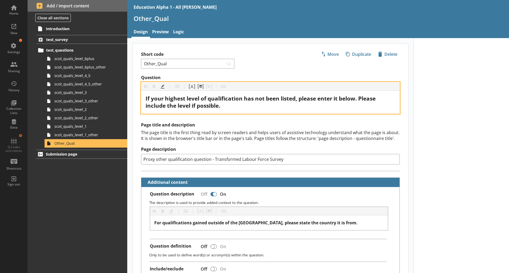
click at [232, 109] on div "If your highest level of qualification has not been listed, please enter it bel…" at bounding box center [270, 102] width 250 height 14
click at [165, 98] on span "If your highest level of qualification has not been listed, please enter it bel…" at bounding box center [260, 102] width 231 height 15
drag, startPoint x: 162, startPoint y: 98, endPoint x: 296, endPoint y: 100, distance: 134.1
click at [296, 100] on span "If your highest level of qualification has not been listed, please enter it bel…" at bounding box center [260, 102] width 231 height 15
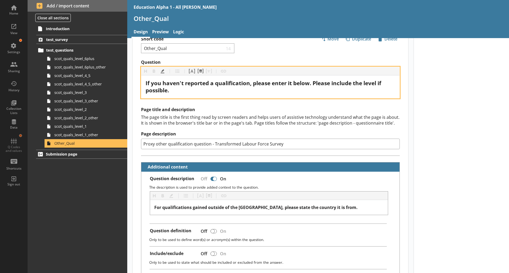
scroll to position [20, 0]
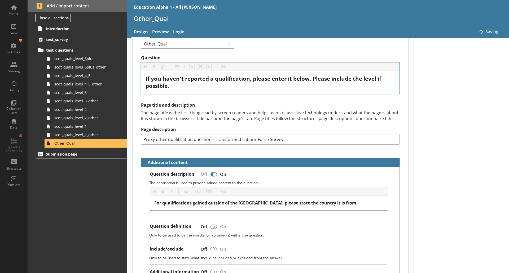
click at [90, 227] on div "Introduction test_survey test_questions scot_quals_level_6plus scot_quals_level…" at bounding box center [78, 149] width 100 height 250
click at [94, 135] on span "scot_quals_level_1_other" at bounding box center [83, 134] width 59 height 5
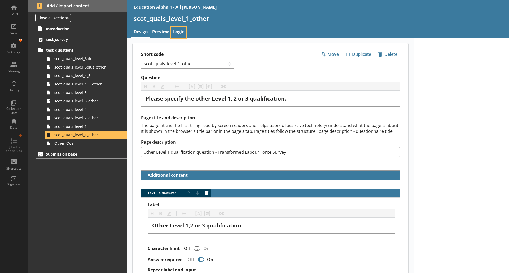
click at [174, 36] on link "Logic" at bounding box center [178, 32] width 15 height 11
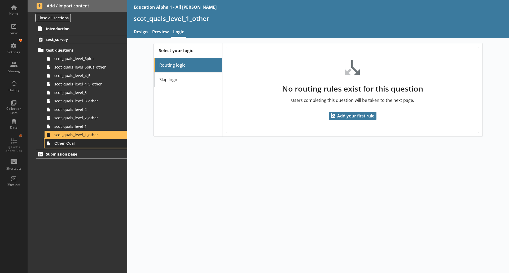
click at [80, 145] on span "Other_Qual" at bounding box center [83, 143] width 59 height 5
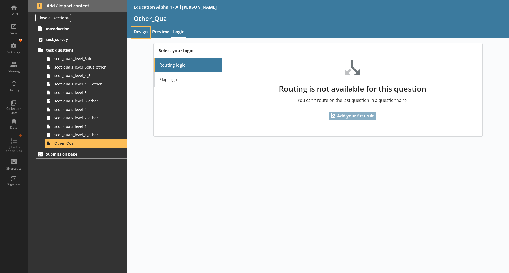
click at [143, 27] on link "Design" at bounding box center [140, 32] width 19 height 11
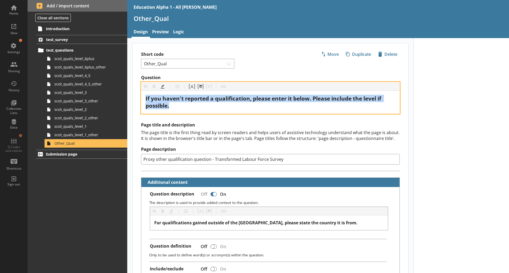
drag, startPoint x: 176, startPoint y: 106, endPoint x: 144, endPoint y: 95, distance: 34.7
click at [144, 95] on div "If you haven't reported a qualification, please enter it below. Please include …" at bounding box center [270, 102] width 258 height 23
copy span "If you haven't reported a qualification, please enter it below. Please include …"
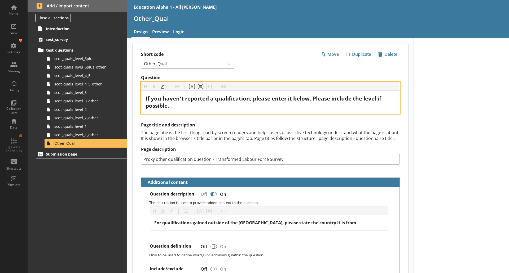
click at [216, 99] on span "If you haven't reported a qualification, please enter it below. Please include …" at bounding box center [263, 102] width 237 height 15
click at [214, 98] on span "If you haven't reported a formal qualification, please enter it below. Please i…" at bounding box center [263, 102] width 237 height 15
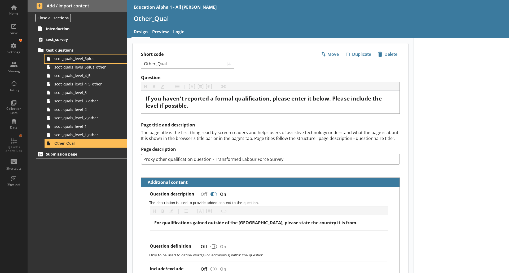
click at [101, 61] on span "scot_quals_level_6plus" at bounding box center [83, 58] width 59 height 5
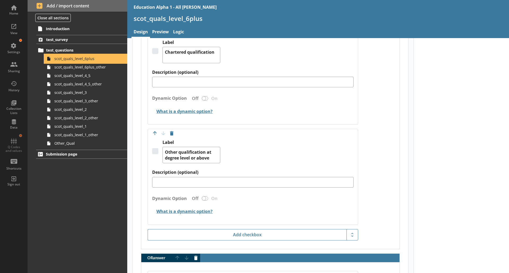
scroll to position [872, 0]
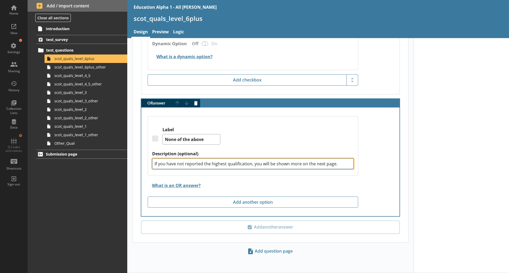
drag, startPoint x: 242, startPoint y: 160, endPoint x: 74, endPoint y: 165, distance: 168.3
click at [74, 165] on div "Home View Settings Sharing History Collection Lists Data Q Codes and values Sho…" at bounding box center [254, 136] width 509 height 273
type textarea "x"
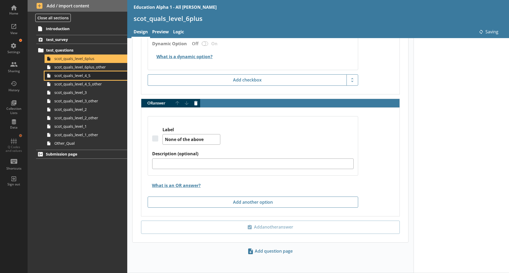
click at [82, 79] on link "scot_quals_level_4_5" at bounding box center [86, 76] width 83 height 8
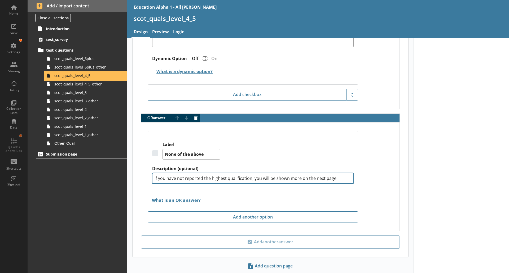
scroll to position [1351, 0]
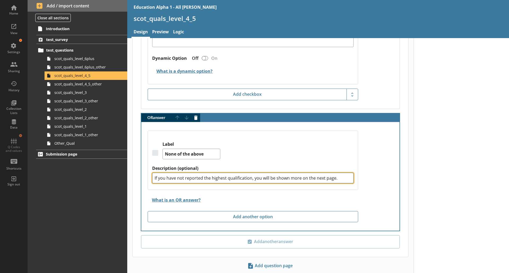
drag, startPoint x: 345, startPoint y: 180, endPoint x: 102, endPoint y: 188, distance: 242.8
click at [102, 188] on div "Home View Settings Sharing History Collection Lists Data Q Codes and values Sho…" at bounding box center [254, 136] width 509 height 273
type textarea "x"
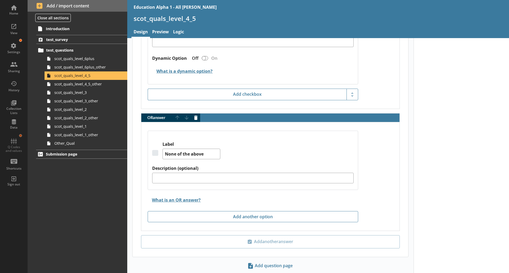
click at [81, 209] on div "Introduction test_survey test_questions scot_quals_level_6plus scot_quals_level…" at bounding box center [78, 149] width 100 height 250
click at [83, 94] on span "scot_quals_level_3" at bounding box center [83, 92] width 59 height 5
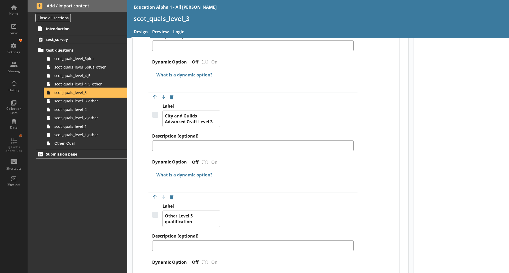
scroll to position [1076, 0]
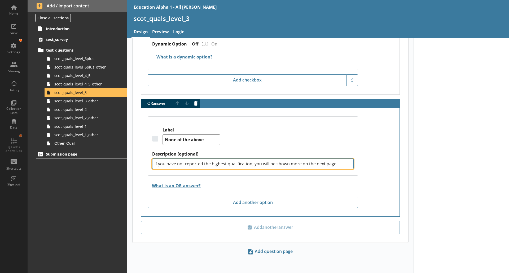
drag, startPoint x: 305, startPoint y: 169, endPoint x: 92, endPoint y: 180, distance: 213.3
click at [92, 180] on div "Home View Settings Sharing History Collection Lists Data Q Codes and values Sho…" at bounding box center [254, 136] width 509 height 273
type textarea "x"
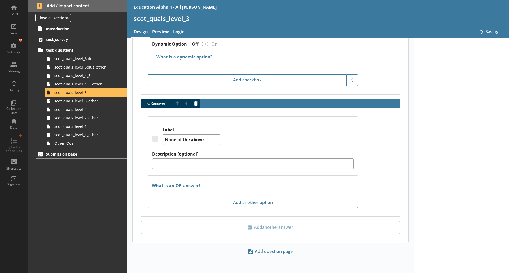
click at [92, 205] on div "Introduction test_survey test_questions scot_quals_level_6plus scot_quals_level…" at bounding box center [78, 149] width 100 height 250
click at [83, 109] on span "scot_quals_level_2" at bounding box center [83, 109] width 59 height 5
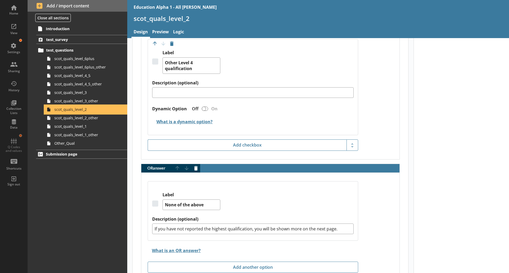
scroll to position [823, 0]
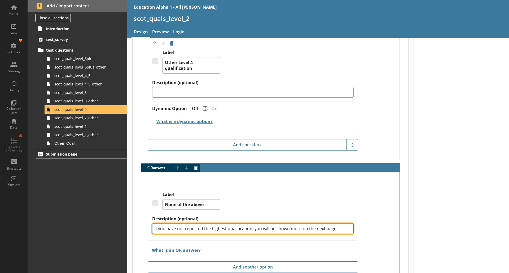
drag, startPoint x: 347, startPoint y: 229, endPoint x: 122, endPoint y: 241, distance: 224.8
click at [122, 241] on div "Home View Settings Sharing History Collection Lists Data Q Codes and values Sho…" at bounding box center [254, 136] width 509 height 273
type textarea "x"
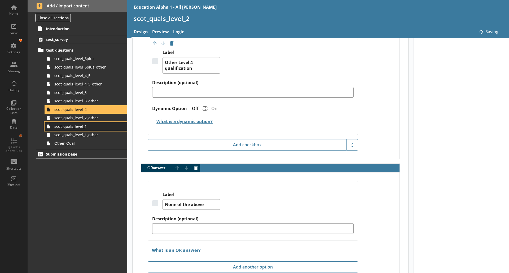
click at [77, 128] on span "scot_quals_level_1" at bounding box center [83, 126] width 59 height 5
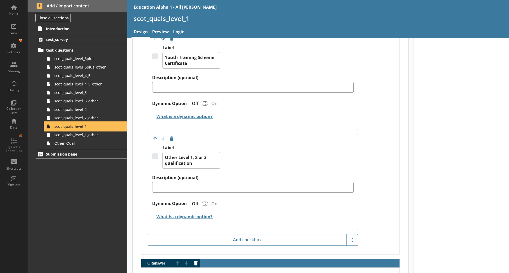
scroll to position [760, 0]
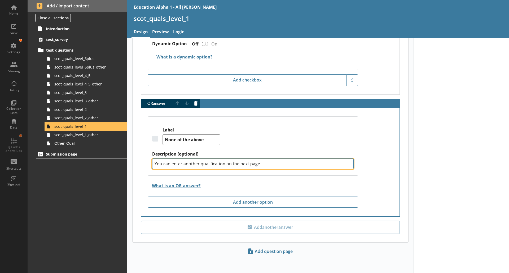
drag, startPoint x: 277, startPoint y: 164, endPoint x: 292, endPoint y: 166, distance: 15.0
click at [292, 166] on textarea "You can enter another qualification on the next page" at bounding box center [252, 164] width 201 height 11
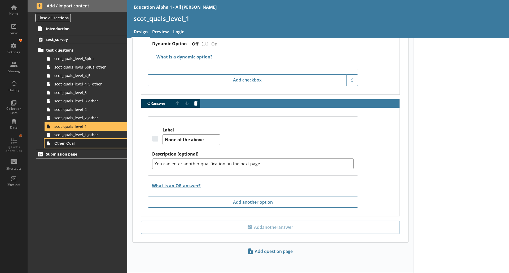
click at [78, 143] on span "Other_Qual" at bounding box center [83, 143] width 59 height 5
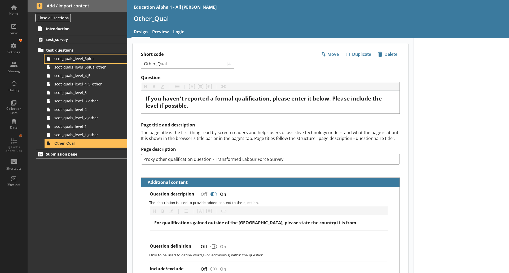
click at [92, 57] on span "scot_quals_level_6plus" at bounding box center [83, 58] width 59 height 5
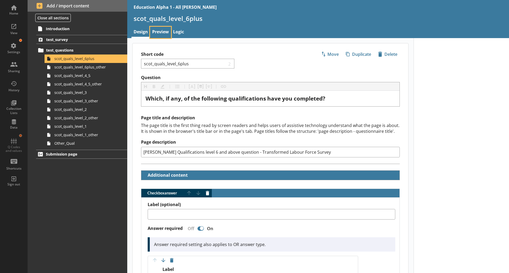
click at [161, 29] on link "Preview" at bounding box center [160, 32] width 21 height 11
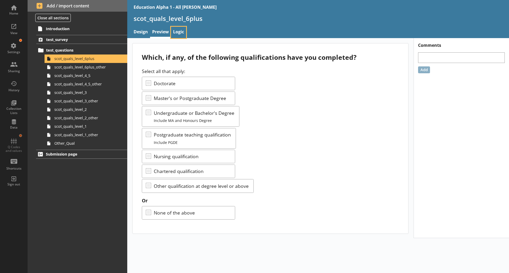
click at [183, 28] on link "Logic" at bounding box center [178, 32] width 15 height 11
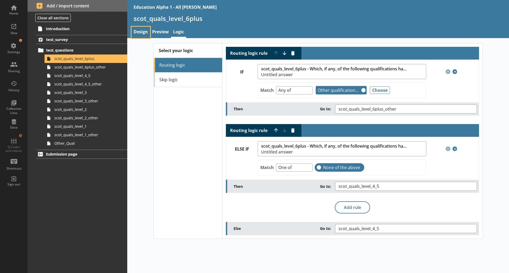
click at [137, 28] on link "Design" at bounding box center [140, 32] width 19 height 11
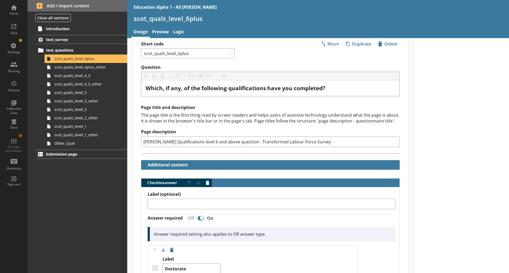
scroll to position [10, 0]
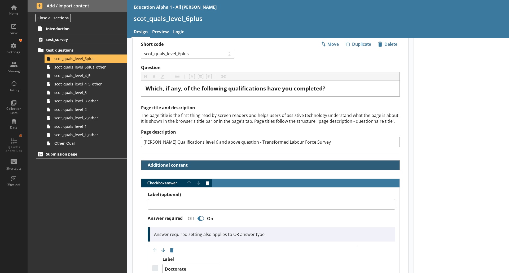
click at [150, 169] on button "Additional content" at bounding box center [165, 165] width 45 height 9
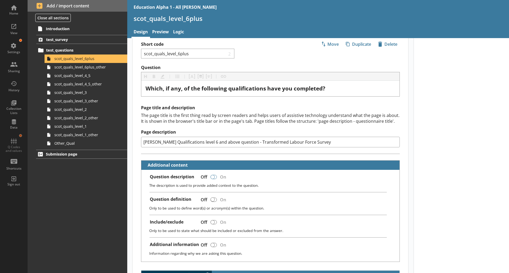
click at [214, 179] on div at bounding box center [213, 177] width 6 height 4
type textarea "x"
checkbox input "true"
type textarea "x"
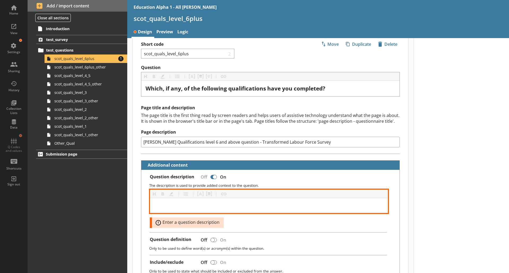
click at [179, 204] on div at bounding box center [268, 206] width 229 height 6
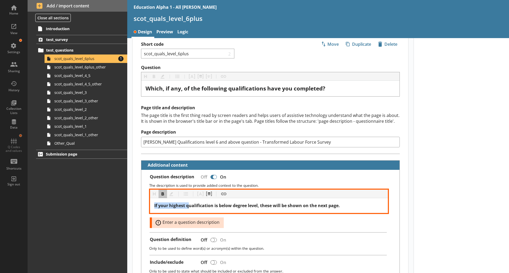
drag, startPoint x: 188, startPoint y: 205, endPoint x: 117, endPoint y: 207, distance: 71.8
click at [117, 207] on div "Home View Settings Sharing History Collection Lists Data Q Codes and values Sho…" at bounding box center [254, 136] width 509 height 273
click at [183, 206] on span "Qualification is below degree level, these will be shown on the next page." at bounding box center [231, 206] width 154 height 6
click at [233, 203] on span "Qualifications below degree level, these will be shown on the next page." at bounding box center [230, 206] width 152 height 6
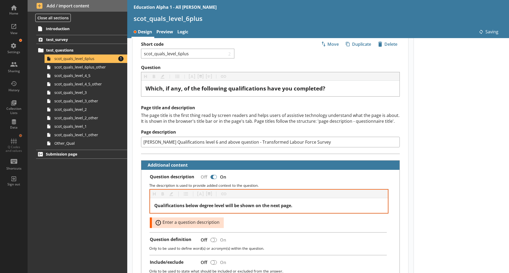
click at [246, 224] on div "Heading Heading Bold Bold Highlight Highlight List List Pipe answer Pipe answer…" at bounding box center [269, 209] width 238 height 39
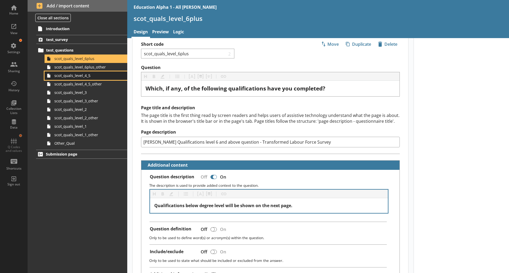
click at [99, 78] on span "scot_quals_level_4_5" at bounding box center [83, 75] width 59 height 5
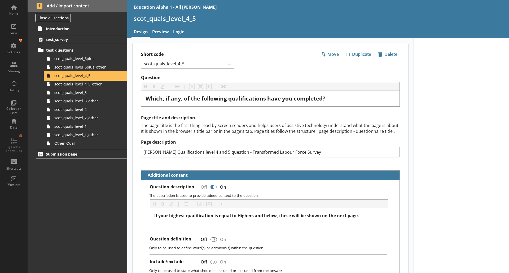
type textarea "x"
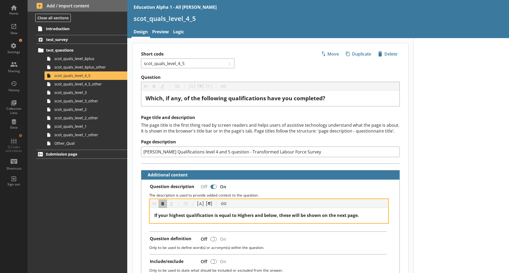
click at [240, 218] on span "If your highest qualification is equal to Highers and below, these will be show…" at bounding box center [256, 216] width 205 height 6
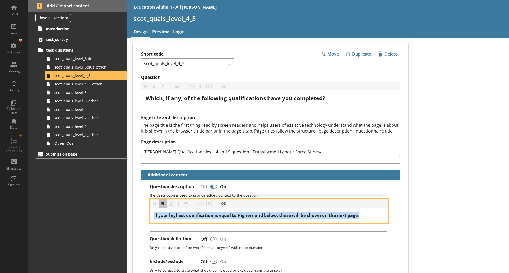
click at [240, 218] on span "If your highest qualification is equal to Highers and below, these will be show…" at bounding box center [256, 216] width 205 height 6
drag, startPoint x: 188, startPoint y: 215, endPoint x: 115, endPoint y: 212, distance: 73.2
click at [115, 212] on div "Home View Settings Sharing History Collection Lists Data Q Codes and values Sho…" at bounding box center [254, 136] width 509 height 273
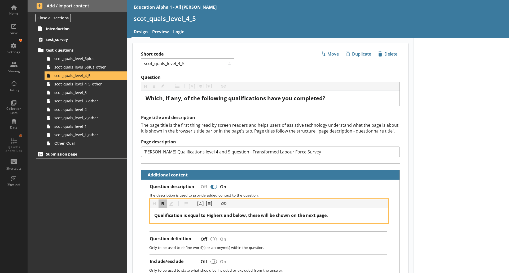
click at [183, 217] on span "Qualification is equal to Highers and below, these will be shown on the next pa…" at bounding box center [241, 216] width 174 height 6
click at [248, 218] on span "Qualifications equal to Highers and below, these will be shown on the next page." at bounding box center [239, 216] width 171 height 6
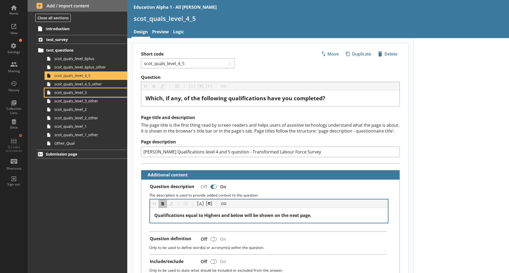
drag, startPoint x: 86, startPoint y: 92, endPoint x: 159, endPoint y: 22, distance: 101.6
click at [86, 92] on span "scot_quals_level_3" at bounding box center [83, 92] width 59 height 5
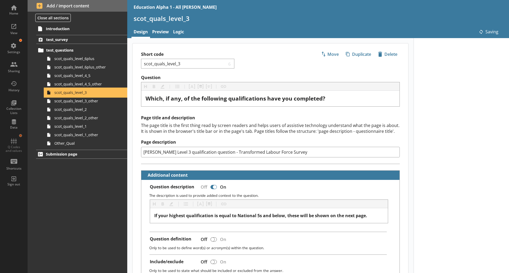
scroll to position [0, 0]
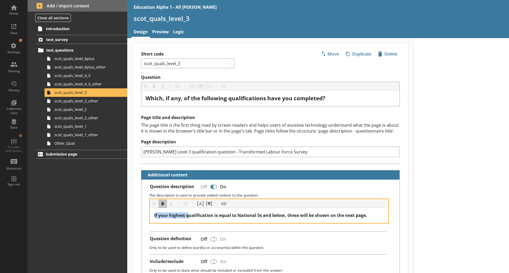
drag, startPoint x: 188, startPoint y: 217, endPoint x: 132, endPoint y: 212, distance: 55.9
click at [183, 216] on span "Qualification is equal to National 5s and below, these will be shown on the nex…" at bounding box center [245, 216] width 182 height 6
click at [250, 215] on span "Qualifications equal to National 5s and below, these will be shown on the next …" at bounding box center [243, 216] width 179 height 6
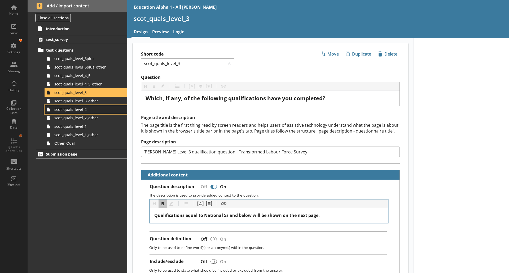
click at [96, 112] on span "scot_quals_level_2" at bounding box center [83, 109] width 59 height 5
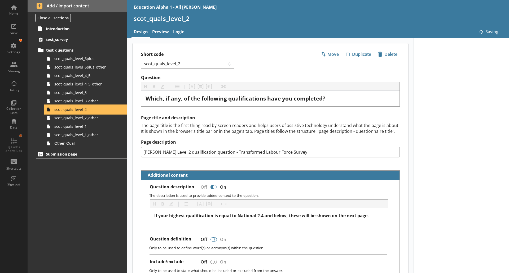
scroll to position [0, 0]
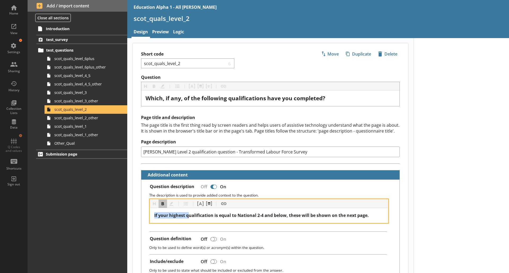
drag, startPoint x: 188, startPoint y: 215, endPoint x: 102, endPoint y: 215, distance: 85.8
click at [102, 215] on div "Home View Settings Sharing History Collection Lists Data Q Codes and values Sho…" at bounding box center [254, 136] width 509 height 273
click at [183, 216] on span "Qualification is equal to National 2-4 and below, these will be shown on the ne…" at bounding box center [245, 216] width 183 height 6
click at [254, 216] on span "Qualifications equal to National 2-4 and below, these will be shown on the next…" at bounding box center [244, 216] width 181 height 6
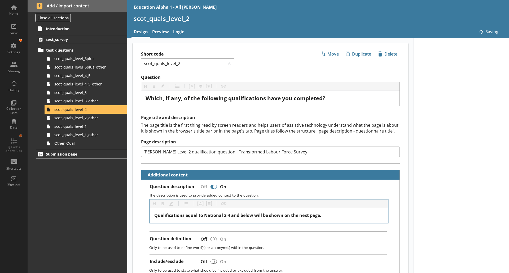
click at [83, 129] on span "scot_quals_level_1" at bounding box center [83, 126] width 59 height 5
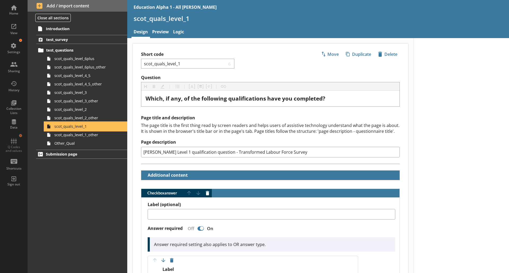
type textarea "x"
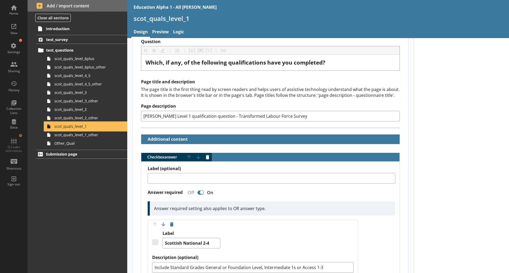
scroll to position [31, 0]
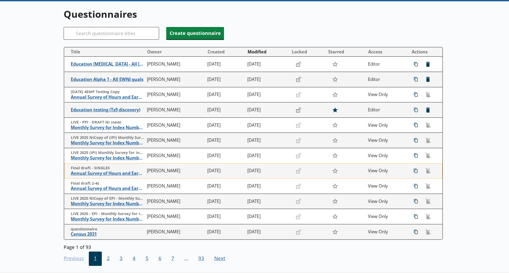
scroll to position [37, 0]
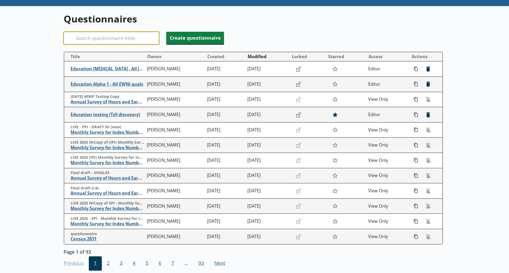
click at [105, 34] on input "Search" at bounding box center [111, 38] width 95 height 13
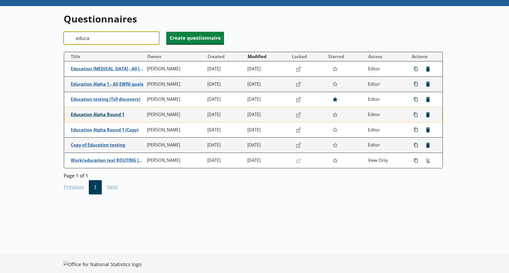
type input "educa"
click at [118, 117] on span "Education Alpha Round 1" at bounding box center [108, 115] width 74 height 6
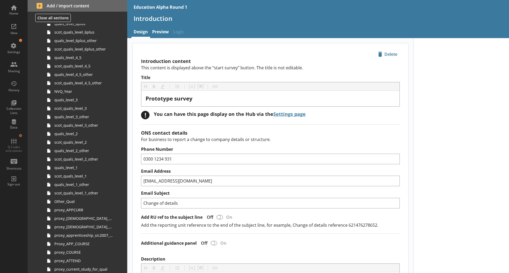
scroll to position [310, 0]
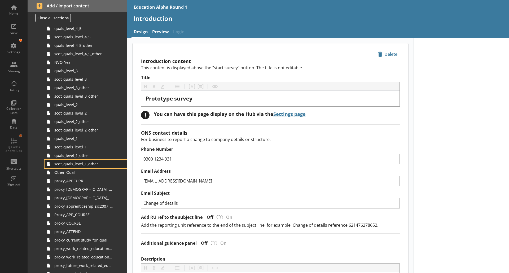
click at [89, 164] on span "scot_quals_level_1_other" at bounding box center [83, 164] width 59 height 5
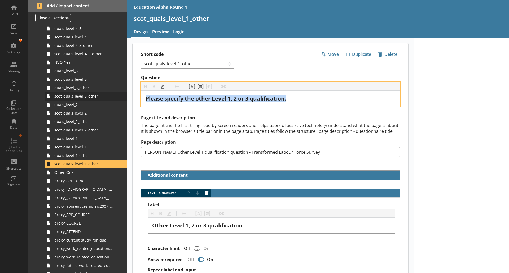
drag, startPoint x: 299, startPoint y: 97, endPoint x: 90, endPoint y: 98, distance: 208.3
click at [90, 98] on div "Home View Settings Sharing History Collection Lists Data Q Codes and values Sho…" at bounding box center [254, 136] width 509 height 273
copy span "Please specify the other Level 1, 2 or 3 qualification."
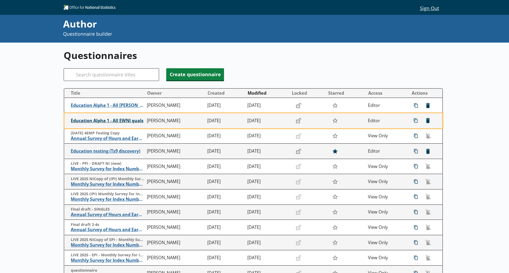
click at [121, 122] on span "Education Alpha 1 - All EWNI quals" at bounding box center [108, 121] width 74 height 6
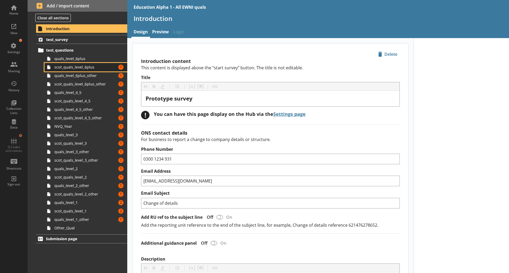
click at [103, 67] on span "scot_quals_level_6plus" at bounding box center [83, 67] width 59 height 5
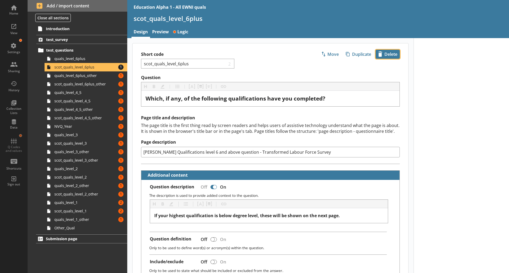
click at [385, 55] on span "icon-delete Created with Sketch. [GEOGRAPHIC_DATA]" at bounding box center [388, 54] width 24 height 8
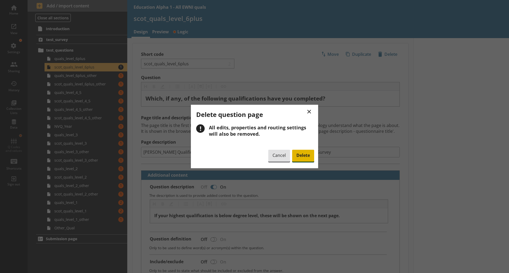
click at [302, 153] on span "Delete" at bounding box center [303, 156] width 22 height 12
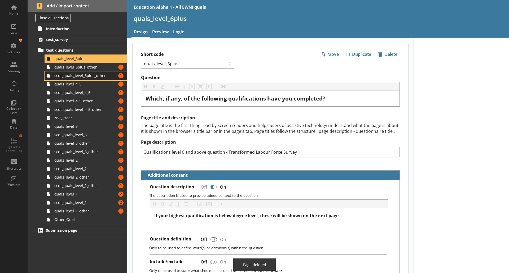
click at [104, 72] on link "scot_quals_level_6plus_other Amount of errors: 1" at bounding box center [86, 76] width 83 height 8
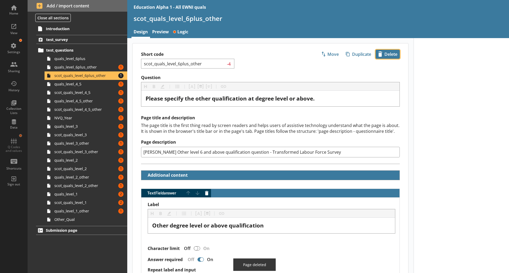
click at [387, 57] on span "icon-delete Created with Sketch. [GEOGRAPHIC_DATA]" at bounding box center [388, 54] width 24 height 8
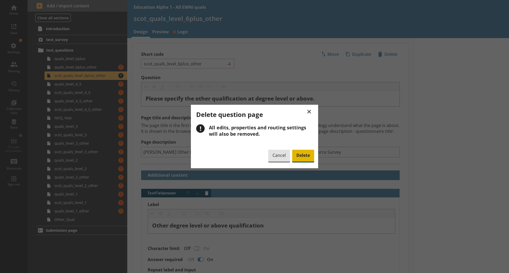
click at [305, 153] on span "Delete" at bounding box center [303, 156] width 22 height 12
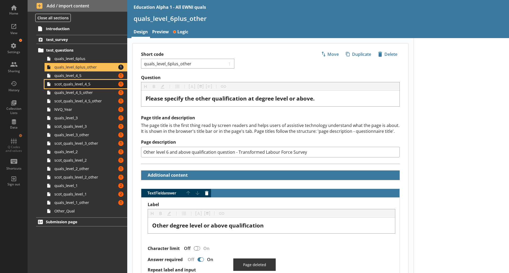
click at [81, 87] on link "scot_quals_level_4_5 Amount of errors: 1" at bounding box center [86, 84] width 83 height 8
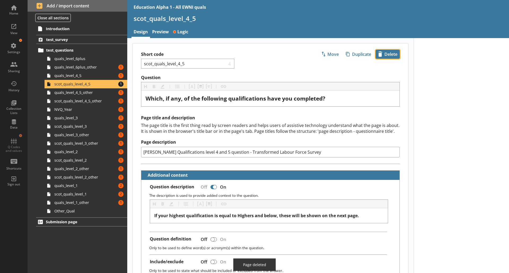
click at [385, 57] on span "icon-delete Created with Sketch. [GEOGRAPHIC_DATA]" at bounding box center [388, 54] width 24 height 8
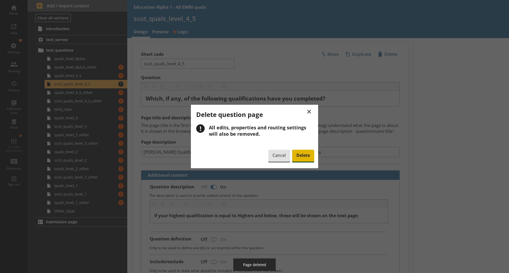
click at [300, 151] on span "Delete" at bounding box center [303, 156] width 22 height 12
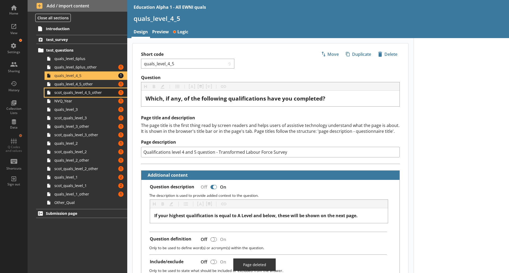
click at [99, 92] on span "scot_quals_level_4_5_other" at bounding box center [83, 92] width 59 height 5
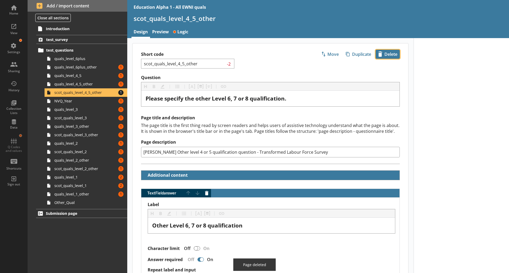
click at [386, 50] on button "icon-delete Created with Sketch. [GEOGRAPHIC_DATA]" at bounding box center [387, 54] width 24 height 9
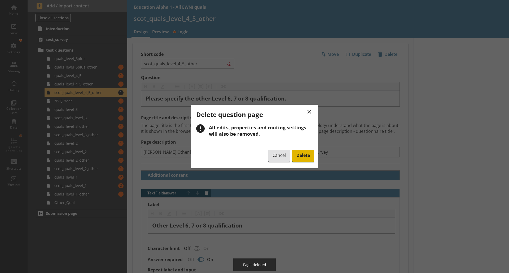
click at [307, 151] on span "Delete" at bounding box center [303, 156] width 22 height 12
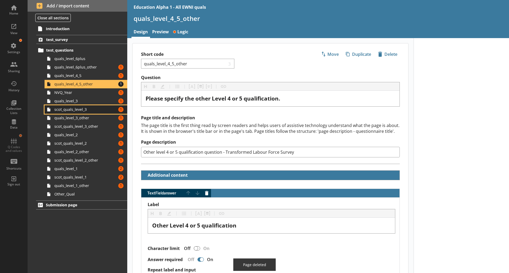
click at [92, 110] on span "scot_quals_level_3" at bounding box center [83, 109] width 59 height 5
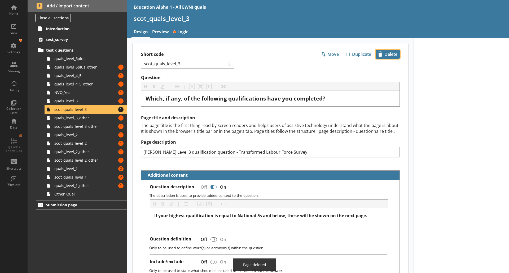
click at [385, 58] on span "icon-delete Created with Sketch. [GEOGRAPHIC_DATA]" at bounding box center [388, 54] width 24 height 8
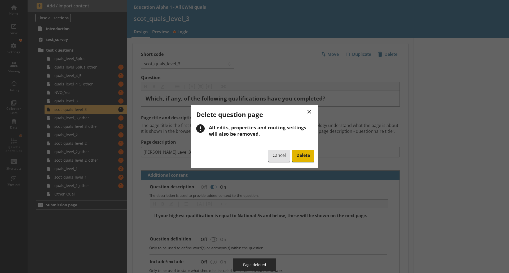
click at [296, 156] on span "Delete" at bounding box center [303, 156] width 22 height 12
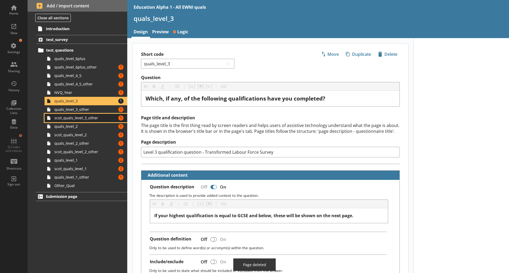
click at [94, 118] on span "scot_quals_level_3_other" at bounding box center [83, 118] width 59 height 5
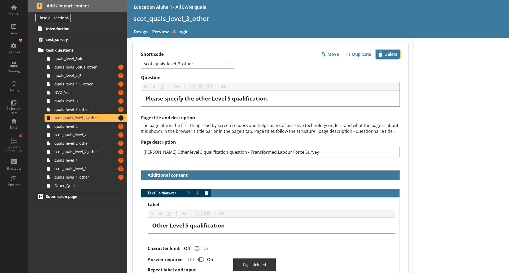
click at [384, 54] on span "icon-delete Created with Sketch. [GEOGRAPHIC_DATA]" at bounding box center [388, 54] width 24 height 8
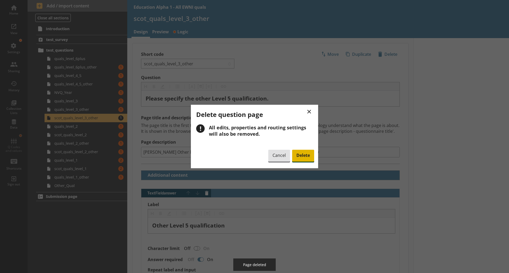
click at [302, 159] on span "Delete" at bounding box center [303, 156] width 22 height 12
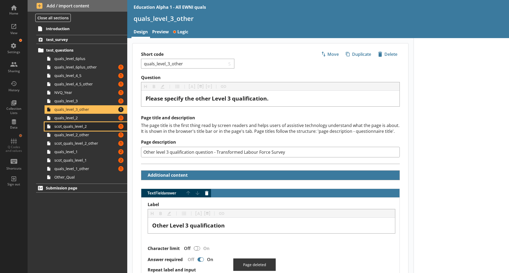
click at [101, 130] on link "scot_quals_level_2 Amount of errors: 1" at bounding box center [86, 126] width 83 height 8
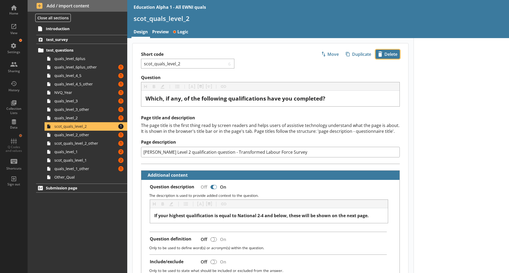
click at [376, 53] on span "icon-delete Created with Sketch. [GEOGRAPHIC_DATA]" at bounding box center [388, 54] width 24 height 8
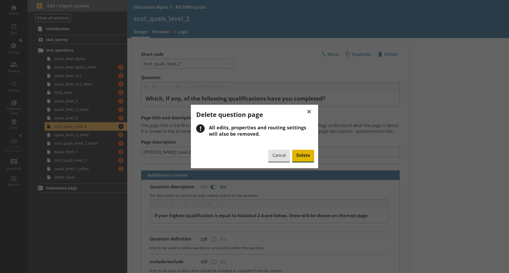
click at [300, 158] on span "Delete" at bounding box center [303, 156] width 22 height 12
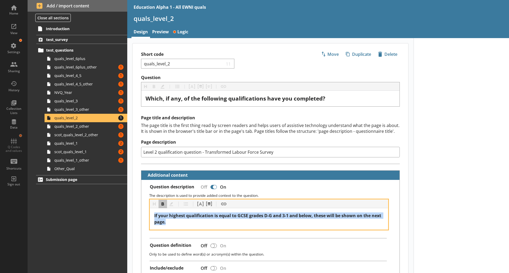
drag, startPoint x: 190, startPoint y: 222, endPoint x: 136, endPoint y: 213, distance: 54.8
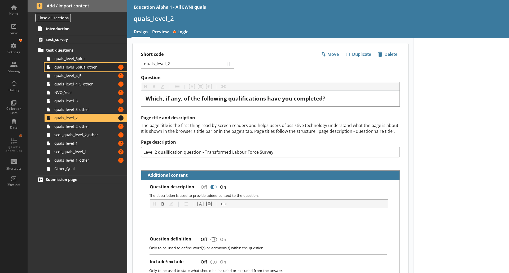
click at [110, 71] on link "quals_level_6plus_other Amount of errors: 1" at bounding box center [86, 67] width 83 height 8
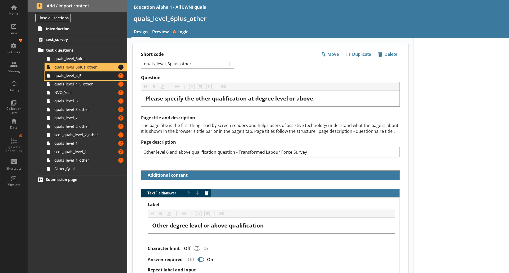
click at [94, 76] on span "quals_level_4_5" at bounding box center [83, 75] width 59 height 5
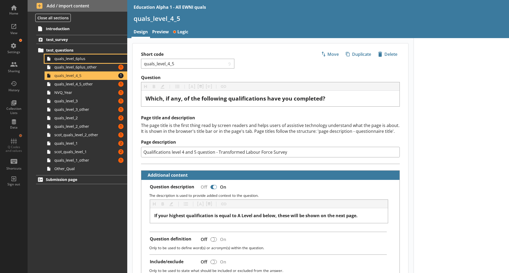
click at [84, 60] on span "quals_level_6plus" at bounding box center [83, 58] width 59 height 5
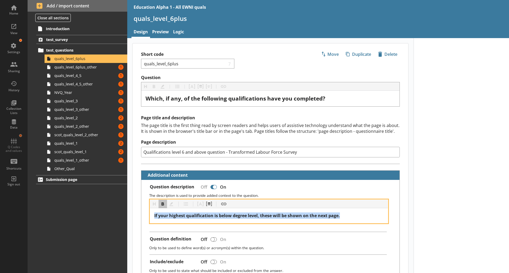
drag, startPoint x: 354, startPoint y: 217, endPoint x: 78, endPoint y: 212, distance: 276.1
click at [78, 212] on div "Home View Settings Sharing History Collection Lists Data Q Codes and values Sho…" at bounding box center [254, 136] width 509 height 273
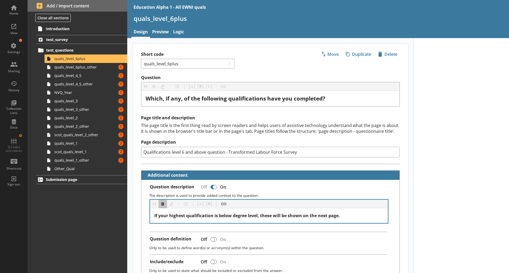
click at [199, 223] on div "If your highest qualification is below degree level, these will be shown on the…" at bounding box center [269, 216] width 238 height 15
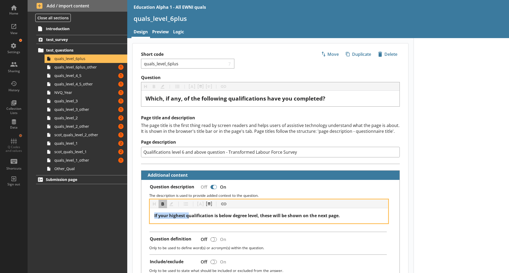
drag, startPoint x: 189, startPoint y: 216, endPoint x: 114, endPoint y: 216, distance: 74.5
click at [114, 216] on div "Home View Settings Sharing History Collection Lists Data Q Codes and values Sho…" at bounding box center [254, 136] width 509 height 273
click at [184, 216] on span "Qualification is below degree level, these will be shown on the next page." at bounding box center [231, 216] width 154 height 6
drag, startPoint x: 239, startPoint y: 217, endPoint x: 226, endPoint y: 216, distance: 12.8
click at [226, 216] on span "Qualifications below degree level, these will be shown on the next page." at bounding box center [230, 216] width 152 height 6
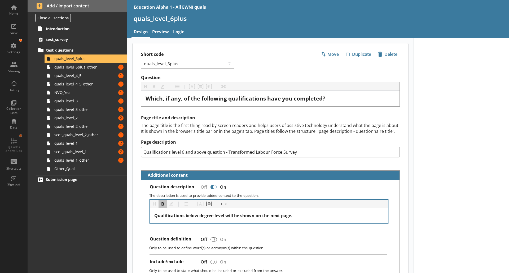
click at [350, 224] on div "Heading Heading Bold Bold Highlight Highlight List List Pipe answer Pipe answer…" at bounding box center [269, 212] width 238 height 24
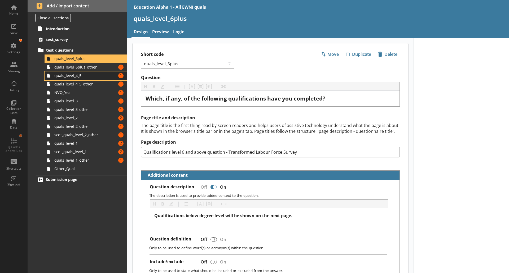
click at [93, 76] on span "quals_level_4_5" at bounding box center [83, 75] width 59 height 5
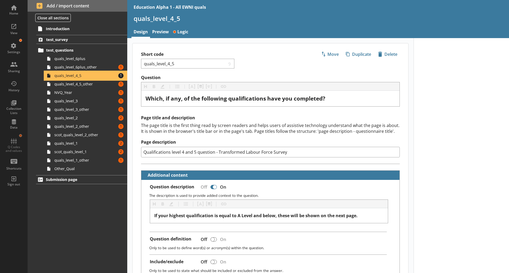
type textarea "x"
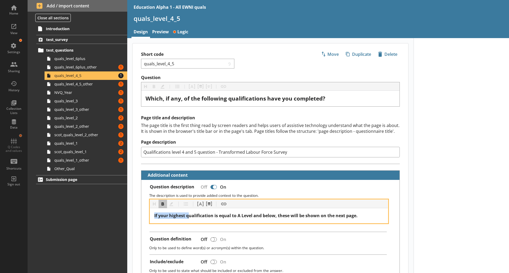
drag, startPoint x: 190, startPoint y: 215, endPoint x: 116, endPoint y: 214, distance: 73.7
click at [116, 214] on div "Home View Settings Sharing History Collection Lists Data Q Codes and values Sho…" at bounding box center [254, 136] width 509 height 273
click at [181, 215] on span "Qualification is equal to A Level and below, these will be shown on the next pa…" at bounding box center [240, 216] width 172 height 6
drag, startPoint x: 258, startPoint y: 217, endPoint x: 242, endPoint y: 212, distance: 16.3
click at [242, 212] on div "Qualifications equal to A Level and below, these will be shown on the next page." at bounding box center [269, 216] width 238 height 15
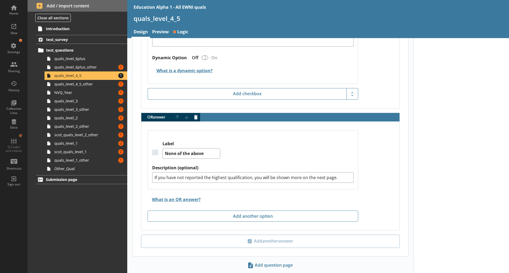
scroll to position [1076, 0]
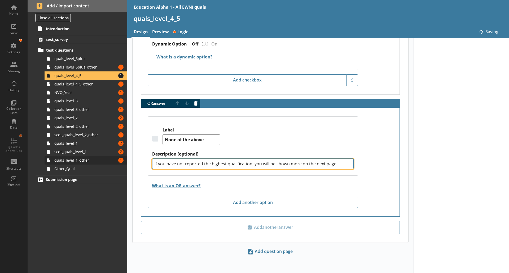
drag, startPoint x: 338, startPoint y: 163, endPoint x: 62, endPoint y: 161, distance: 276.1
click at [62, 161] on div "Home View Settings Sharing History Collection Lists Data Q Codes and values Sho…" at bounding box center [254, 136] width 509 height 273
type textarea "x"
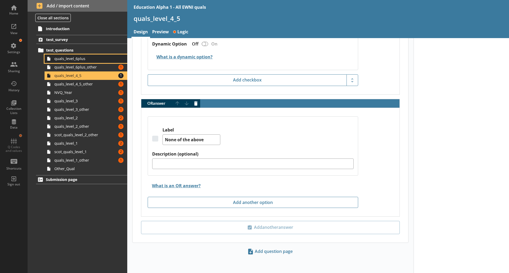
click at [76, 60] on span "quals_level_6plus" at bounding box center [83, 58] width 59 height 5
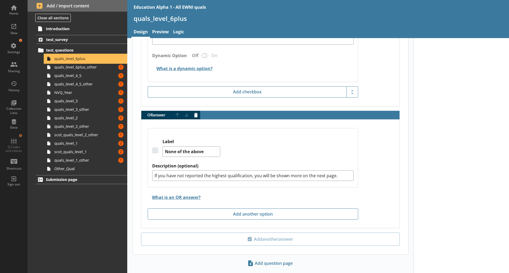
scroll to position [1171, 0]
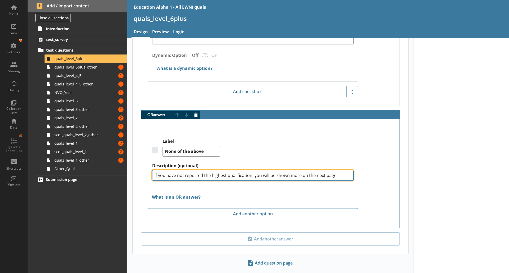
drag, startPoint x: 340, startPoint y: 178, endPoint x: 129, endPoint y: 179, distance: 210.6
type textarea "x"
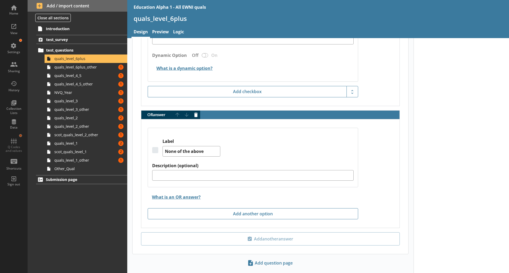
click at [115, 236] on div "Introduction test_survey test_questions quals_level_6plus quals_level_6plus_oth…" at bounding box center [78, 149] width 100 height 250
click at [90, 80] on link "quals_level_4_5_other Amount of errors: 1" at bounding box center [86, 84] width 83 height 8
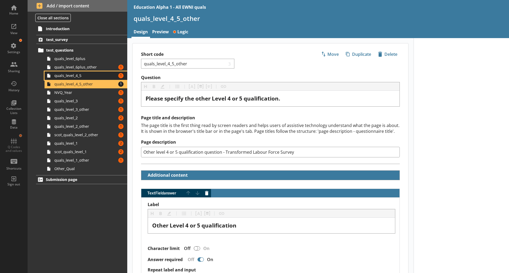
click at [80, 73] on span "quals_level_4_5" at bounding box center [83, 75] width 59 height 5
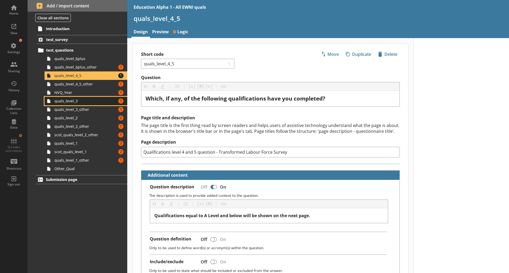
click at [93, 102] on span "quals_level_3" at bounding box center [83, 101] width 59 height 5
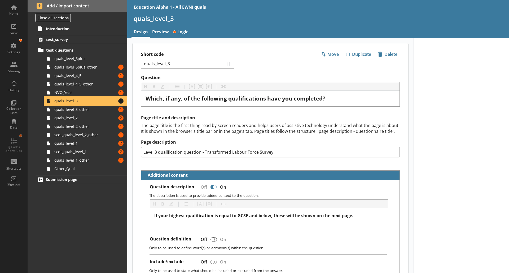
type textarea "x"
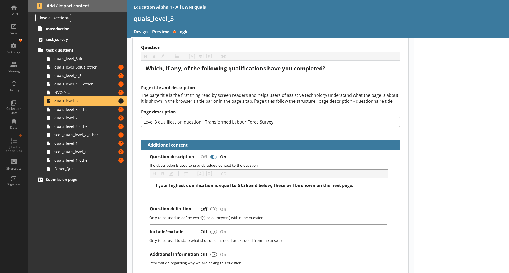
scroll to position [31, 0]
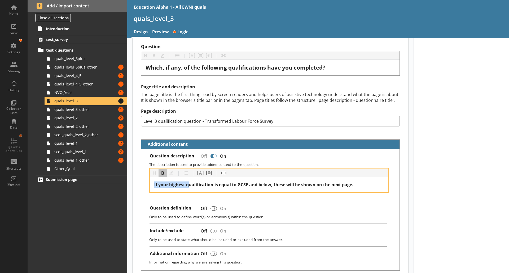
drag, startPoint x: 189, startPoint y: 184, endPoint x: 88, endPoint y: 194, distance: 100.9
click at [88, 194] on div "Home View Settings Sharing History Collection Lists Data Q Codes and values Sho…" at bounding box center [254, 136] width 509 height 273
click at [185, 186] on span "Qualification is equal to GCSE and below, these will be shown on the next page." at bounding box center [238, 185] width 168 height 6
drag, startPoint x: 252, startPoint y: 185, endPoint x: 239, endPoint y: 182, distance: 14.0
click at [239, 182] on span "Qualifications equal to GCSE and below, these will be shown on the next page." at bounding box center [237, 185] width 166 height 6
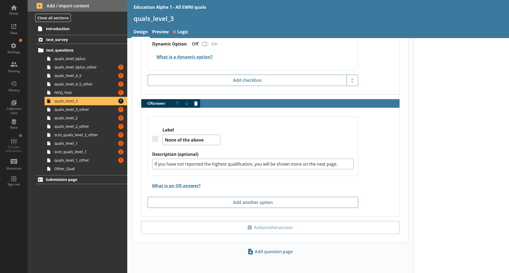
scroll to position [1454, 0]
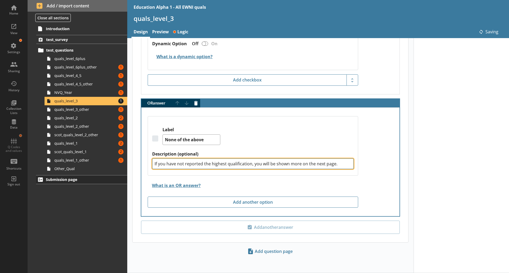
drag, startPoint x: 308, startPoint y: 166, endPoint x: 54, endPoint y: 180, distance: 254.5
click at [54, 180] on div "Home View Settings Sharing History Collection Lists Data Q Codes and values Sho…" at bounding box center [254, 136] width 509 height 273
type textarea "x"
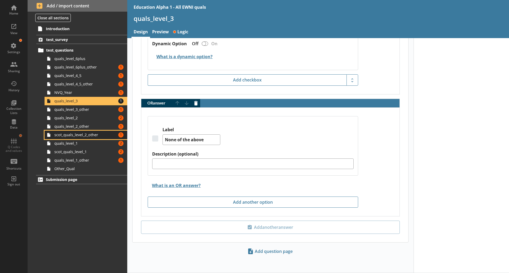
click at [81, 135] on span "scot_quals_level_2_other" at bounding box center [83, 134] width 59 height 5
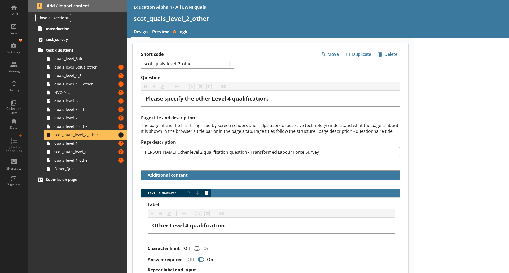
scroll to position [83, 0]
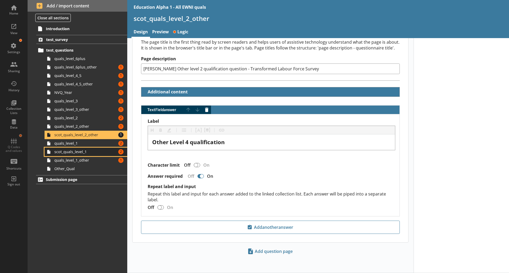
click at [90, 151] on span "scot_quals_level_1" at bounding box center [83, 151] width 59 height 5
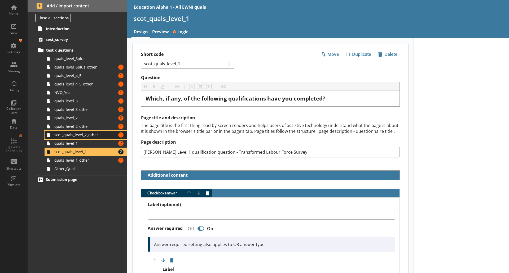
click at [93, 135] on span "scot_quals_level_2_other" at bounding box center [83, 134] width 59 height 5
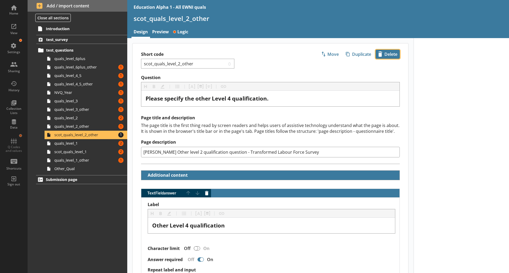
click at [388, 56] on span "icon-delete Created with Sketch. [GEOGRAPHIC_DATA]" at bounding box center [388, 54] width 24 height 8
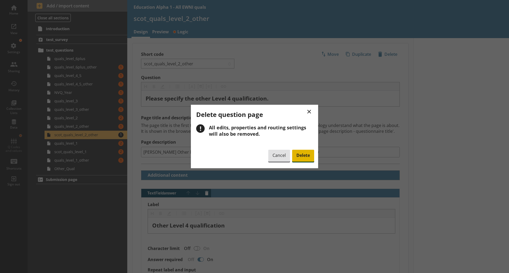
click at [305, 150] on div "Cancel Delete" at bounding box center [291, 156] width 46 height 13
click at [303, 156] on span "Delete" at bounding box center [303, 156] width 22 height 12
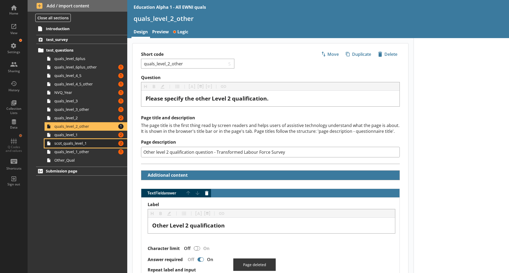
click at [81, 145] on span "scot_quals_level_1" at bounding box center [83, 143] width 59 height 5
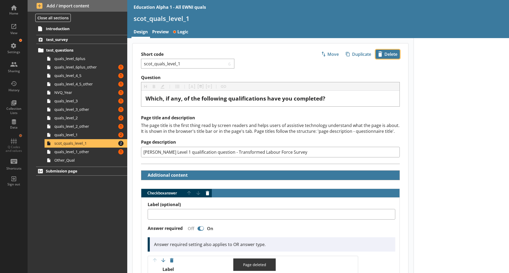
click at [382, 50] on span "icon-delete Created with Sketch. [GEOGRAPHIC_DATA]" at bounding box center [388, 54] width 24 height 8
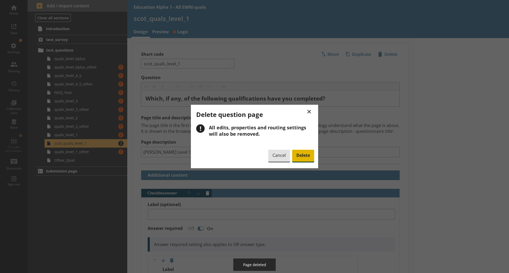
click at [302, 155] on span "Delete" at bounding box center [303, 156] width 22 height 12
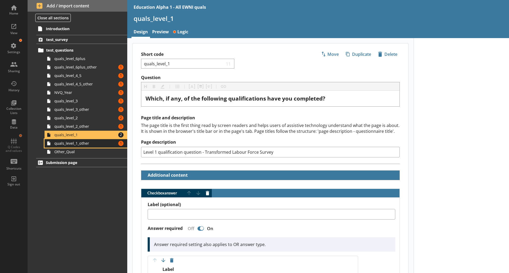
click at [87, 147] on link "quals_level_1_other Amount of errors: 1" at bounding box center [86, 143] width 83 height 8
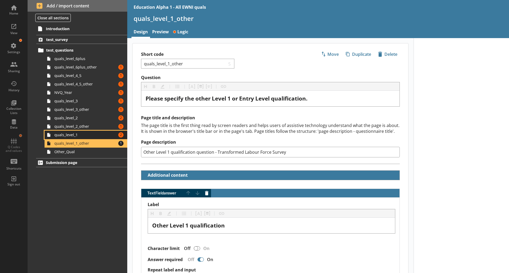
click at [111, 135] on span "quals_level_1" at bounding box center [83, 134] width 59 height 5
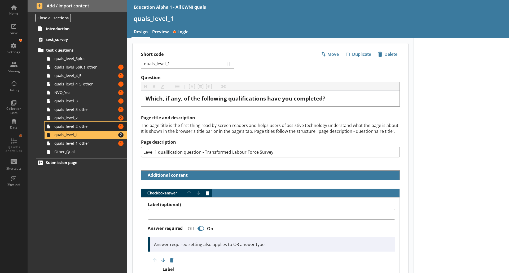
click at [101, 127] on span "quals_level_2_other" at bounding box center [83, 126] width 59 height 5
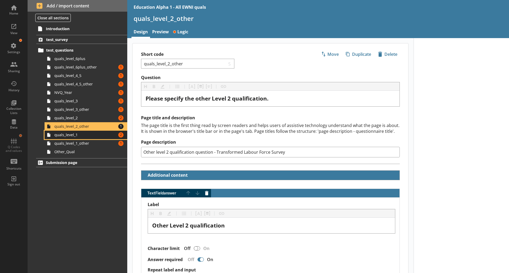
click at [85, 138] on link "quals_level_1 Amount of errors: 2" at bounding box center [86, 135] width 83 height 8
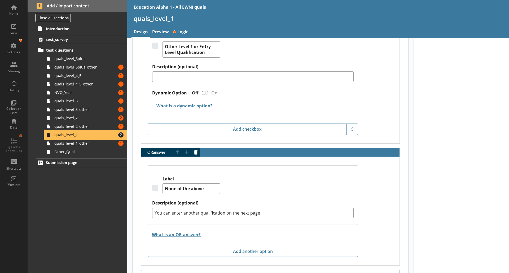
scroll to position [1161, 0]
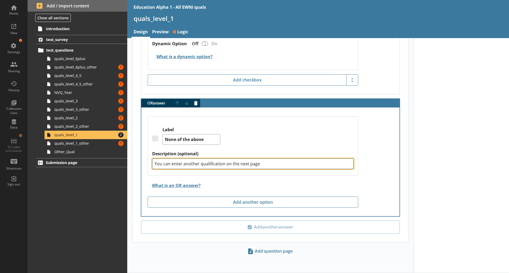
click at [193, 165] on textarea "You can enter another qualification on the next page" at bounding box center [252, 164] width 201 height 11
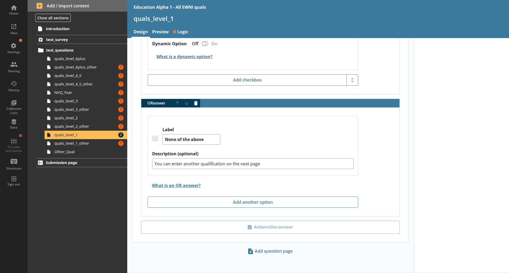
click at [89, 63] on link "quals_level_6plus_other Amount of errors: 1" at bounding box center [86, 67] width 83 height 8
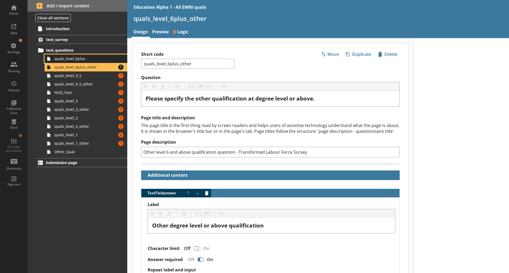
click at [84, 59] on span "quals_level_6plus" at bounding box center [83, 58] width 59 height 5
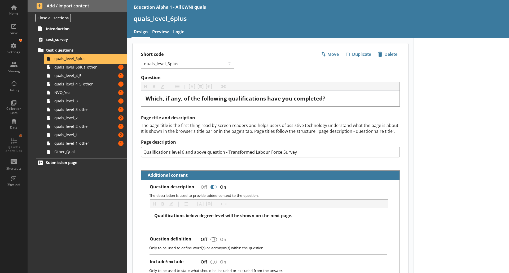
type textarea "x"
click at [193, 31] on nav "Design Preview Logic" at bounding box center [318, 32] width 382 height 11
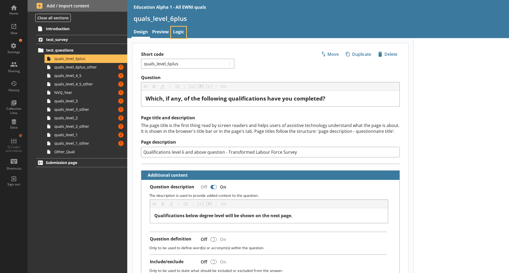
click at [181, 31] on link "Logic" at bounding box center [178, 32] width 15 height 11
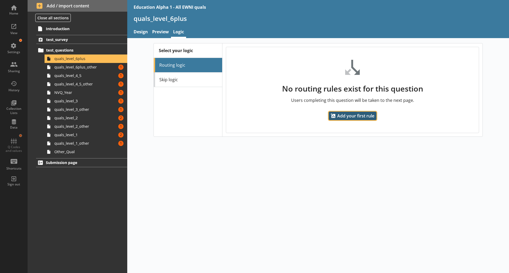
click at [358, 119] on span "Add your first rule" at bounding box center [353, 116] width 48 height 8
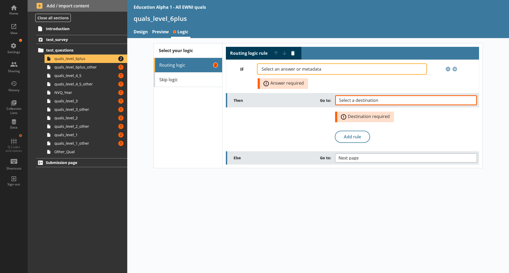
click at [316, 67] on span "Select an answer or metadata" at bounding box center [296, 69] width 68 height 4
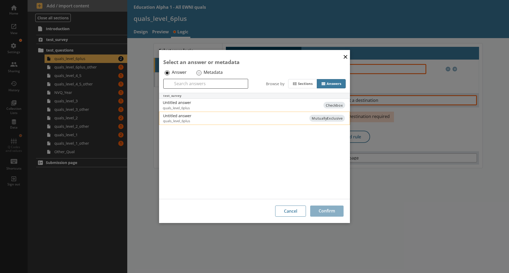
click at [191, 120] on span "quals_level_6plus" at bounding box center [211, 121] width 96 height 5
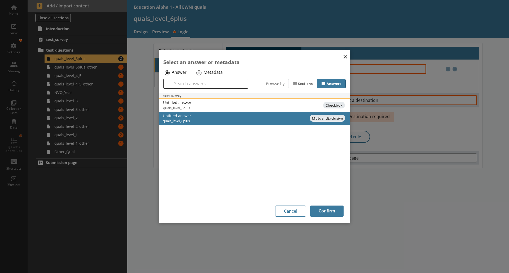
click at [296, 102] on div "Untitled answer quals_level_6plus" at bounding box center [241, 105] width 157 height 10
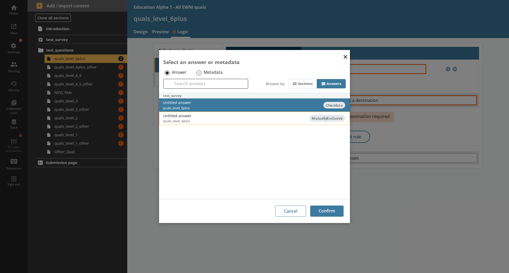
click at [299, 119] on div "Untitled answer quals_level_6plus" at bounding box center [234, 118] width 143 height 10
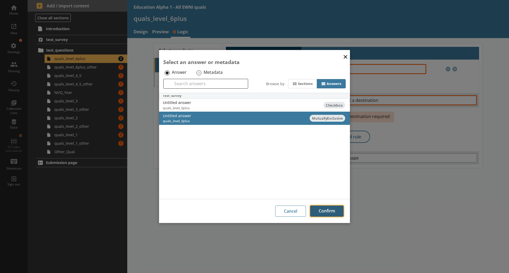
click at [331, 213] on button "Confirm" at bounding box center [326, 211] width 33 height 11
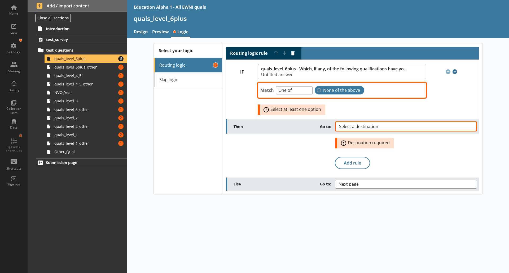
click at [317, 89] on label "None of the above" at bounding box center [339, 90] width 50 height 8
click at [317, 89] on input "None of the above" at bounding box center [319, 90] width 4 height 4
checkbox input "true"
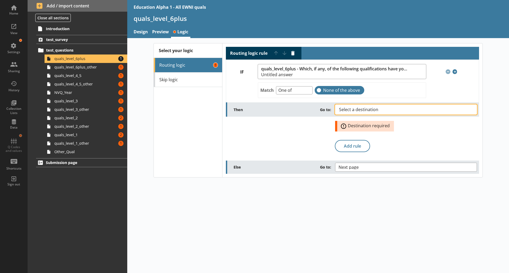
click at [369, 107] on button "Select a destination" at bounding box center [406, 110] width 142 height 10
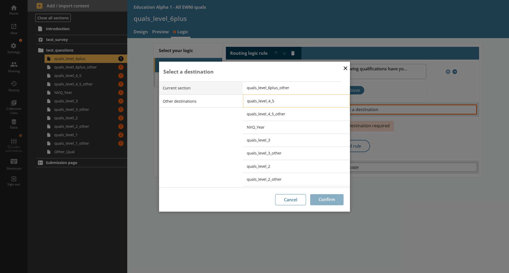
click at [269, 100] on span "quals_level_4_5" at bounding box center [300, 101] width 107 height 5
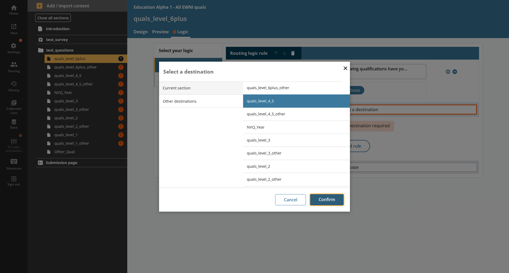
click at [329, 198] on button "Confirm" at bounding box center [326, 199] width 33 height 11
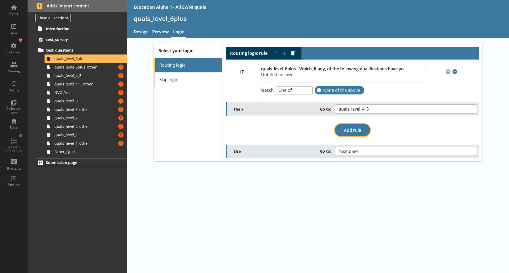
click at [344, 124] on button "Add rule" at bounding box center [352, 130] width 35 height 12
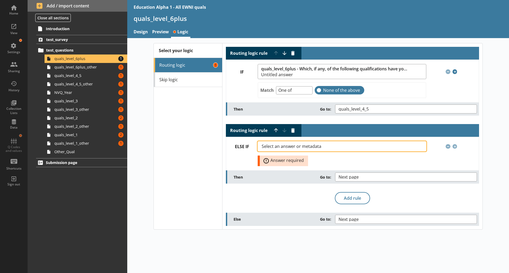
click at [322, 147] on span "Select an answer or metadata" at bounding box center [296, 146] width 68 height 4
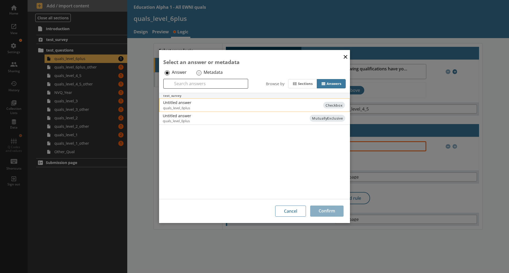
click at [205, 106] on span "quals_level_6plus" at bounding box center [211, 108] width 96 height 5
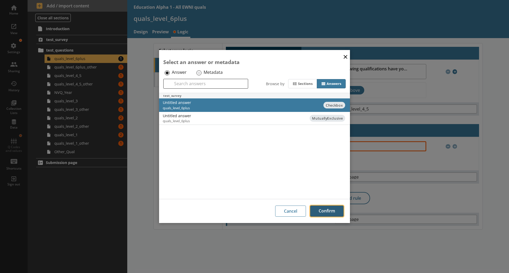
click at [324, 213] on button "Confirm" at bounding box center [326, 211] width 33 height 11
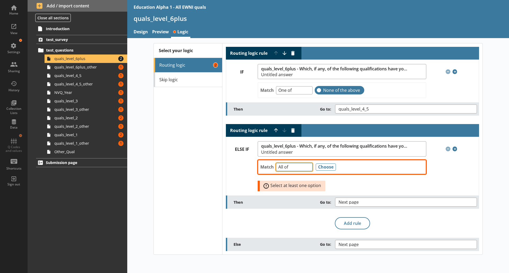
click at [310, 169] on select "Any of Not any of All of Count of Unanswered" at bounding box center [294, 167] width 37 height 8
select select "AnyOf"
click at [276, 163] on select "Any of Not any of All of Count of Unanswered" at bounding box center [294, 167] width 37 height 8
click at [322, 166] on button "Choose" at bounding box center [326, 167] width 20 height 7
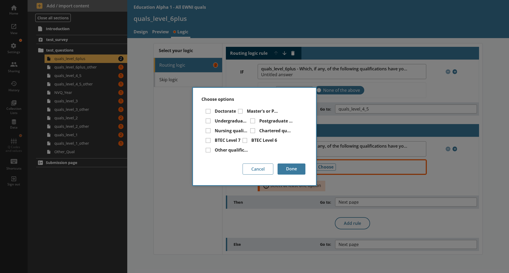
click at [215, 151] on label "Other qualification at degree level or above" at bounding box center [231, 151] width 33 height 6
click at [210, 151] on input "Other qualification at degree level or above" at bounding box center [208, 150] width 5 height 5
checkbox input "true"
click at [290, 171] on button "Done" at bounding box center [291, 169] width 28 height 11
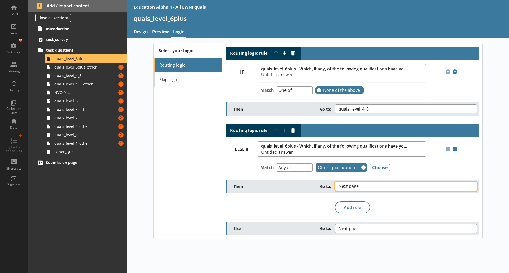
click at [354, 187] on span "Next page" at bounding box center [352, 186] width 29 height 4
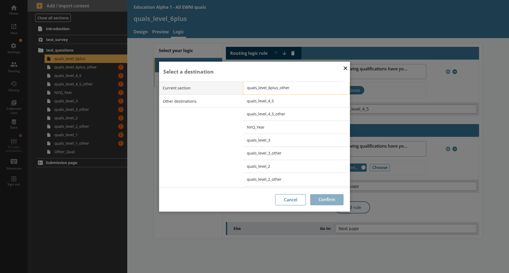
click at [268, 89] on span "quals_level_6plus_other" at bounding box center [300, 87] width 107 height 5
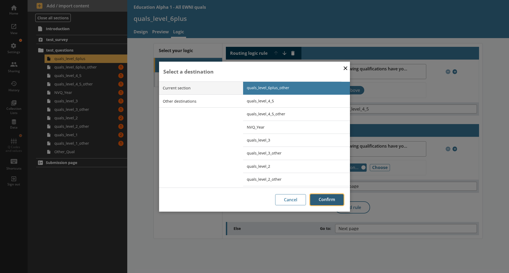
click at [326, 204] on button "Confirm" at bounding box center [326, 199] width 33 height 11
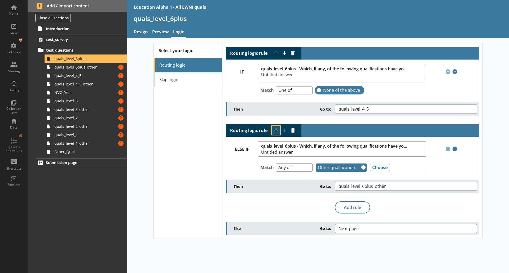
click at [273, 131] on button "Move rule up" at bounding box center [276, 130] width 8 height 8
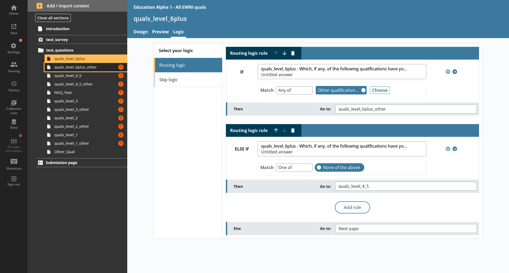
click at [88, 70] on link "quals_level_6plus_other Amount of errors: 1" at bounding box center [86, 67] width 83 height 8
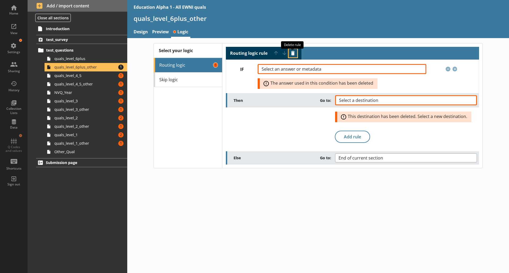
click at [296, 51] on button "Delete routing rule" at bounding box center [293, 53] width 8 height 8
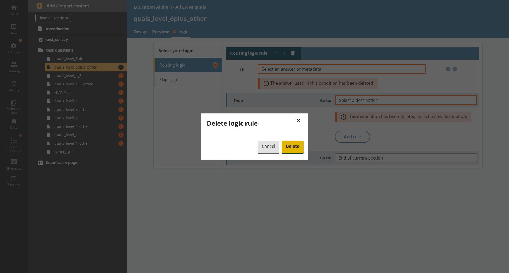
click at [295, 145] on span "Delete" at bounding box center [292, 147] width 22 height 12
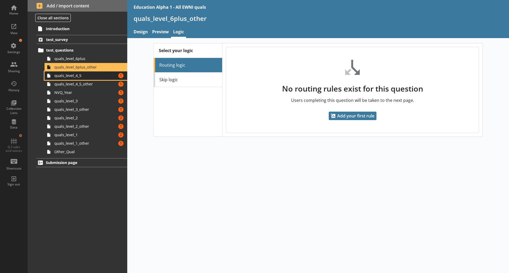
click at [86, 78] on link "quals_level_4_5 Amount of errors: 1" at bounding box center [86, 76] width 83 height 8
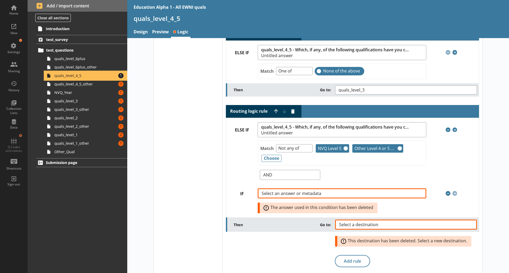
scroll to position [254, 0]
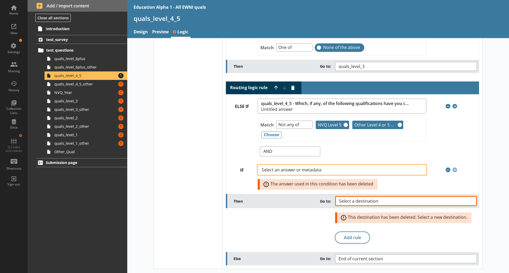
click at [293, 170] on span "Select an answer or metadata" at bounding box center [296, 170] width 68 height 4
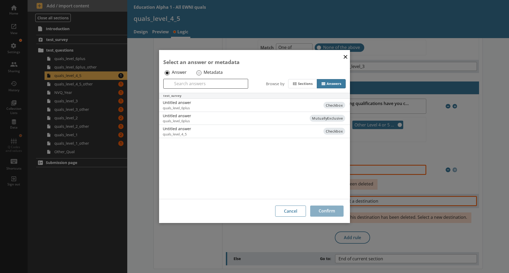
click at [408, 148] on div "× Select an answer or metadata Answer Metadata Search Browse by Sections Answer…" at bounding box center [254, 136] width 509 height 273
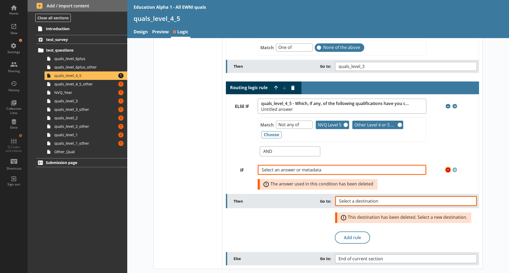
click at [445, 170] on span "Remove condition" at bounding box center [447, 170] width 5 height 5
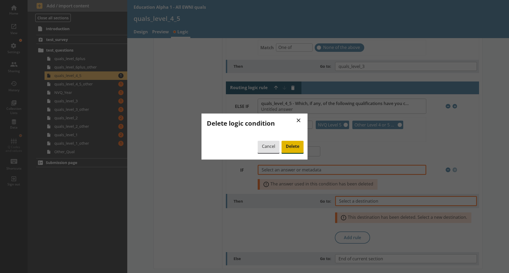
click at [288, 142] on span "Delete" at bounding box center [292, 147] width 22 height 12
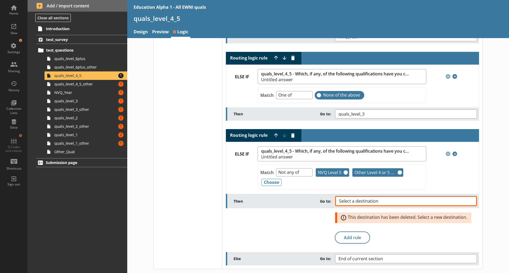
scroll to position [207, 0]
drag, startPoint x: 355, startPoint y: 201, endPoint x: 335, endPoint y: 200, distance: 19.9
click at [335, 200] on button "Select a destination" at bounding box center [406, 201] width 142 height 10
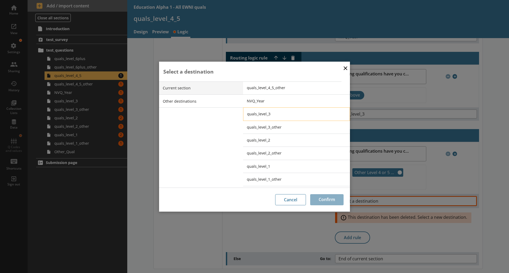
click at [263, 116] on span "quals_level_3" at bounding box center [300, 114] width 107 height 5
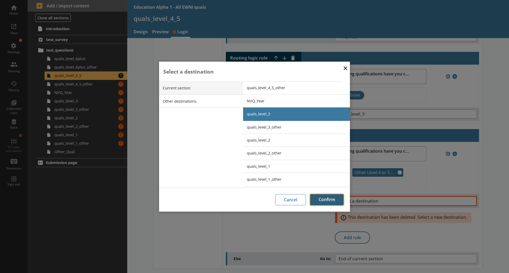
click at [335, 200] on button "Confirm" at bounding box center [326, 199] width 33 height 11
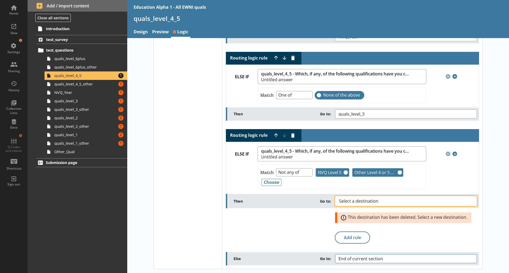
scroll to position [191, 0]
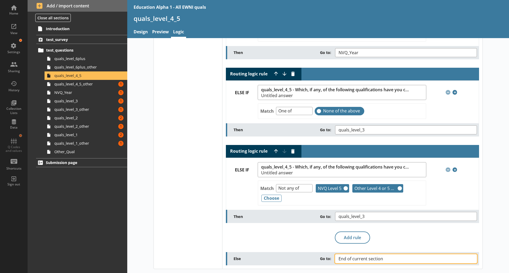
click at [359, 260] on span "End of current section" at bounding box center [364, 259] width 53 height 4
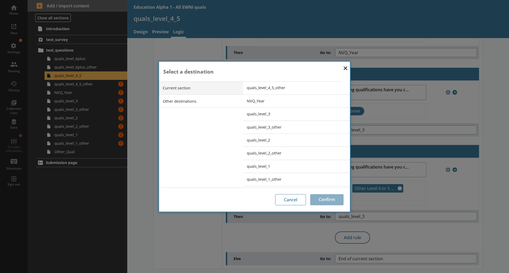
drag, startPoint x: 268, startPoint y: 112, endPoint x: 237, endPoint y: 178, distance: 72.8
click at [237, 178] on div "Current section Other destinations" at bounding box center [201, 135] width 84 height 106
click at [271, 116] on span "quals_level_3" at bounding box center [300, 114] width 107 height 5
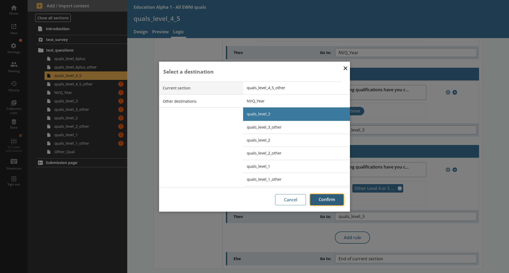
click at [323, 198] on button "Confirm" at bounding box center [326, 199] width 33 height 11
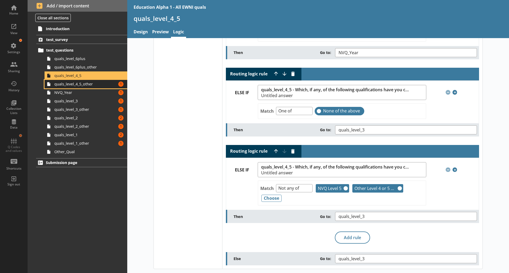
click at [71, 86] on span "quals_level_4_5_other" at bounding box center [83, 84] width 59 height 5
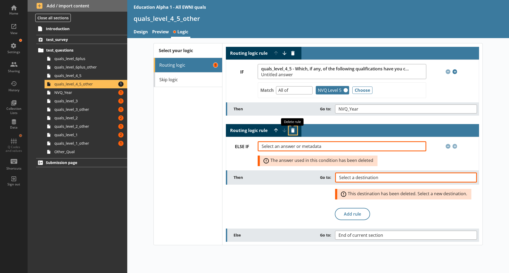
click at [295, 131] on button "Delete routing rule" at bounding box center [293, 130] width 8 height 8
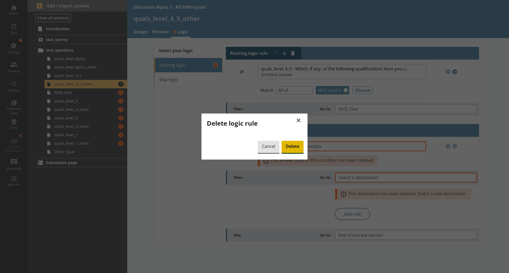
click at [299, 151] on span "Delete" at bounding box center [292, 147] width 22 height 12
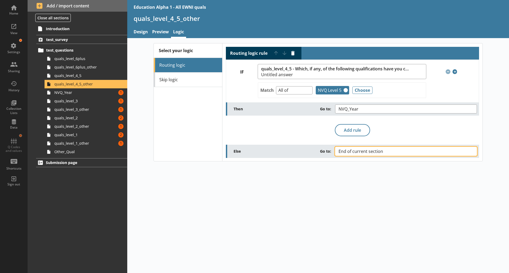
click at [380, 149] on button "End of current section" at bounding box center [406, 151] width 142 height 9
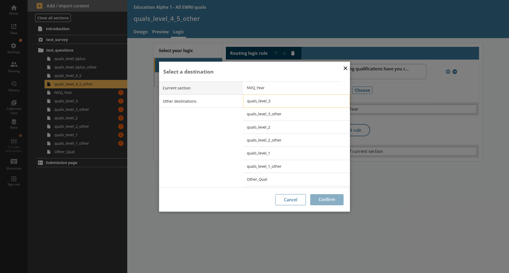
click at [265, 98] on li "quals_level_3" at bounding box center [296, 101] width 107 height 13
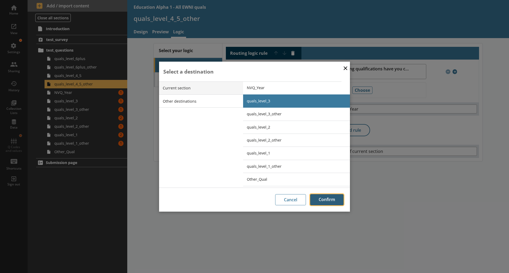
click at [330, 199] on button "Confirm" at bounding box center [326, 199] width 33 height 11
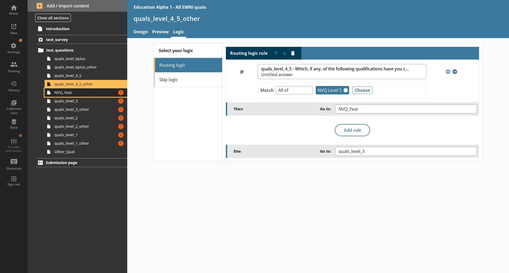
click at [101, 94] on span "NVQ_Year" at bounding box center [83, 92] width 59 height 5
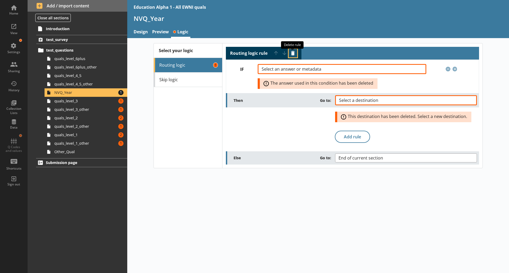
click at [295, 52] on button "Delete routing rule" at bounding box center [293, 53] width 8 height 8
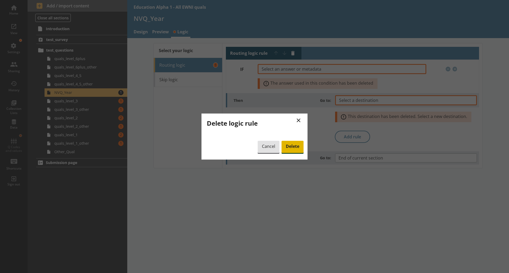
click at [292, 148] on span "Delete" at bounding box center [292, 147] width 22 height 12
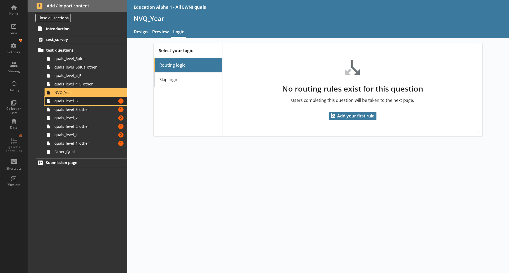
click at [79, 103] on span "quals_level_3" at bounding box center [83, 101] width 59 height 5
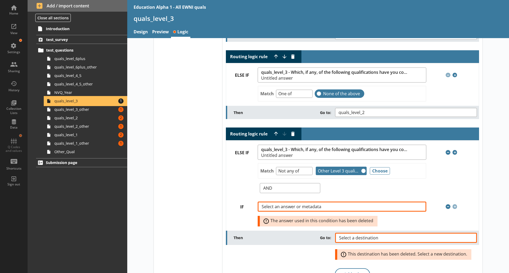
scroll to position [74, 0]
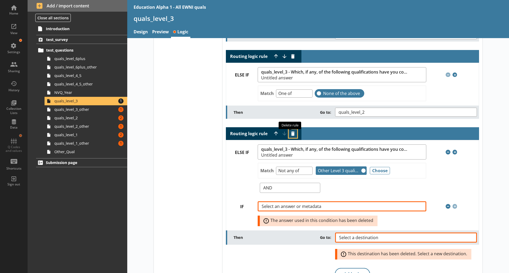
click at [289, 132] on button "Delete routing rule" at bounding box center [293, 134] width 8 height 8
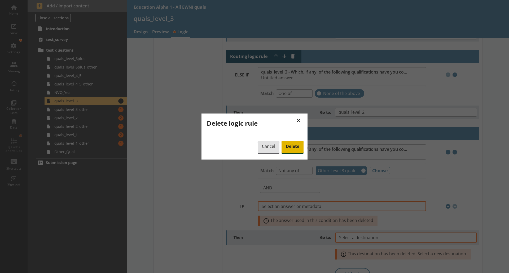
click at [291, 148] on span "Delete" at bounding box center [292, 147] width 22 height 12
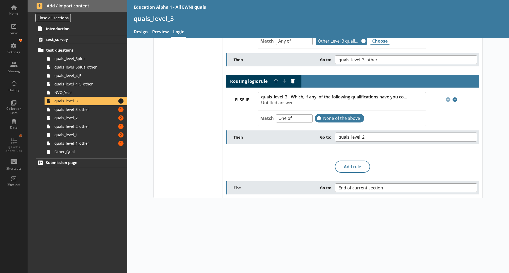
scroll to position [0, 0]
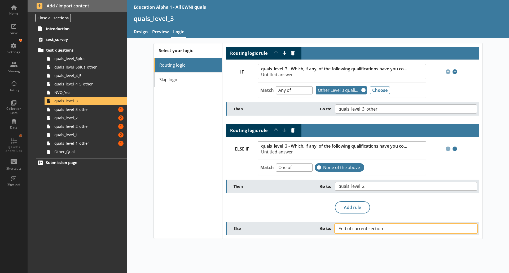
click at [373, 228] on span "End of current section" at bounding box center [364, 229] width 53 height 4
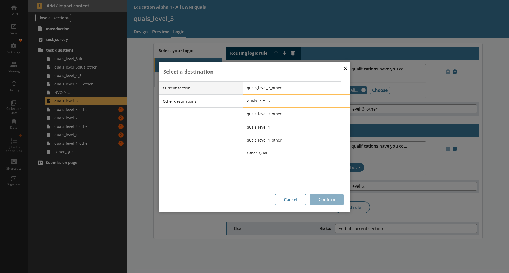
click at [263, 99] on span "quals_level_2" at bounding box center [300, 101] width 107 height 5
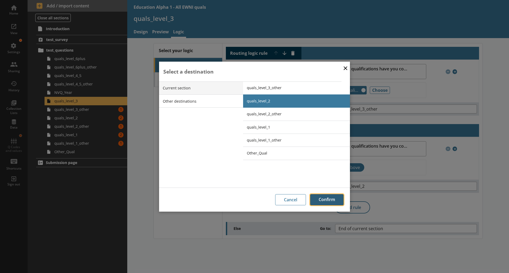
click at [325, 200] on button "Confirm" at bounding box center [326, 199] width 33 height 11
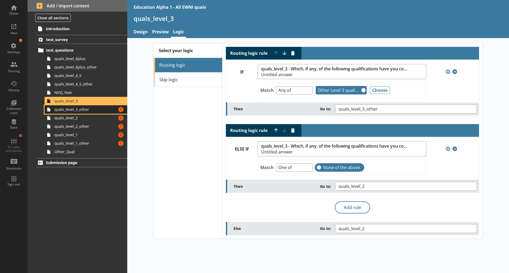
click at [82, 112] on link "quals_level_3_other Amount of errors: 1" at bounding box center [86, 109] width 83 height 8
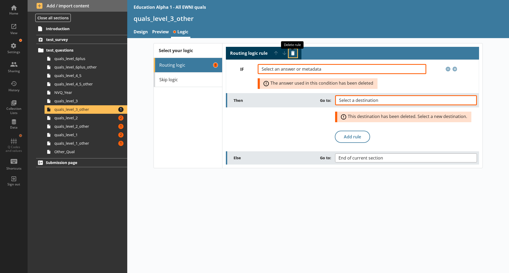
click at [291, 53] on button "Delete routing rule" at bounding box center [293, 53] width 8 height 8
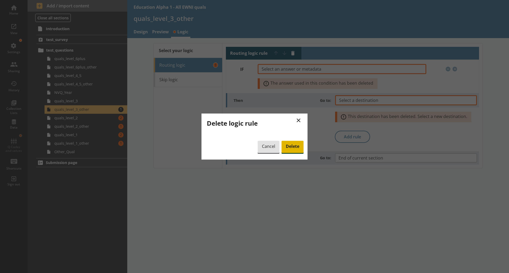
click at [293, 147] on span "Delete" at bounding box center [292, 147] width 22 height 12
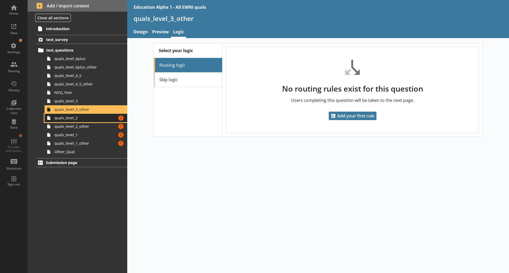
click at [72, 116] on span "quals_level_2" at bounding box center [83, 118] width 59 height 5
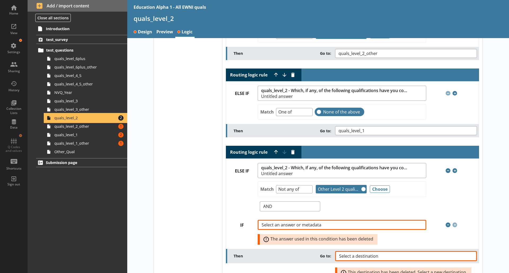
scroll to position [56, 0]
click at [296, 157] on span "Routing logic rule Move rule up Move rule down Delete rule" at bounding box center [264, 152] width 76 height 13
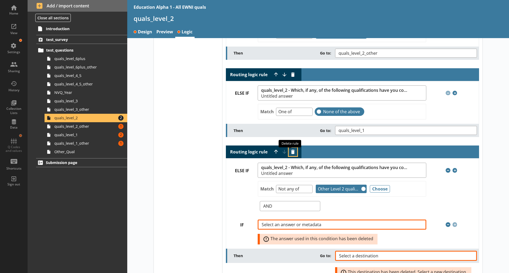
click at [291, 152] on button "Delete routing rule" at bounding box center [293, 152] width 8 height 8
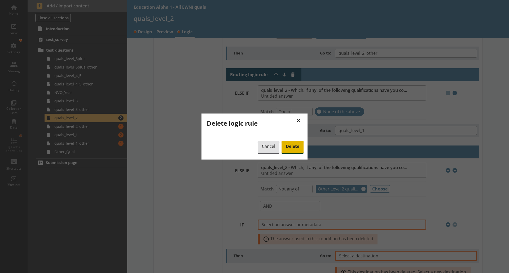
click at [295, 144] on span "Delete" at bounding box center [292, 147] width 22 height 12
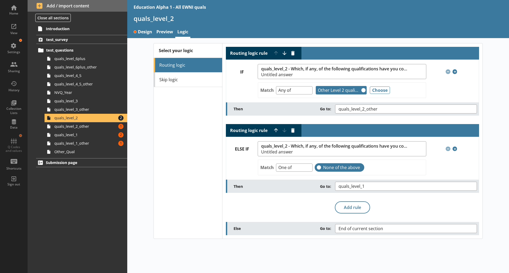
scroll to position [0, 0]
click at [354, 228] on span "End of current section" at bounding box center [364, 229] width 53 height 4
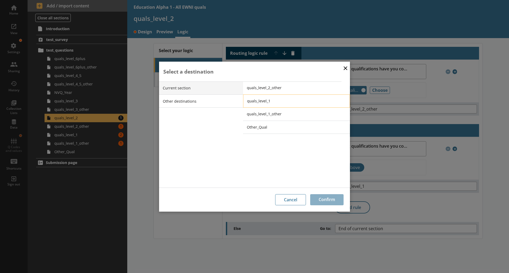
click at [259, 104] on div "quals_level_1" at bounding box center [295, 101] width 97 height 5
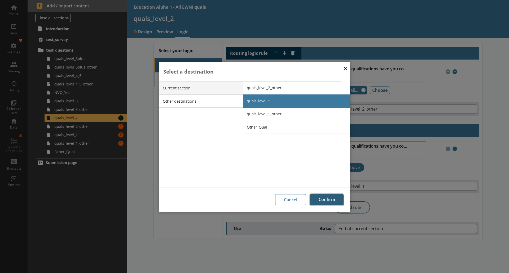
click at [328, 200] on button "Confirm" at bounding box center [326, 199] width 33 height 11
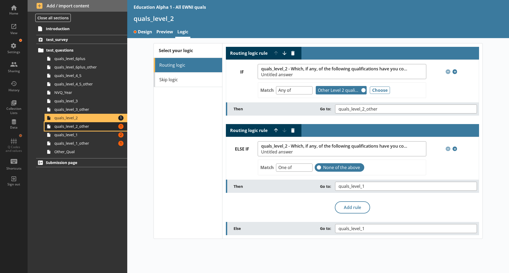
click at [99, 128] on span "quals_level_2_other" at bounding box center [83, 126] width 59 height 5
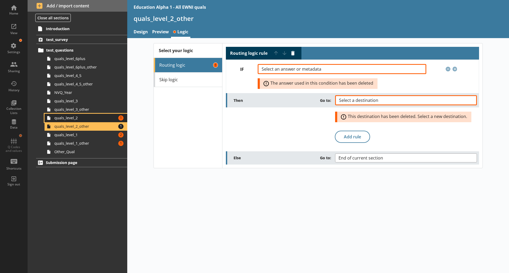
click at [101, 120] on span "quals_level_2" at bounding box center [83, 118] width 59 height 5
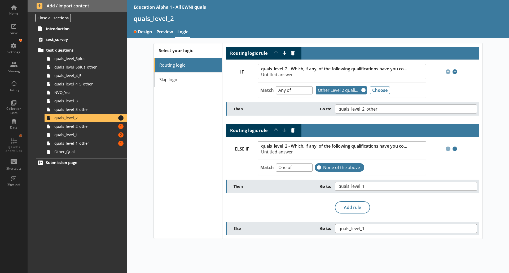
click at [172, 192] on div "Select your logic Routing logic Skip logic" at bounding box center [188, 140] width 68 height 195
click at [143, 34] on link "Design" at bounding box center [142, 32] width 23 height 11
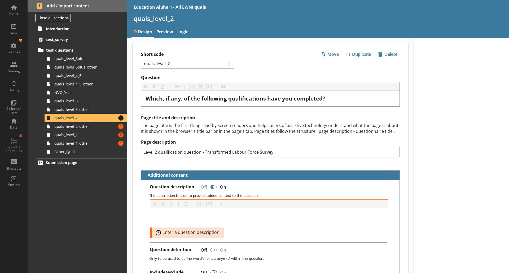
click at [215, 189] on div at bounding box center [214, 187] width 4 height 4
type textarea "x"
checkbox input "false"
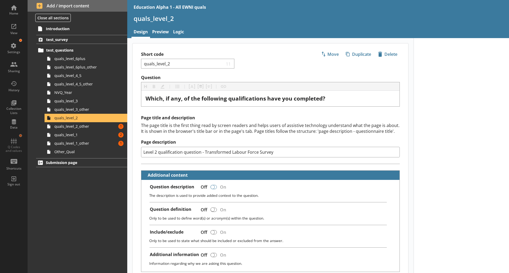
click at [214, 189] on div at bounding box center [213, 187] width 6 height 4
type textarea "x"
checkbox input "true"
type textarea "x"
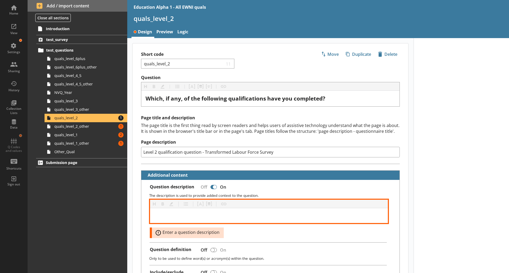
click at [177, 214] on div at bounding box center [268, 216] width 229 height 6
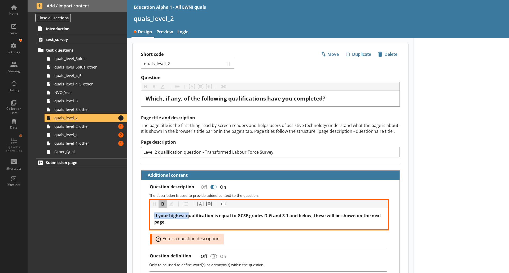
drag, startPoint x: 190, startPoint y: 215, endPoint x: 103, endPoint y: 213, distance: 86.9
click at [103, 213] on div "Home View Settings Sharing History Collection Lists Data Q Codes and values Sho…" at bounding box center [254, 136] width 509 height 273
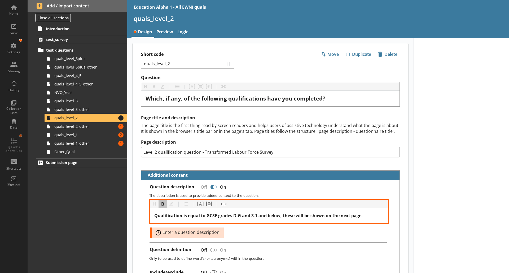
click at [183, 216] on span "Qualification is equal to GCSE grades D-G and 3-1 and below, these will be show…" at bounding box center [258, 216] width 208 height 6
drag, startPoint x: 277, startPoint y: 215, endPoint x: 295, endPoint y: 216, distance: 17.8
click at [295, 216] on span "Qualifications equal to GCSE grades D-G and 3-1 and below, these will be shown …" at bounding box center [257, 216] width 206 height 6
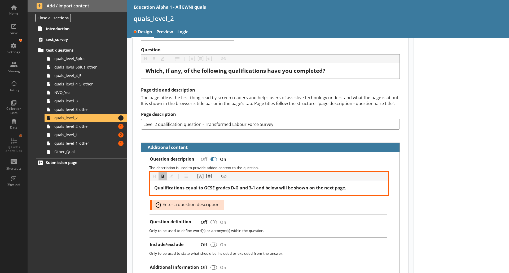
scroll to position [44, 0]
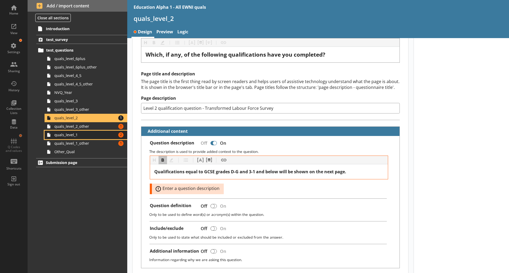
click at [107, 135] on span "quals_level_1" at bounding box center [83, 134] width 59 height 5
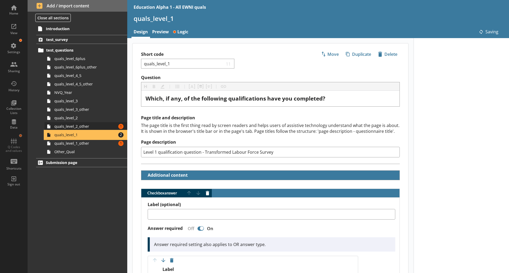
type textarea "x"
click at [98, 128] on span "quals_level_2_other" at bounding box center [83, 126] width 59 height 5
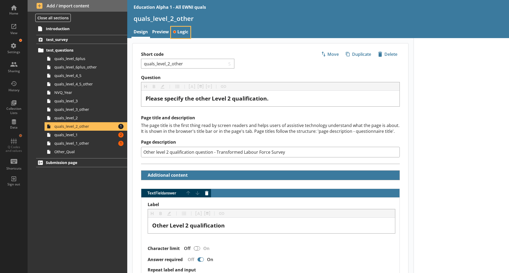
click at [179, 32] on link "Logic" at bounding box center [180, 32] width 19 height 11
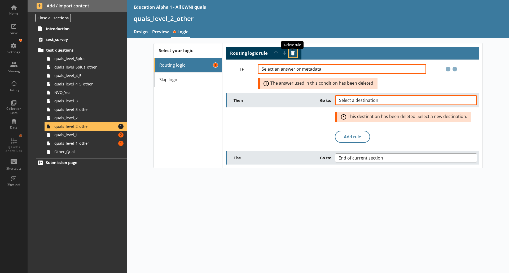
click at [291, 51] on button "Delete routing rule" at bounding box center [293, 53] width 8 height 8
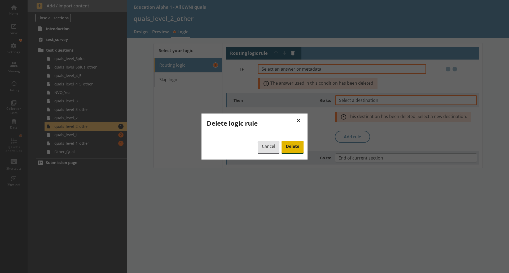
click at [295, 147] on span "Delete" at bounding box center [292, 147] width 22 height 12
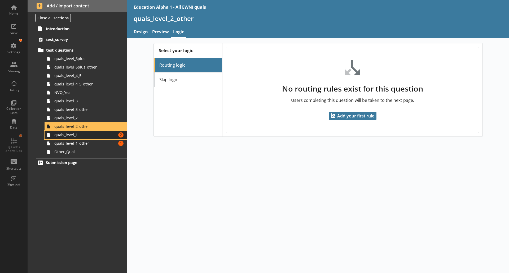
click at [92, 138] on link "quals_level_1 Amount of errors: 2" at bounding box center [86, 135] width 83 height 8
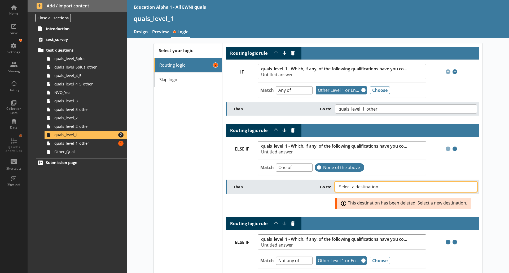
click at [368, 187] on span "Select a destination" at bounding box center [363, 187] width 48 height 4
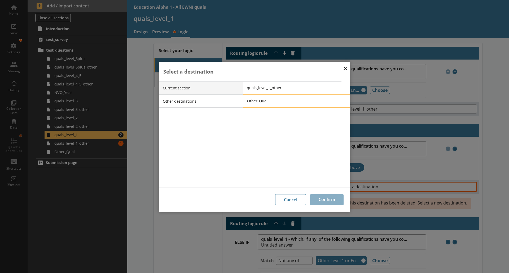
click at [262, 97] on li "Other_Qual" at bounding box center [296, 101] width 107 height 13
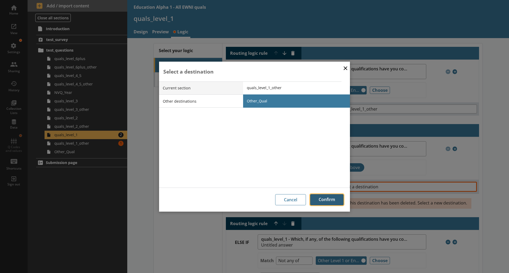
click at [327, 199] on button "Confirm" at bounding box center [326, 199] width 33 height 11
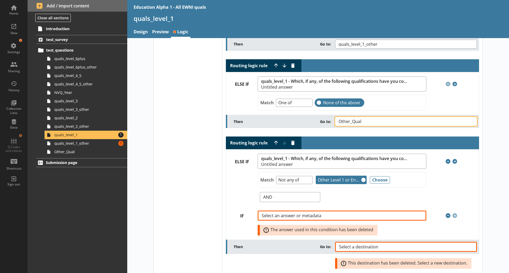
scroll to position [67, 0]
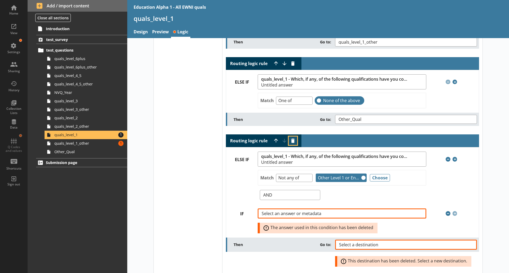
click at [289, 138] on button "Delete routing rule" at bounding box center [293, 141] width 8 height 8
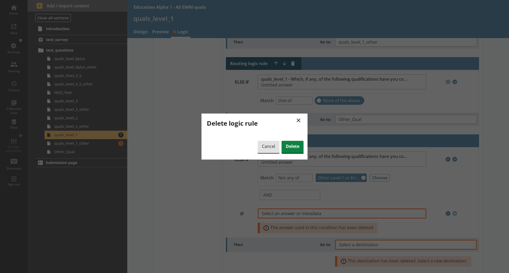
click at [288, 141] on div "× Delete logic rule Cancel Delete" at bounding box center [254, 137] width 106 height 46
click at [290, 146] on span "Delete" at bounding box center [292, 147] width 22 height 12
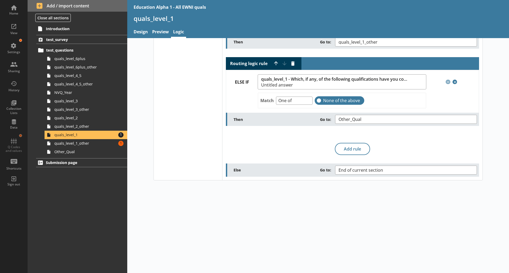
scroll to position [0, 0]
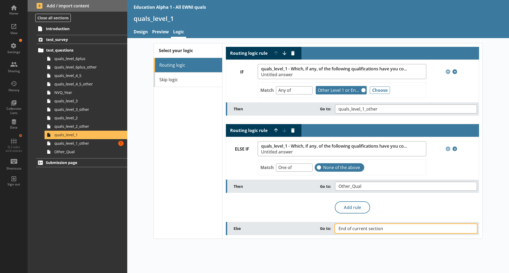
click at [355, 231] on span "End of current section" at bounding box center [364, 229] width 53 height 4
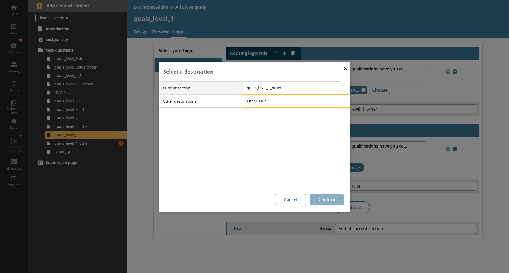
click at [262, 104] on li "Other_Qual" at bounding box center [296, 101] width 107 height 13
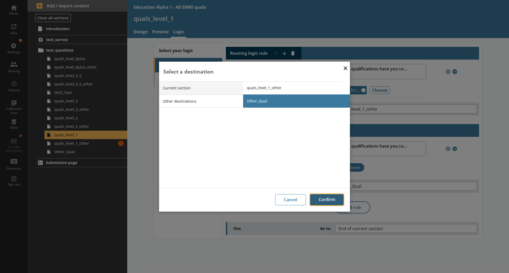
click at [330, 197] on button "Confirm" at bounding box center [326, 199] width 33 height 11
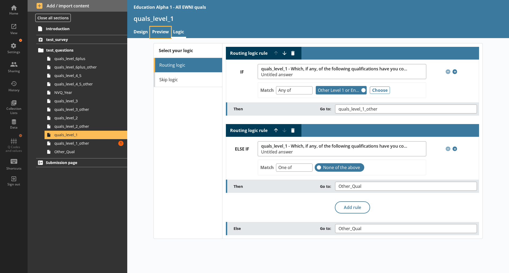
click at [157, 29] on link "Preview" at bounding box center [160, 32] width 21 height 11
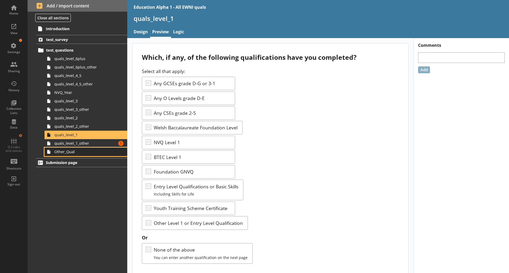
click at [81, 149] on span "Other_Qual" at bounding box center [83, 151] width 59 height 5
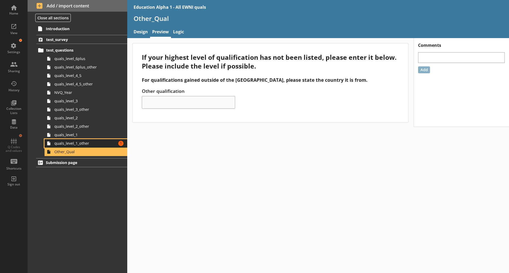
click at [73, 142] on span "quals_level_1_other" at bounding box center [83, 143] width 59 height 5
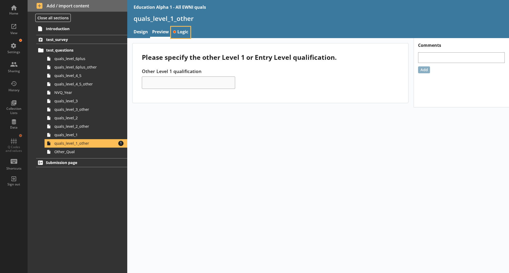
click at [189, 34] on link "Logic" at bounding box center [180, 32] width 19 height 11
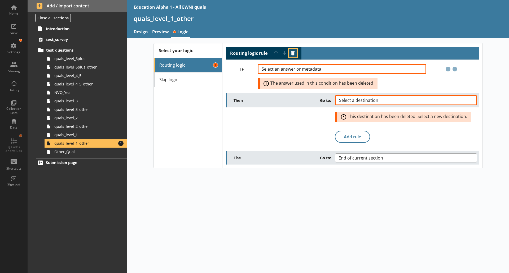
click at [295, 49] on button "Delete routing rule" at bounding box center [293, 53] width 8 height 8
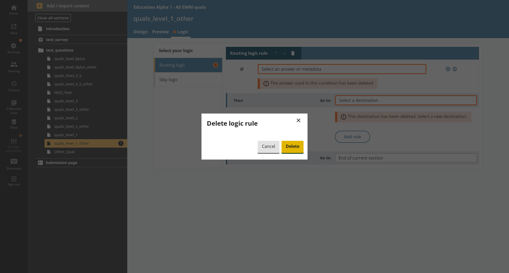
click at [295, 149] on span "Delete" at bounding box center [292, 147] width 22 height 12
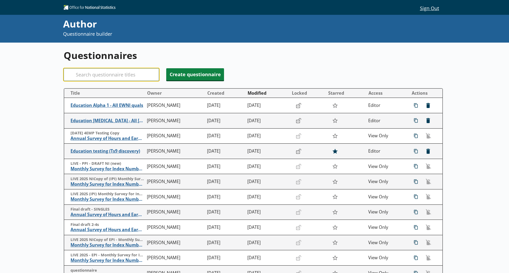
click at [105, 73] on input "Search" at bounding box center [111, 74] width 95 height 13
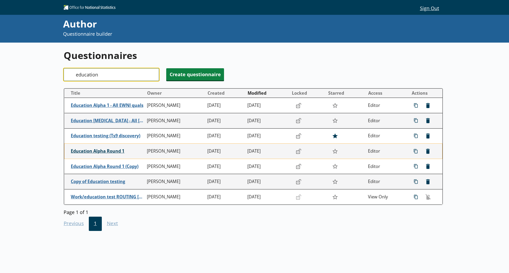
type input "education"
click at [108, 151] on span "Education Alpha Round 1" at bounding box center [108, 152] width 74 height 6
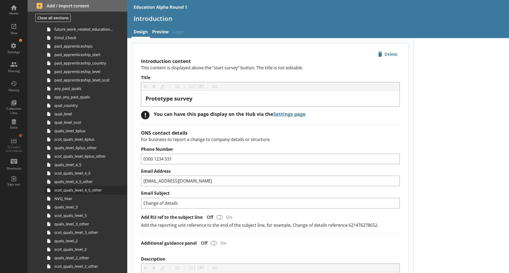
scroll to position [176, 0]
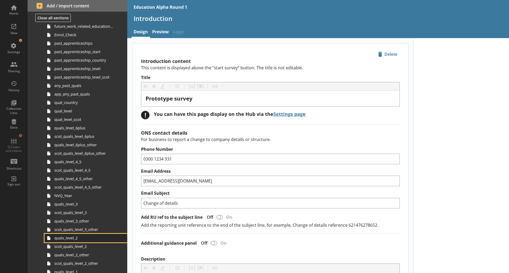
click at [72, 240] on span "quals_level_2" at bounding box center [83, 238] width 59 height 5
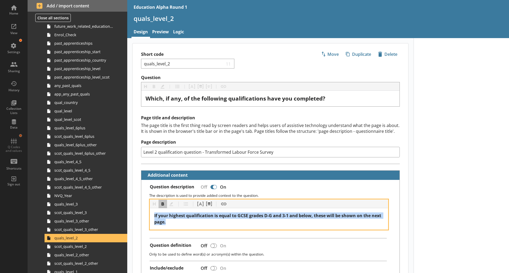
drag, startPoint x: 186, startPoint y: 221, endPoint x: 138, endPoint y: 216, distance: 48.3
copy span "If your highest qualification is equal to GCSE grades D-G and 3-1 and below, th…"
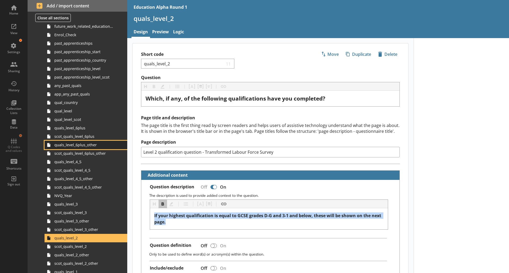
click at [100, 147] on span "quals_level_6plus_other" at bounding box center [83, 145] width 59 height 5
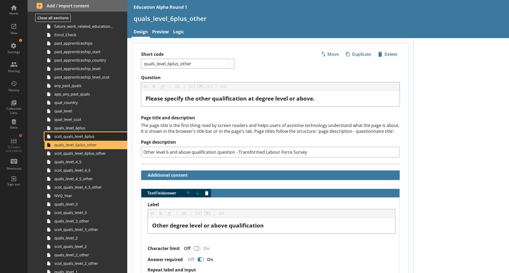
click at [101, 137] on span "scot_quals_level_6plus" at bounding box center [83, 136] width 59 height 5
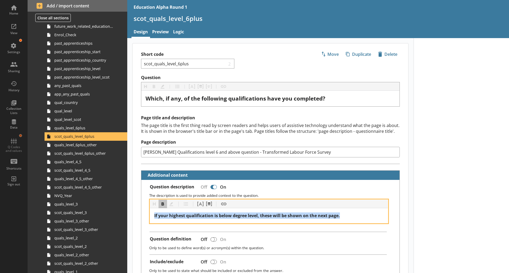
drag, startPoint x: 352, startPoint y: 216, endPoint x: 128, endPoint y: 217, distance: 224.1
copy span "If your highest qualification is below degree level, these will be shown on the…"
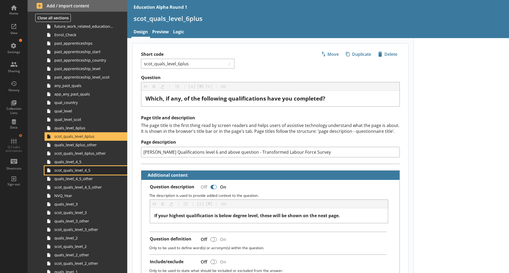
click at [98, 173] on link "scot_quals_level_4_5" at bounding box center [86, 170] width 83 height 8
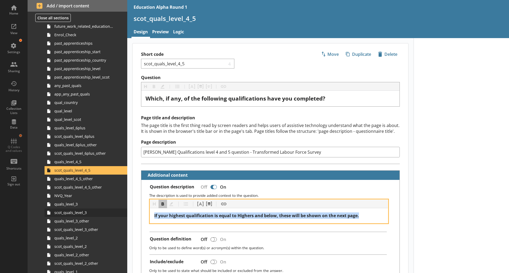
drag, startPoint x: 373, startPoint y: 218, endPoint x: 109, endPoint y: 214, distance: 263.1
click at [109, 214] on div "Home View Settings Sharing History Collection Lists Data Q Codes and values Sho…" at bounding box center [254, 136] width 509 height 273
copy span "If your highest qualification is equal to Highers and below, these will be show…"
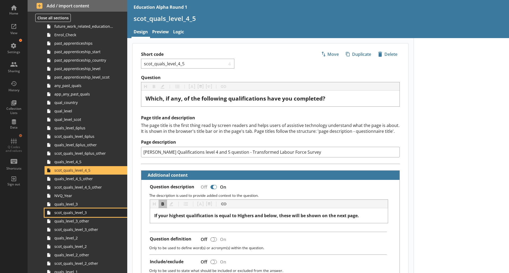
click at [86, 214] on span "scot_quals_level_3" at bounding box center [83, 212] width 59 height 5
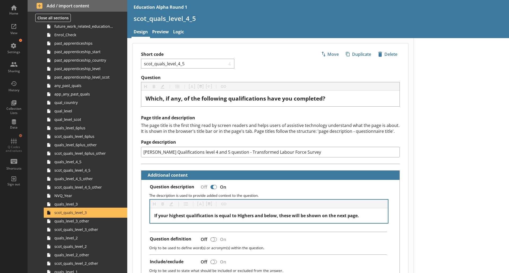
type textarea "x"
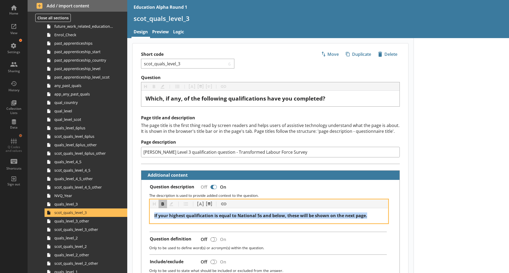
drag, startPoint x: 371, startPoint y: 215, endPoint x: 125, endPoint y: 219, distance: 245.9
click at [125, 219] on div "Home View Settings Sharing History Collection Lists Data Q Codes and values Sho…" at bounding box center [254, 136] width 509 height 273
copy span "If your highest qualification is equal to National 5s and below, these will be …"
